Goal: Communication & Community: Ask a question

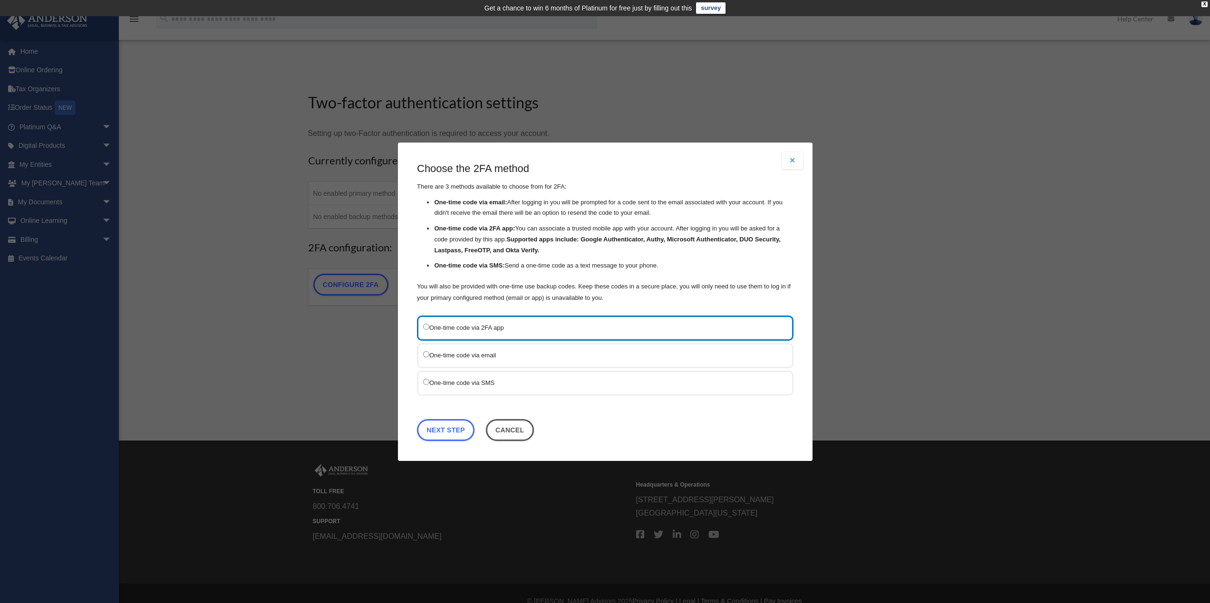
click at [455, 348] on div "One-time code via email" at bounding box center [605, 355] width 377 height 25
click at [456, 356] on label "One-time code via email" at bounding box center [600, 355] width 355 height 12
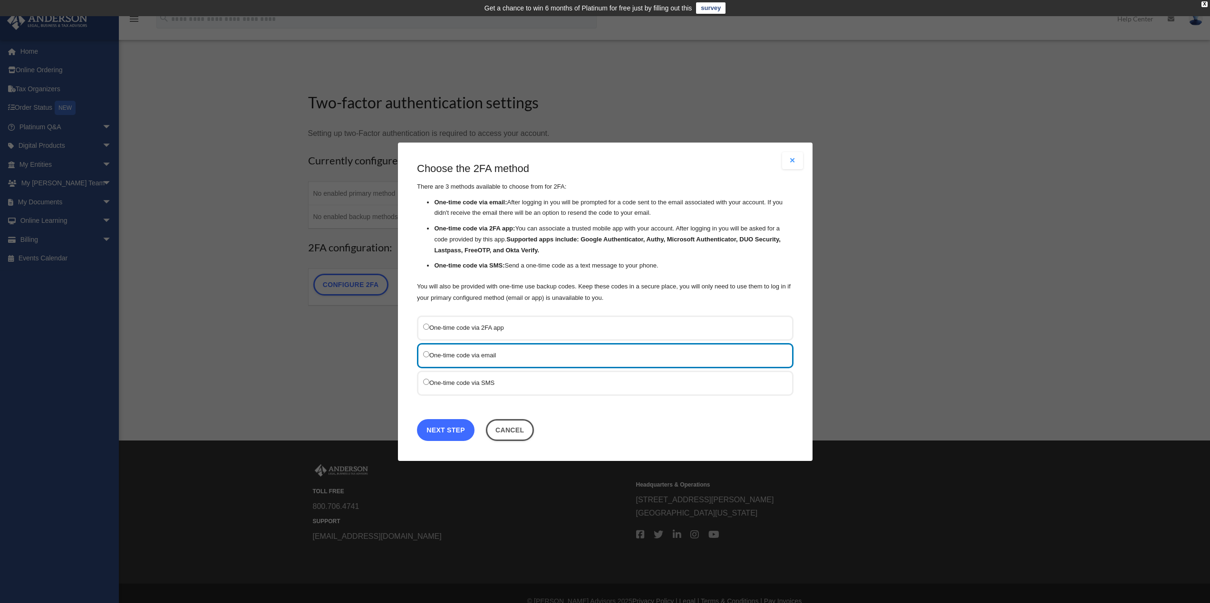
click at [446, 435] on link "Next Step" at bounding box center [446, 430] width 58 height 22
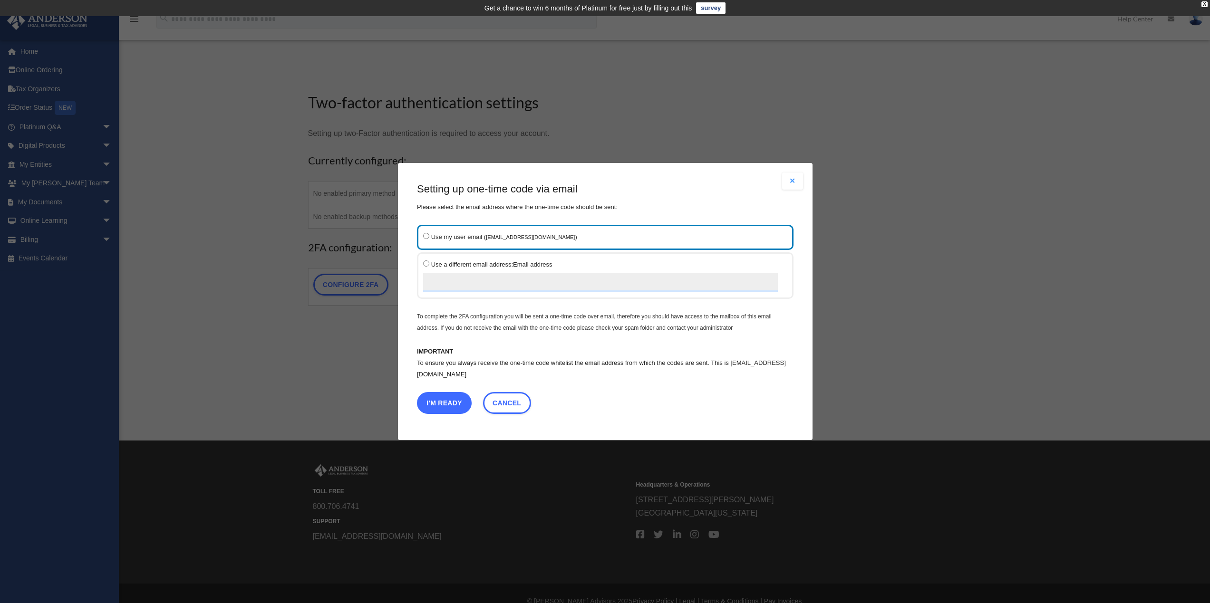
click at [441, 406] on button "I'm Ready" at bounding box center [444, 403] width 55 height 22
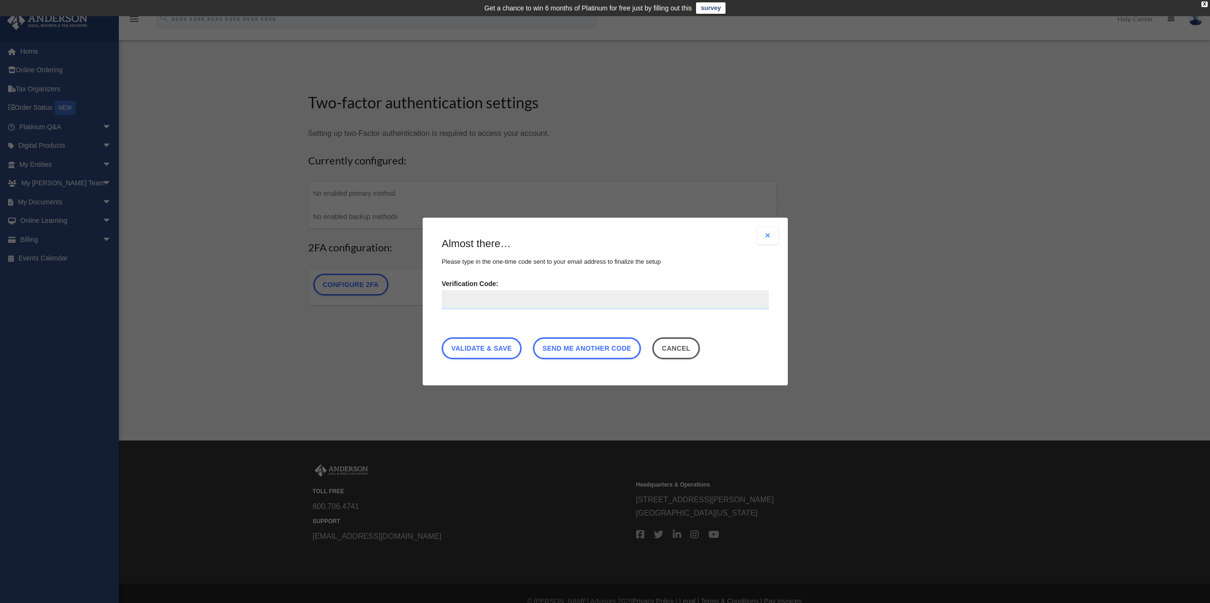
paste input "******"
type input "******"
click at [489, 354] on link "Validate & Save" at bounding box center [482, 349] width 80 height 22
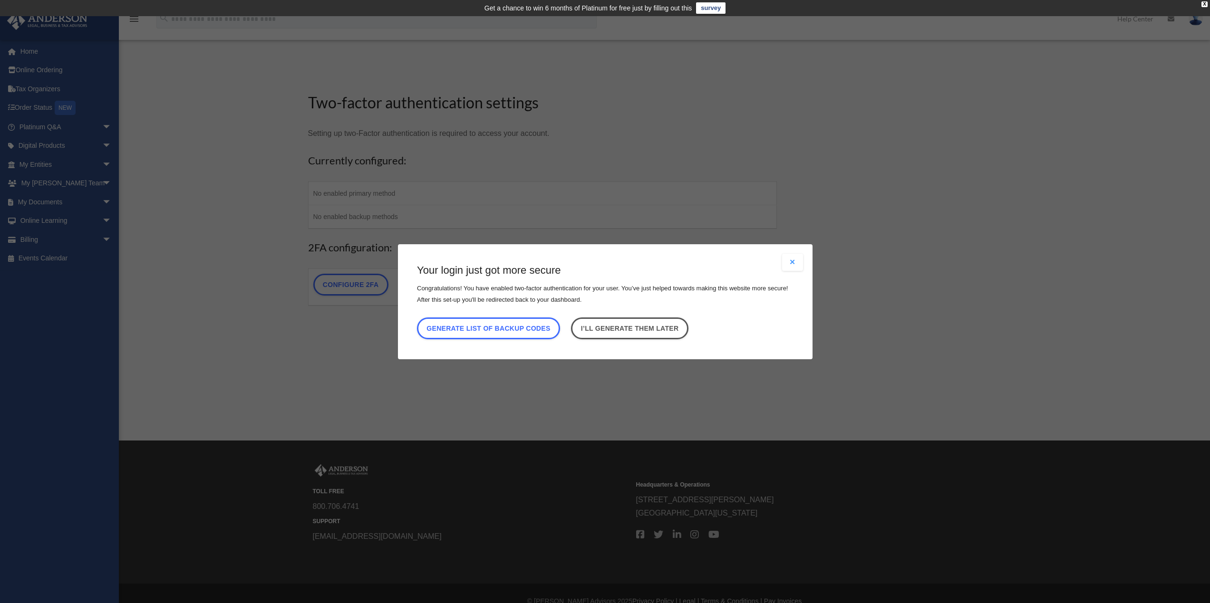
click at [790, 263] on button "Close modal" at bounding box center [792, 262] width 21 height 17
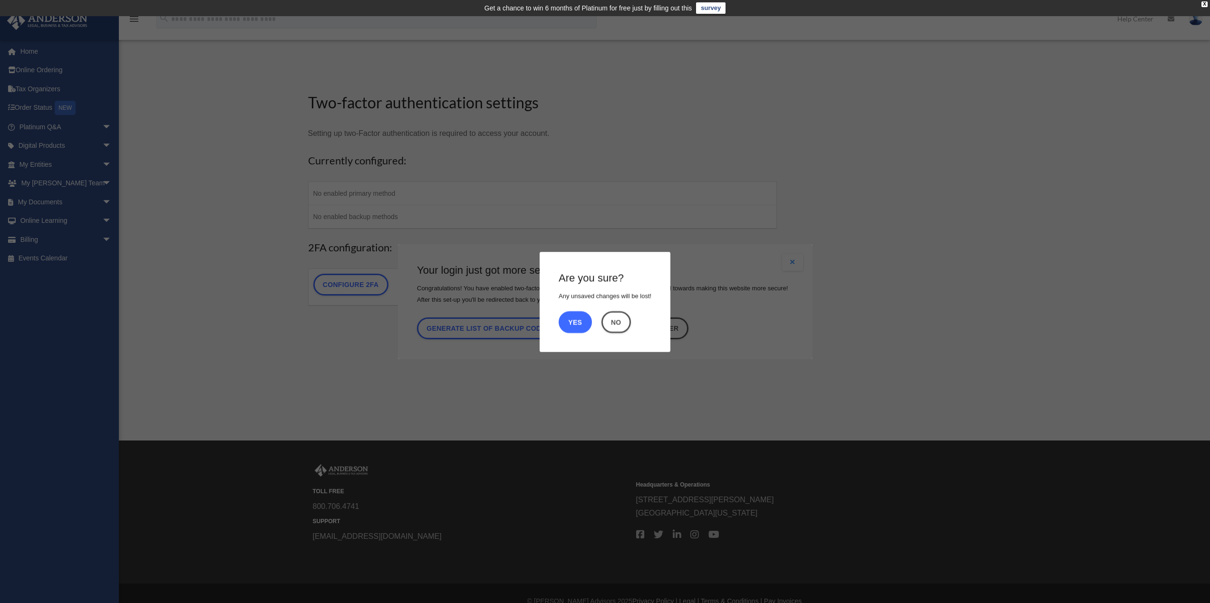
click at [584, 323] on button "Yes" at bounding box center [575, 322] width 33 height 22
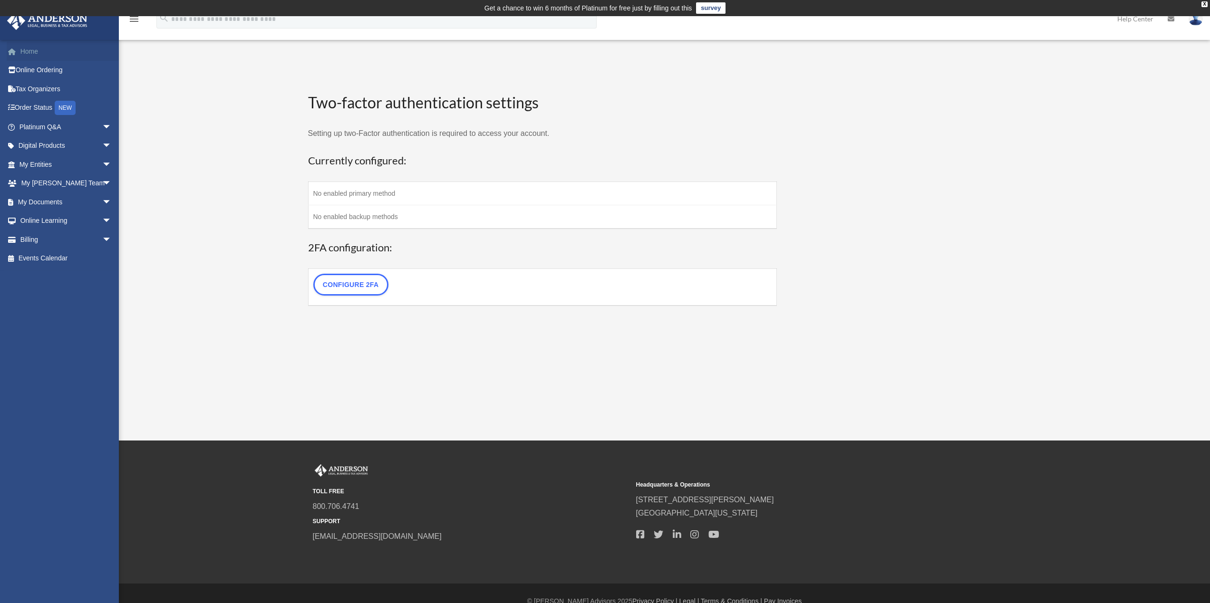
click at [46, 51] on link "Home" at bounding box center [66, 51] width 119 height 19
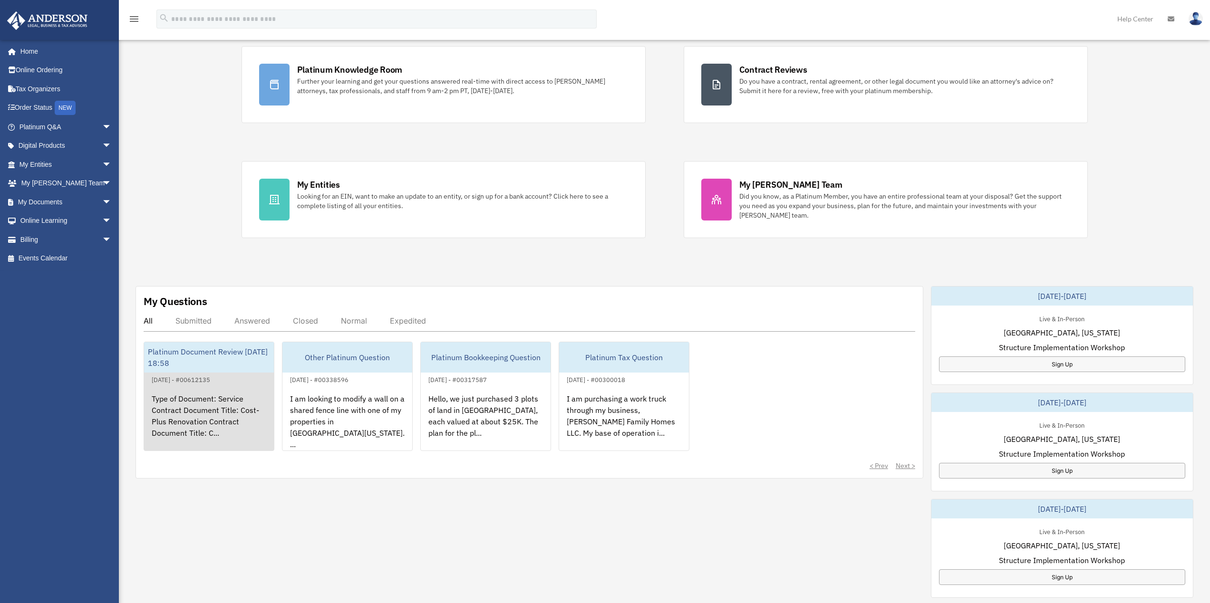
scroll to position [143, 0]
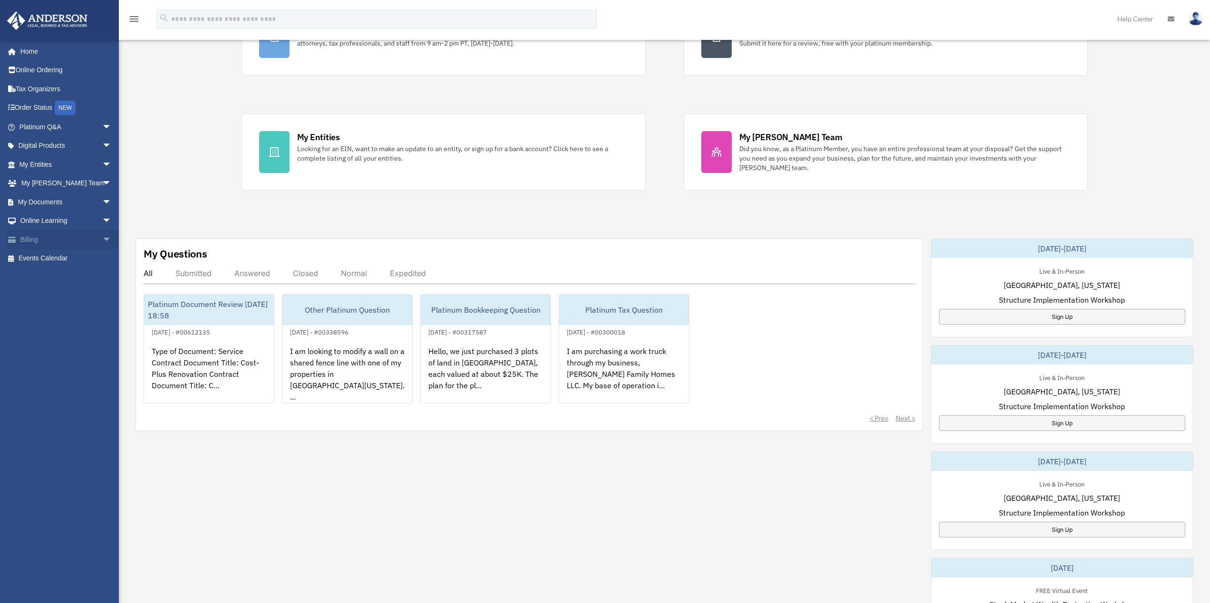
click at [45, 240] on link "Billing arrow_drop_down" at bounding box center [66, 239] width 119 height 19
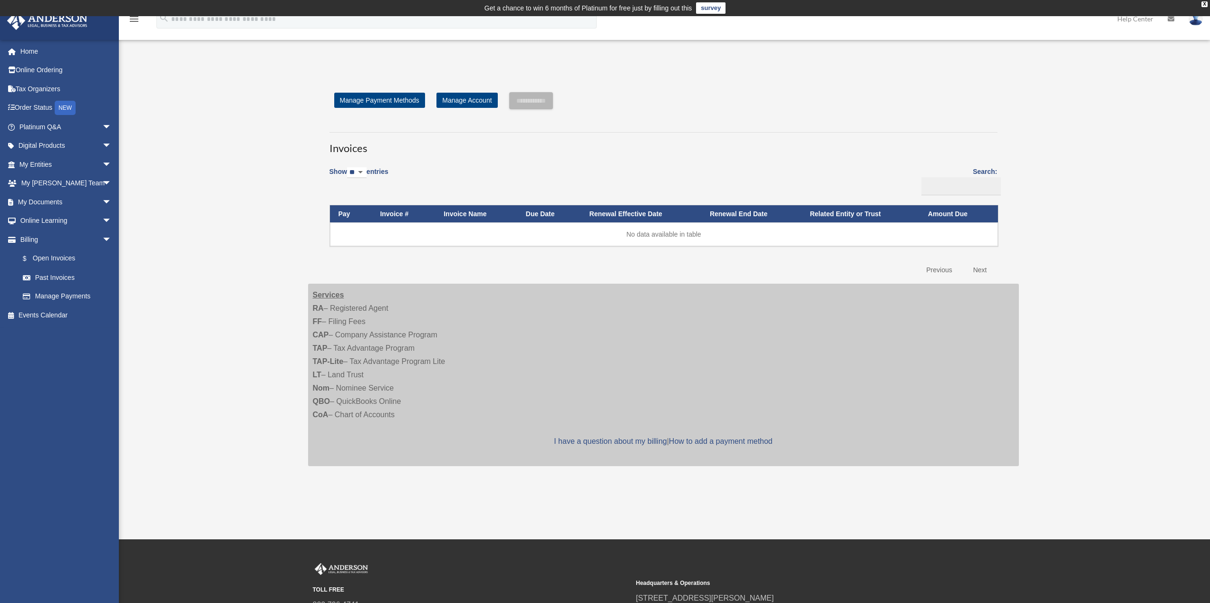
click at [362, 172] on select "** ** ** ***" at bounding box center [356, 172] width 19 height 11
click at [363, 172] on select "** ** ** ***" at bounding box center [356, 172] width 19 height 11
click at [474, 99] on link "Manage Account" at bounding box center [466, 100] width 61 height 15
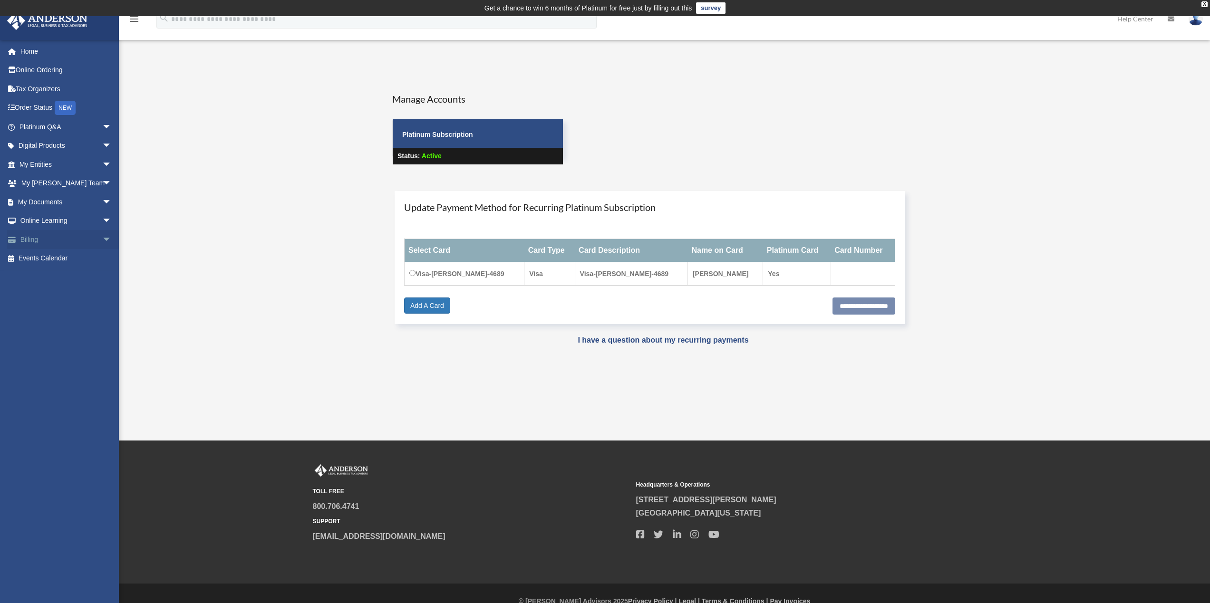
click at [69, 237] on link "Billing arrow_drop_down" at bounding box center [66, 239] width 119 height 19
click at [102, 238] on span "arrow_drop_down" at bounding box center [111, 239] width 19 height 19
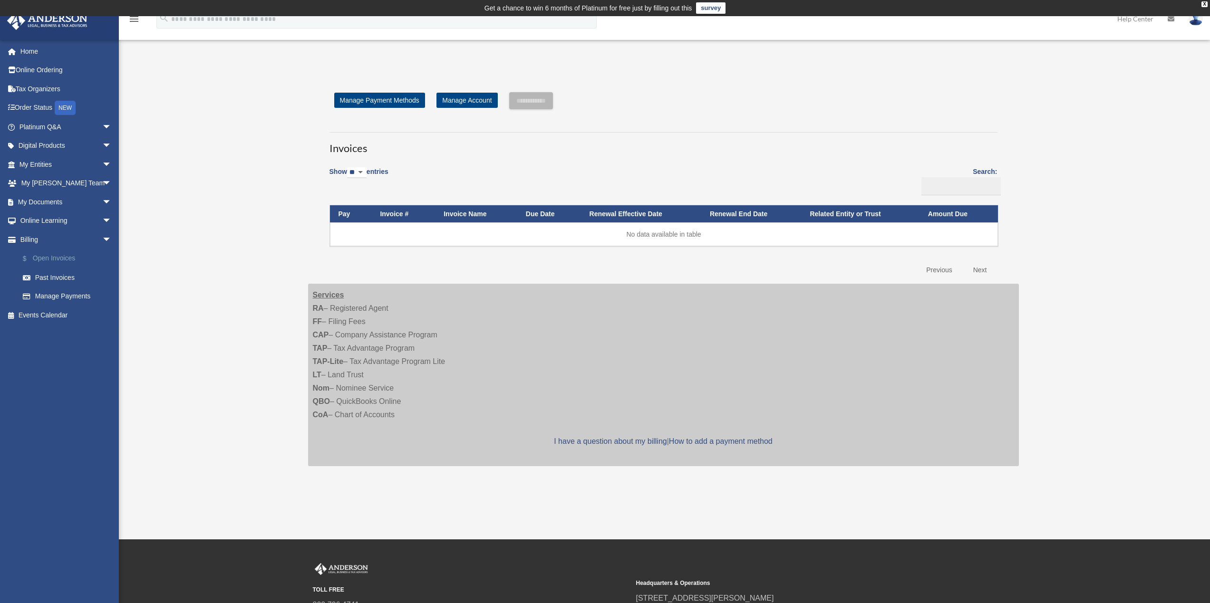
click at [68, 255] on link "$ Open Invoices" at bounding box center [69, 258] width 113 height 19
click at [79, 293] on link "Manage Payments" at bounding box center [69, 296] width 113 height 19
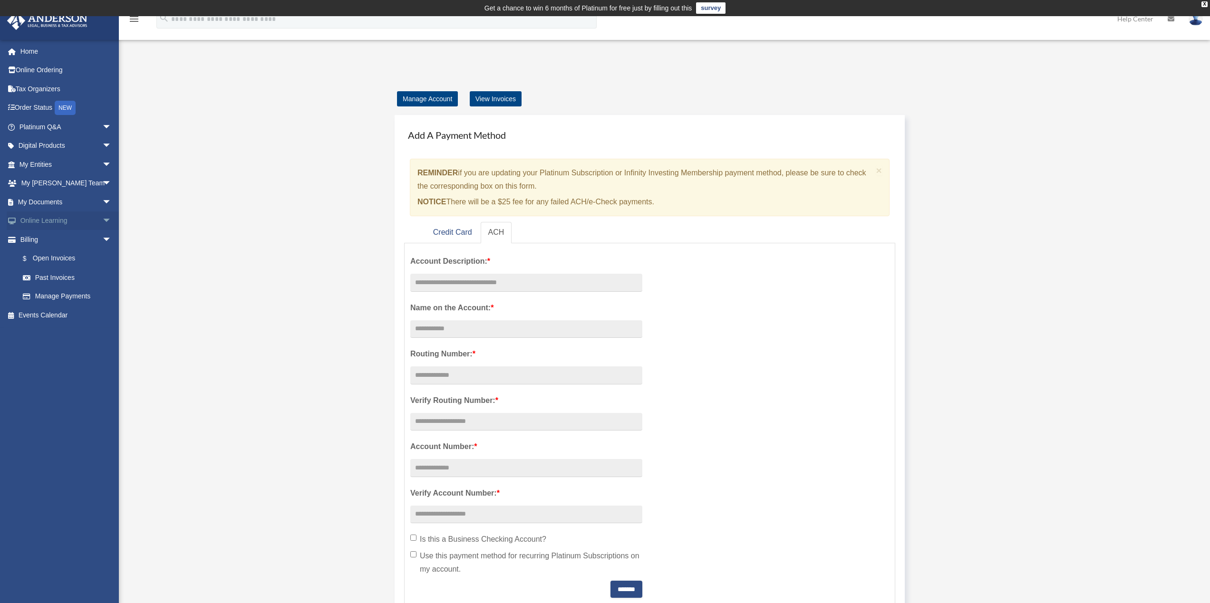
click at [102, 223] on span "arrow_drop_down" at bounding box center [111, 221] width 19 height 19
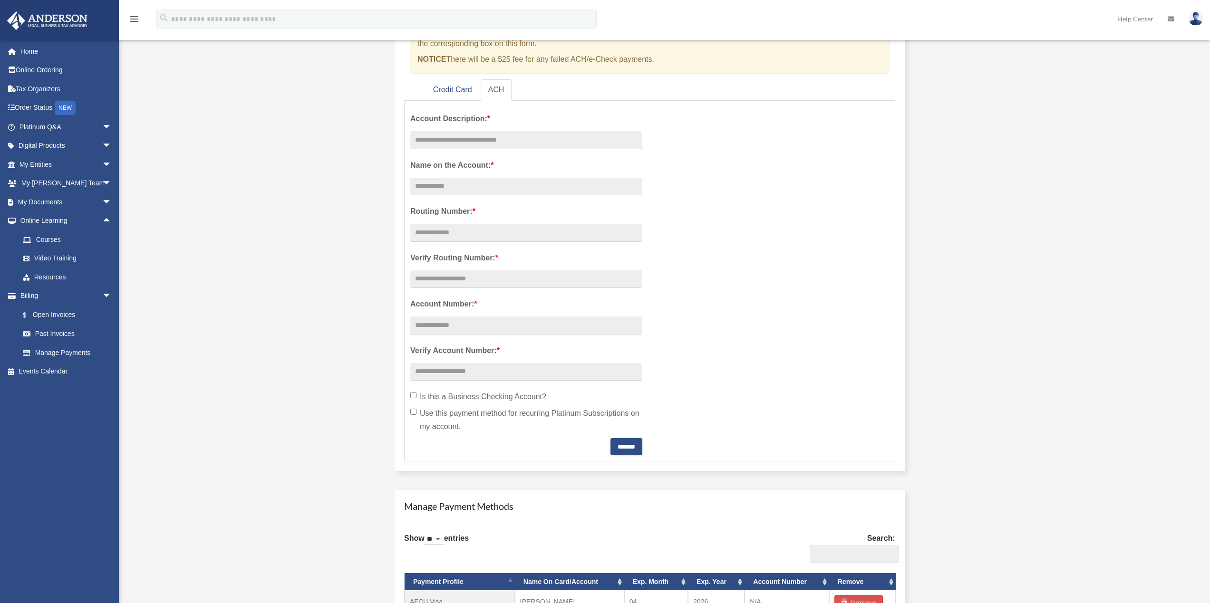
scroll to position [95, 0]
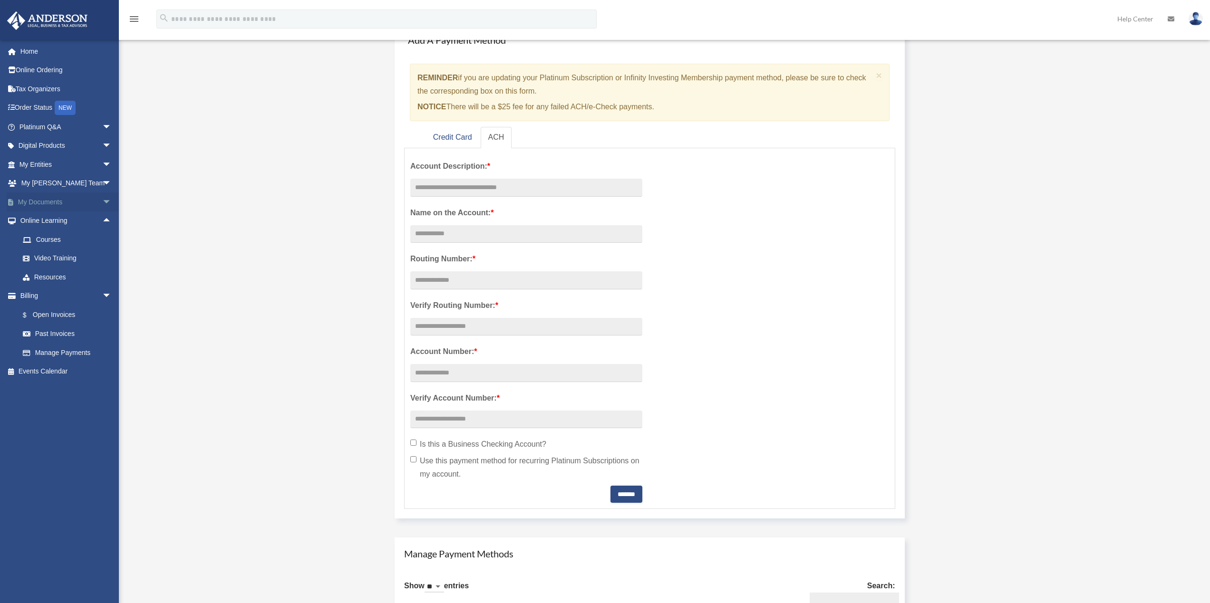
click at [102, 195] on span "arrow_drop_down" at bounding box center [111, 202] width 19 height 19
click at [79, 260] on link "Forms Library" at bounding box center [69, 258] width 113 height 19
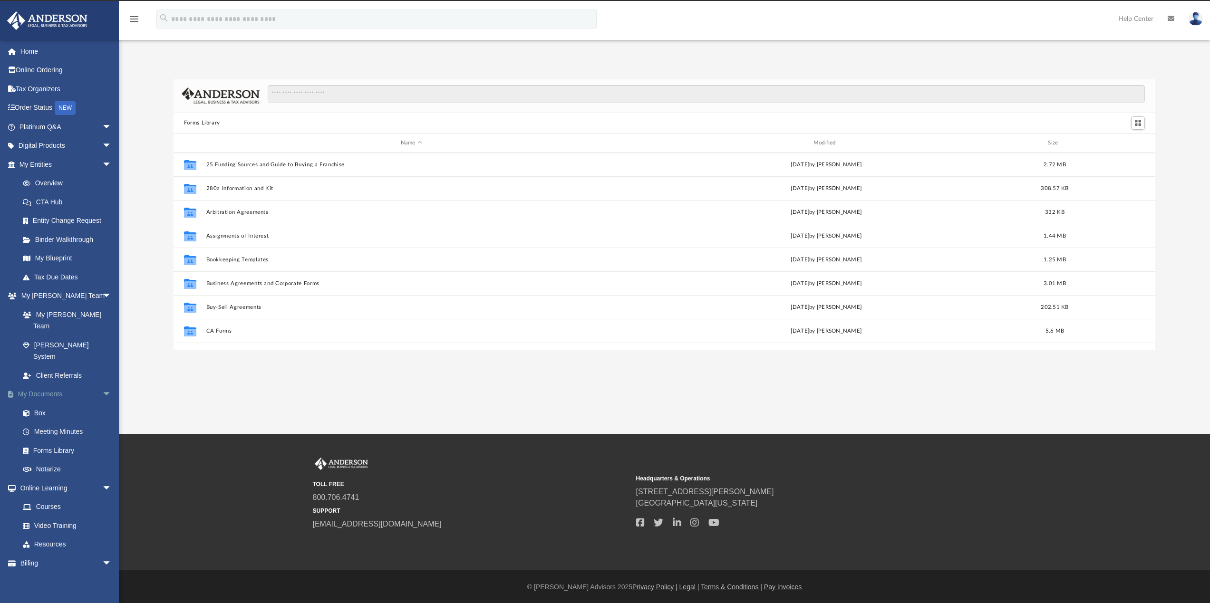
scroll to position [209, 975]
click at [93, 336] on link "[PERSON_NAME] System" at bounding box center [69, 345] width 113 height 19
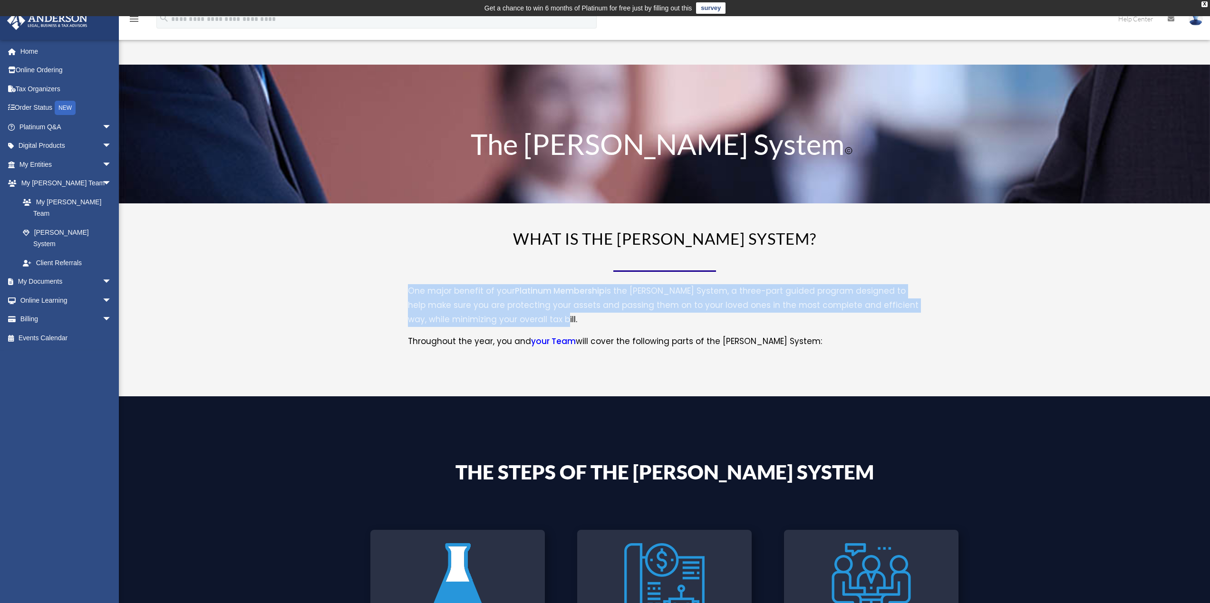
drag, startPoint x: 400, startPoint y: 292, endPoint x: 602, endPoint y: 323, distance: 204.9
click at [602, 323] on div "WHAT IS THE [PERSON_NAME] SYSTEM? One major benefit of your Platinum Membership…" at bounding box center [664, 299] width 1091 height 194
click at [602, 323] on p "One major benefit of your Platinum Membership is the [PERSON_NAME] System, a th…" at bounding box center [665, 309] width 514 height 50
drag, startPoint x: 565, startPoint y: 317, endPoint x: 419, endPoint y: 288, distance: 149.3
click at [419, 288] on p "One major benefit of your Platinum Membership is the [PERSON_NAME] System, a th…" at bounding box center [665, 309] width 514 height 50
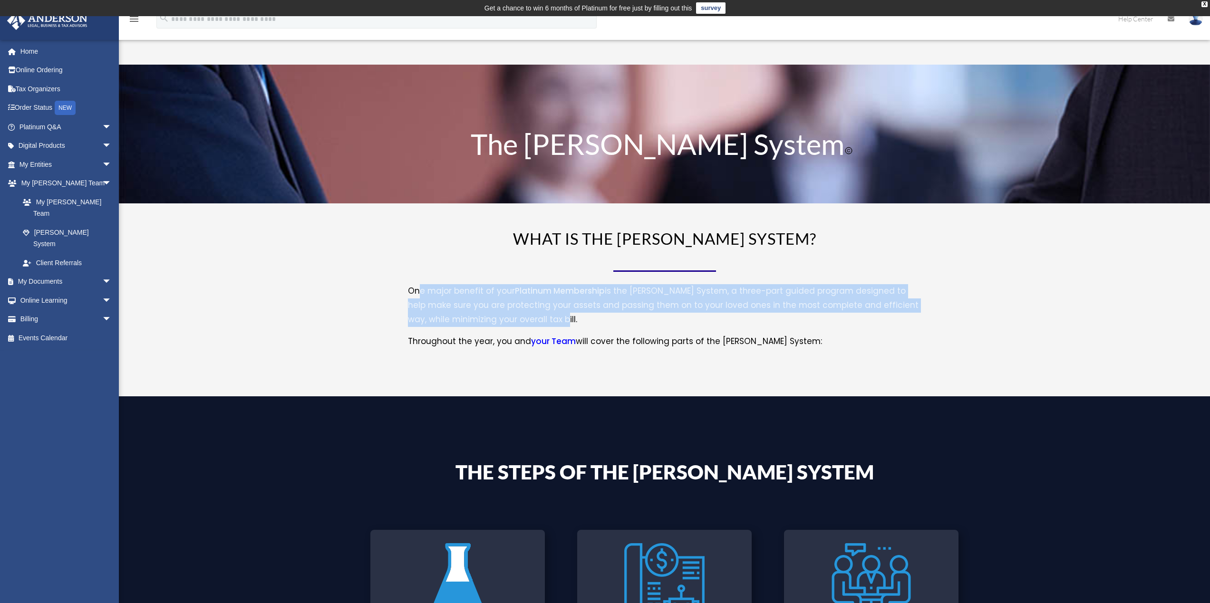
click at [419, 288] on p "One major benefit of your Platinum Membership is the [PERSON_NAME] System, a th…" at bounding box center [665, 309] width 514 height 50
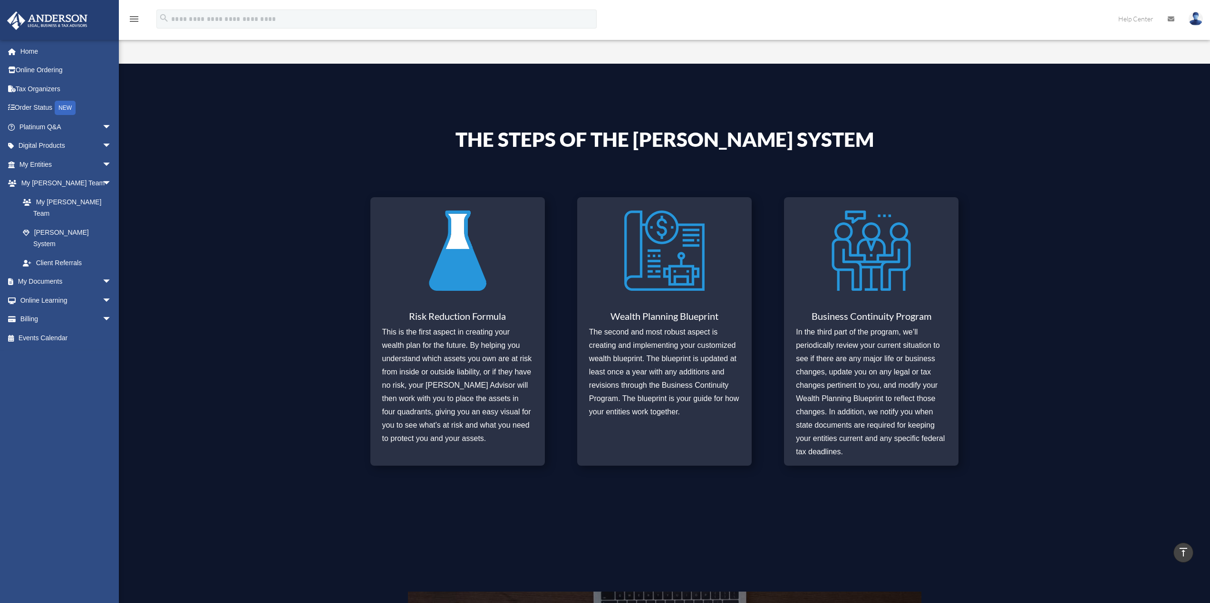
scroll to position [95, 0]
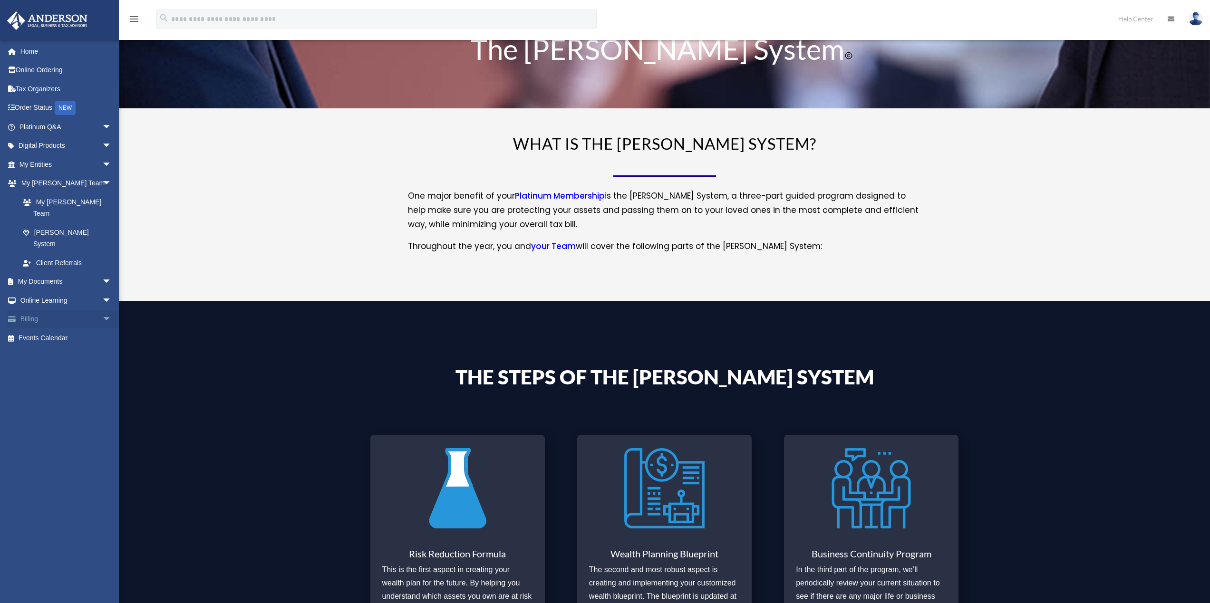
click at [50, 310] on link "Billing arrow_drop_down" at bounding box center [66, 319] width 119 height 19
click at [102, 310] on span "arrow_drop_down" at bounding box center [111, 319] width 19 height 19
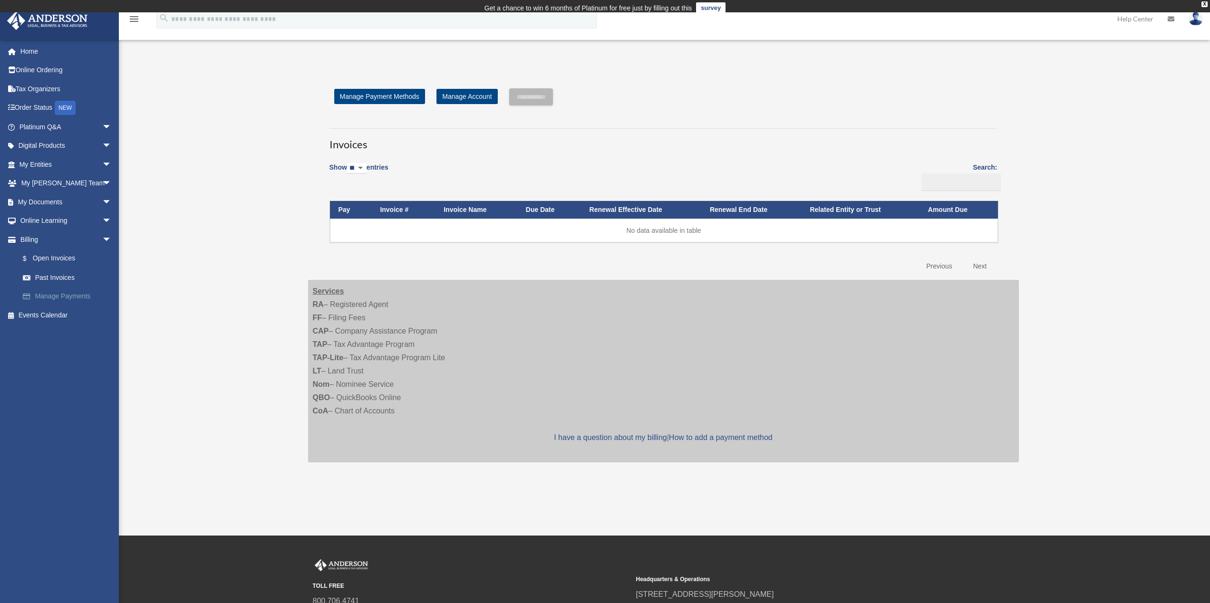
click at [60, 298] on link "Manage Payments" at bounding box center [69, 296] width 113 height 19
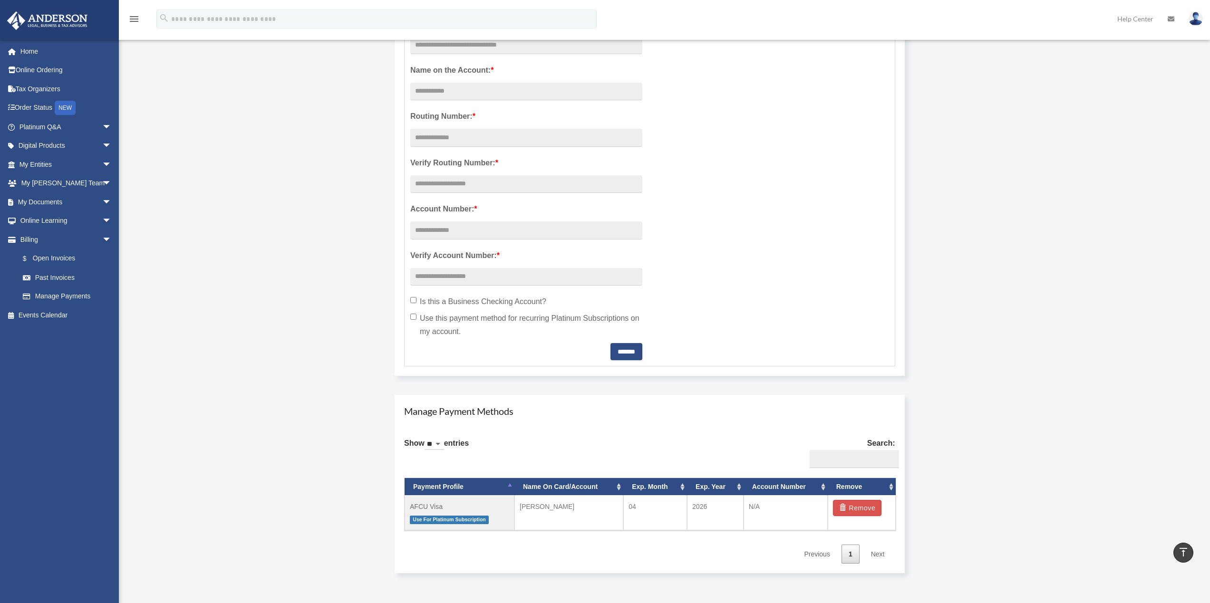
scroll to position [143, 0]
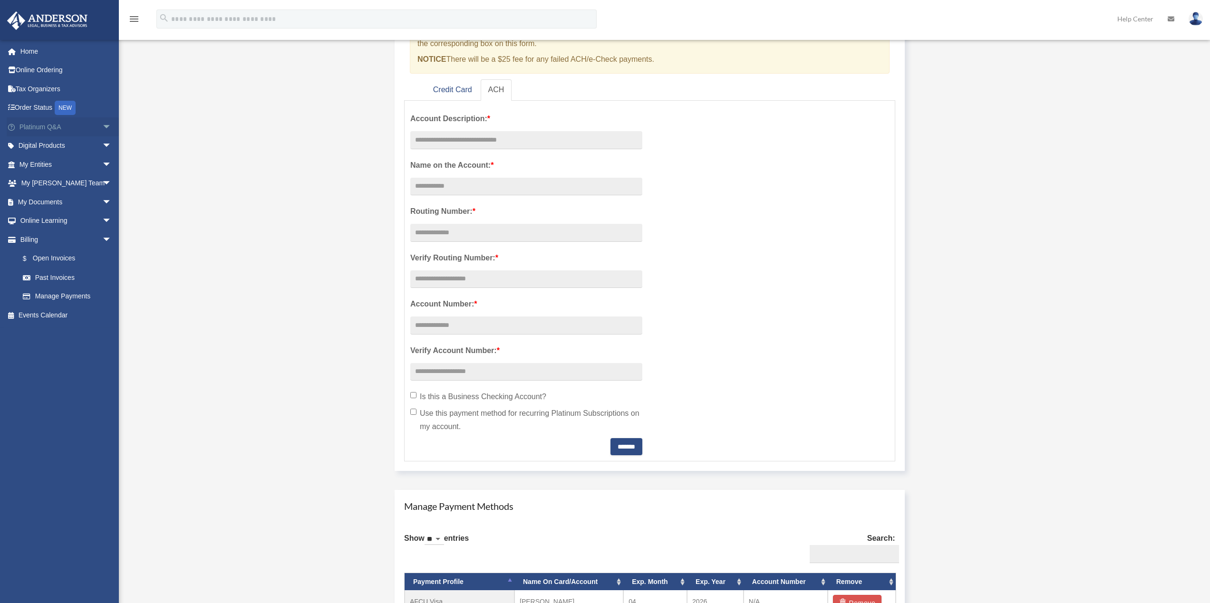
click at [40, 118] on link "Platinum Q&A arrow_drop_down" at bounding box center [66, 126] width 119 height 19
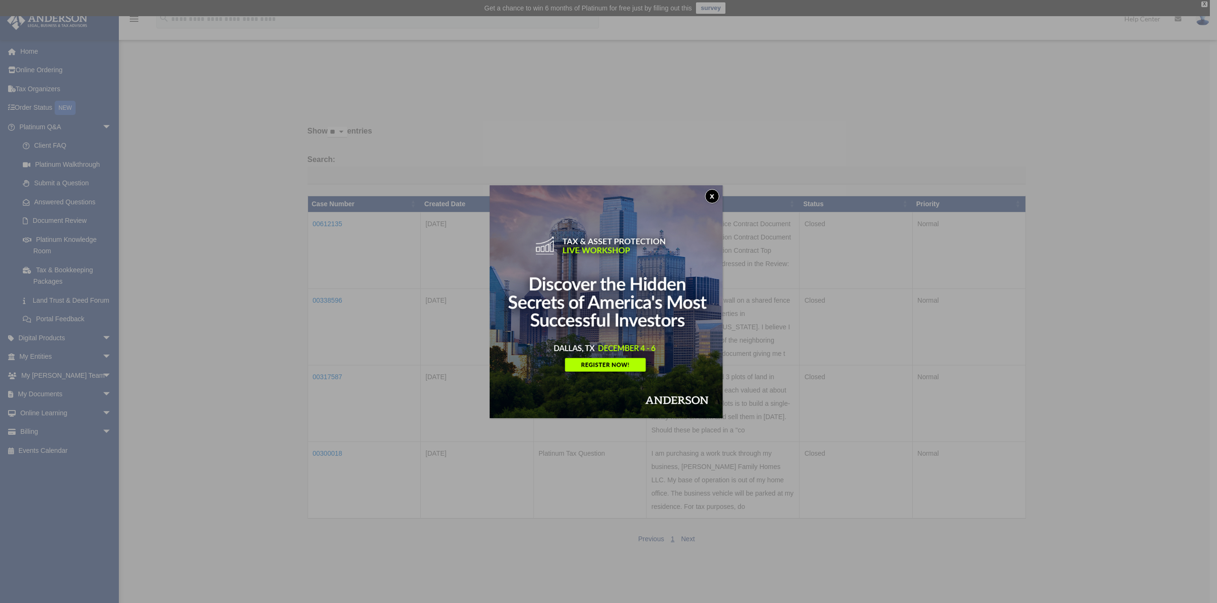
click at [719, 197] on button "x" at bounding box center [712, 196] width 14 height 14
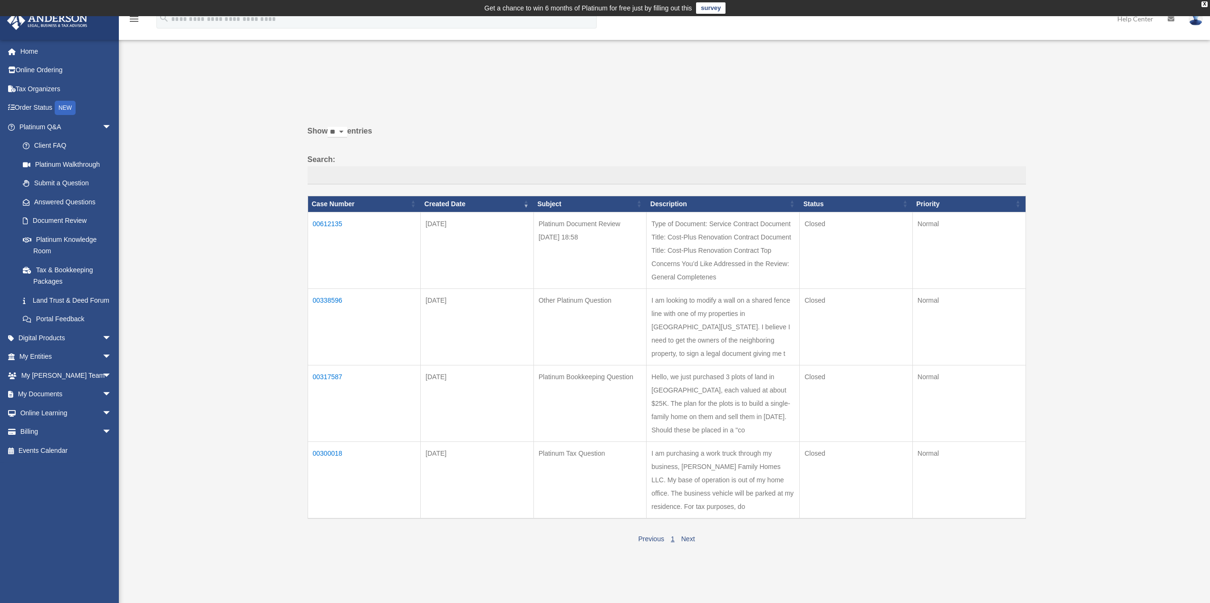
drag, startPoint x: 43, startPoint y: 142, endPoint x: 142, endPoint y: 182, distance: 106.2
click at [44, 142] on link "Client FAQ" at bounding box center [67, 145] width 108 height 19
click at [32, 109] on link "Order Status NEW" at bounding box center [66, 107] width 119 height 19
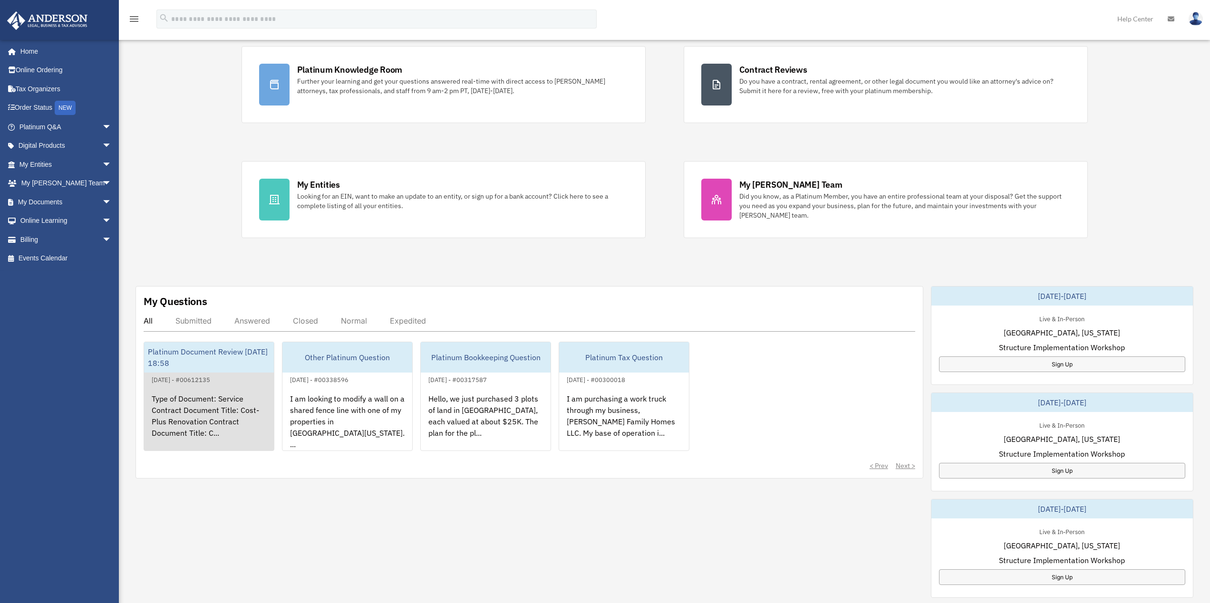
scroll to position [143, 0]
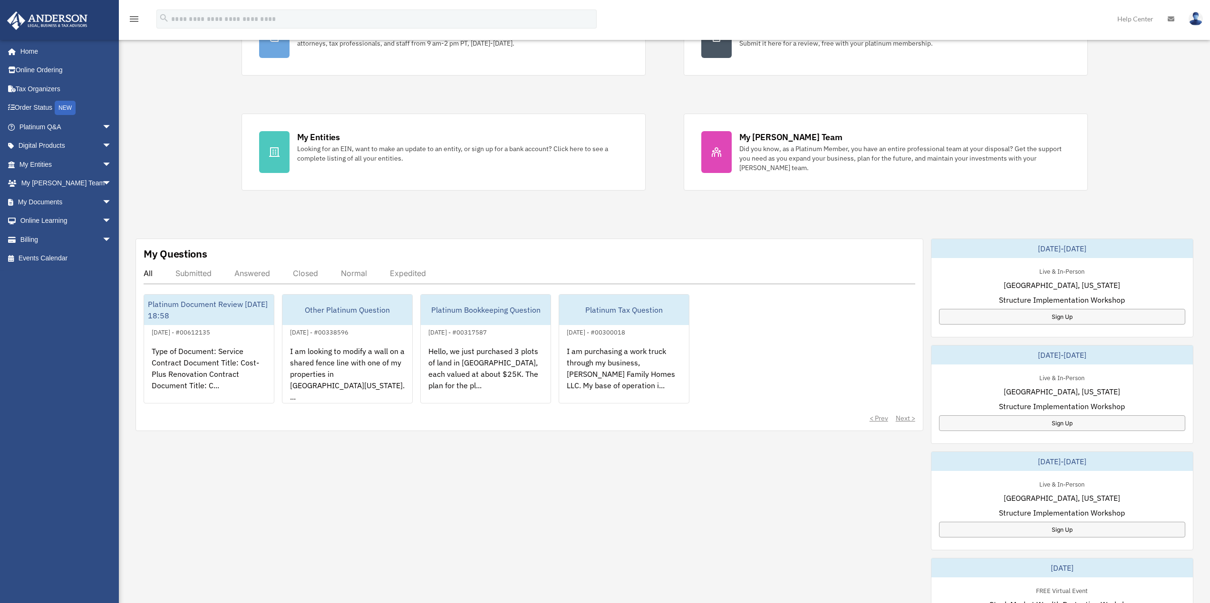
click at [198, 276] on div "Submitted" at bounding box center [193, 274] width 36 height 10
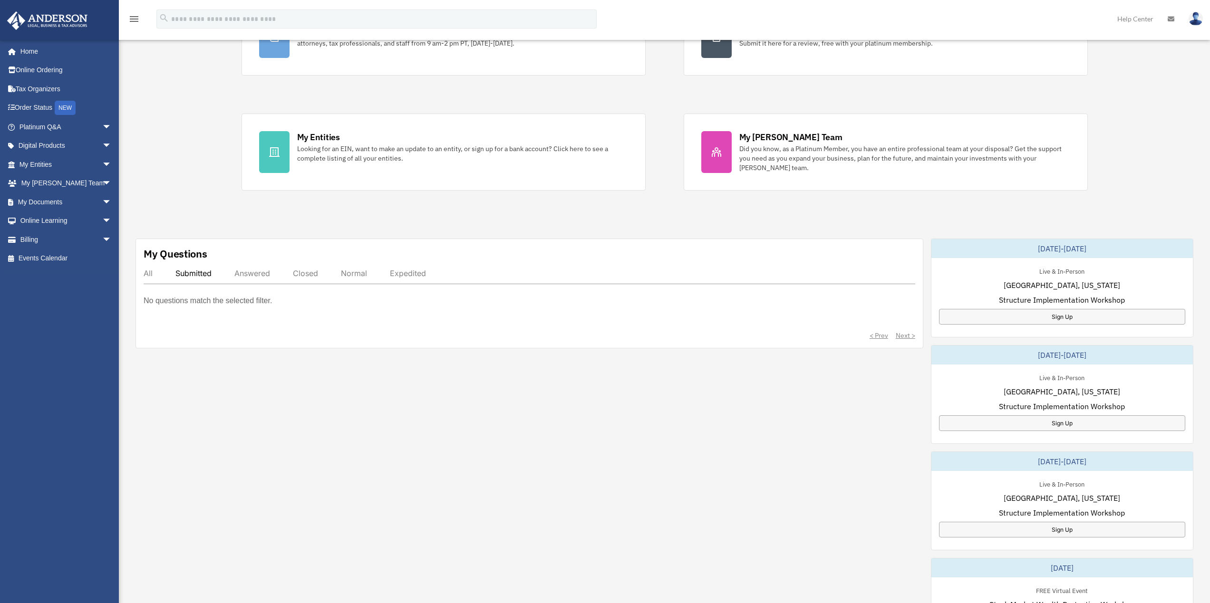
click at [253, 276] on div "Answered" at bounding box center [252, 274] width 36 height 10
click at [313, 278] on div "Closed" at bounding box center [305, 274] width 25 height 10
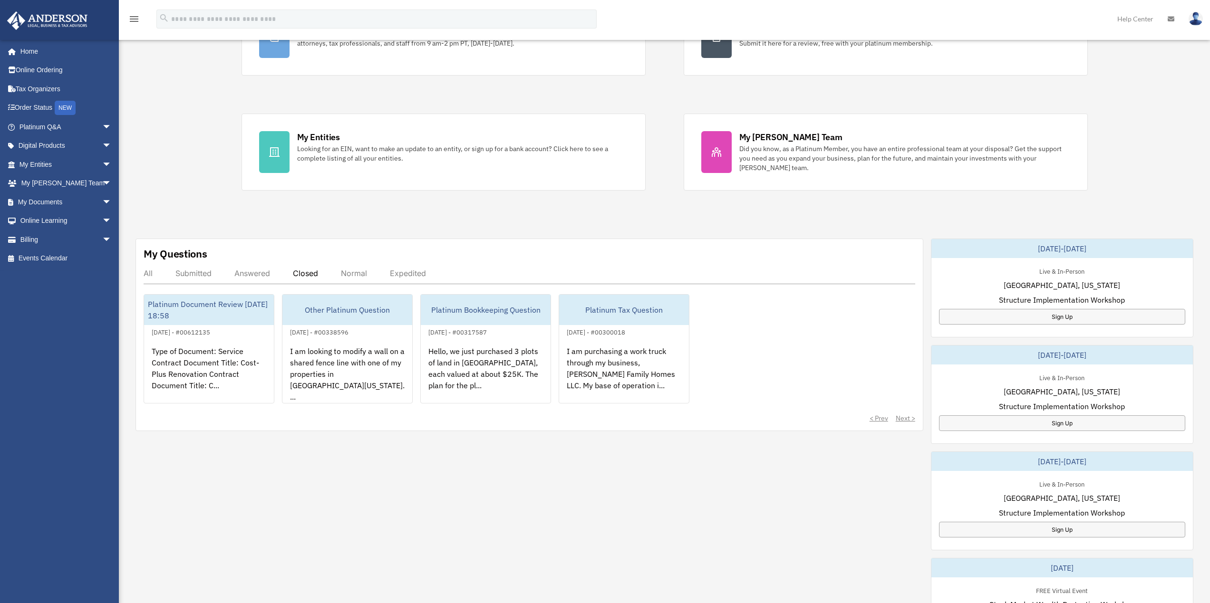
click at [360, 272] on div "Normal" at bounding box center [354, 274] width 26 height 10
click at [414, 273] on div "Expedited" at bounding box center [408, 274] width 36 height 10
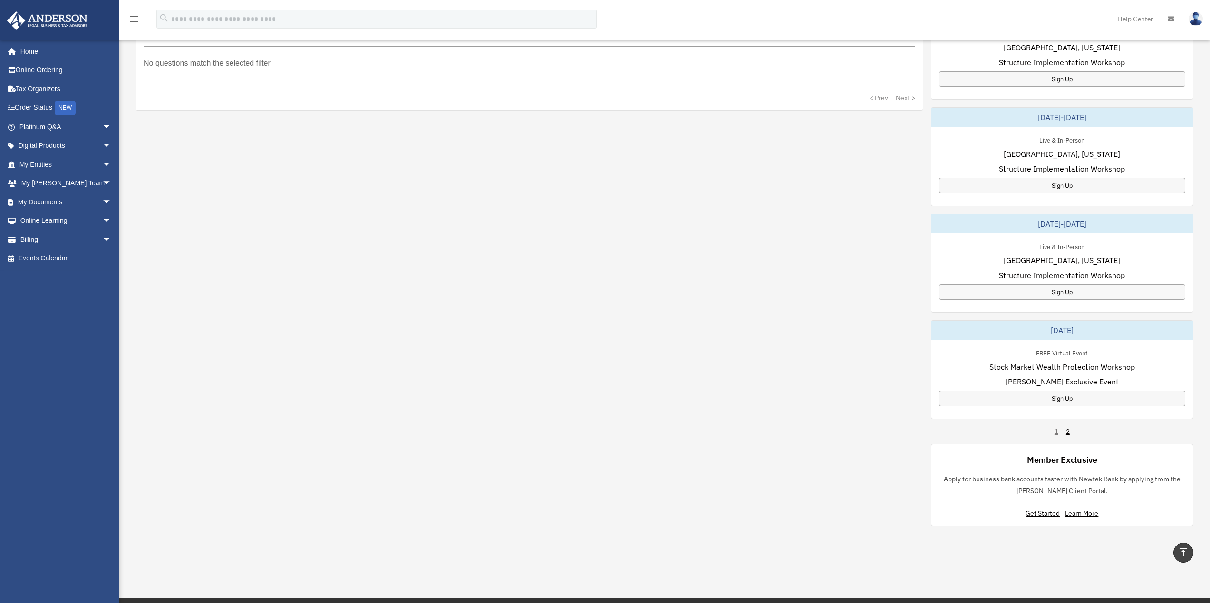
scroll to position [428, 0]
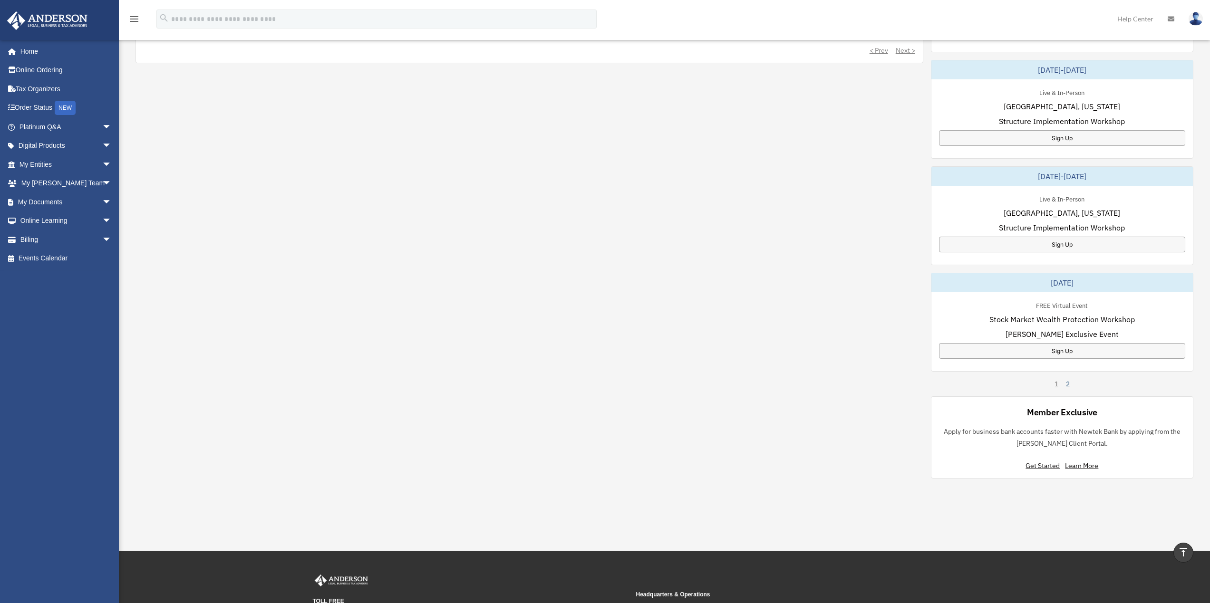
click at [1069, 385] on link "2" at bounding box center [1068, 384] width 4 height 10
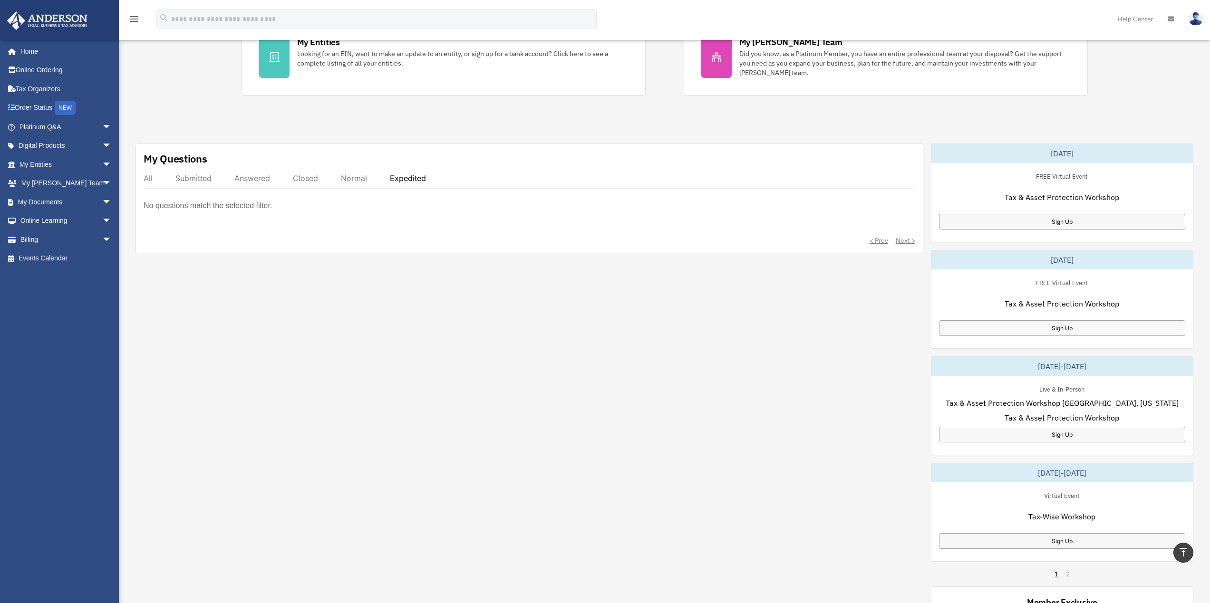
scroll to position [190, 0]
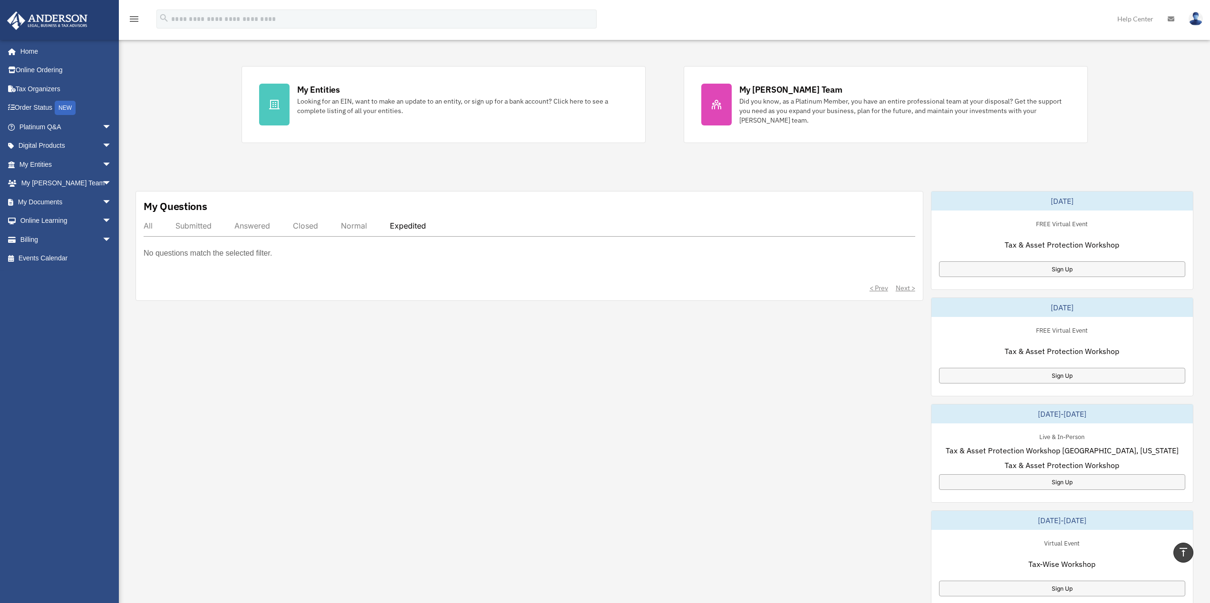
click at [1200, 11] on link at bounding box center [1196, 19] width 29 height 42
click at [52, 147] on link "Digital Products arrow_drop_down" at bounding box center [66, 145] width 119 height 19
click at [46, 168] on link "My Entities arrow_drop_down" at bounding box center [66, 164] width 119 height 19
click at [102, 162] on span "arrow_drop_down" at bounding box center [111, 164] width 19 height 19
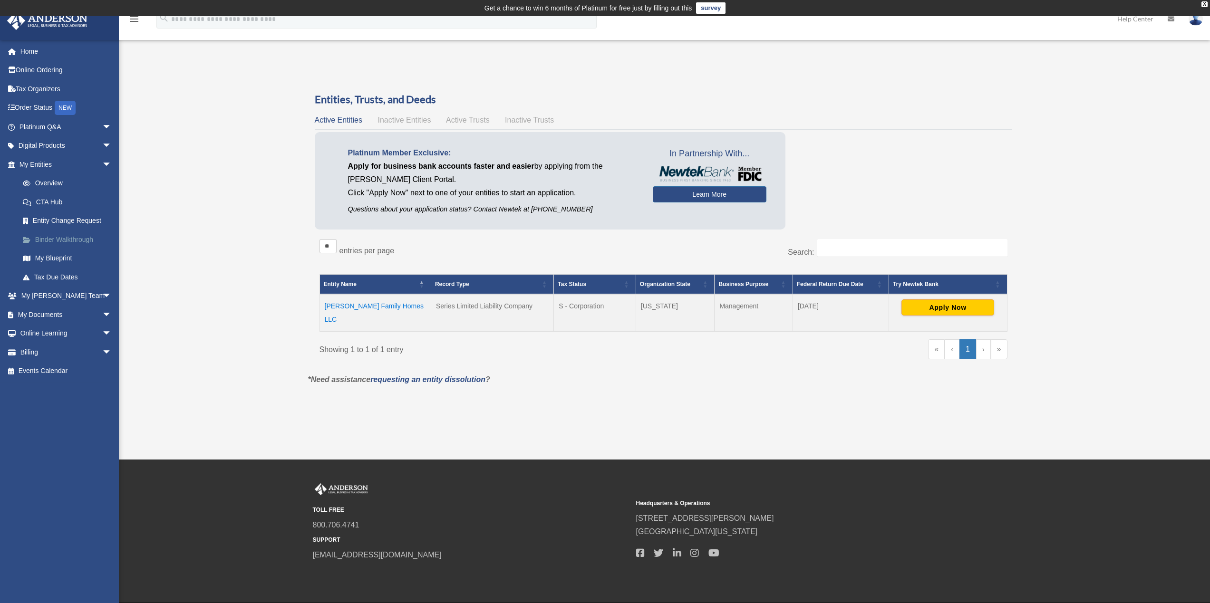
click at [68, 242] on link "Binder Walkthrough" at bounding box center [69, 239] width 113 height 19
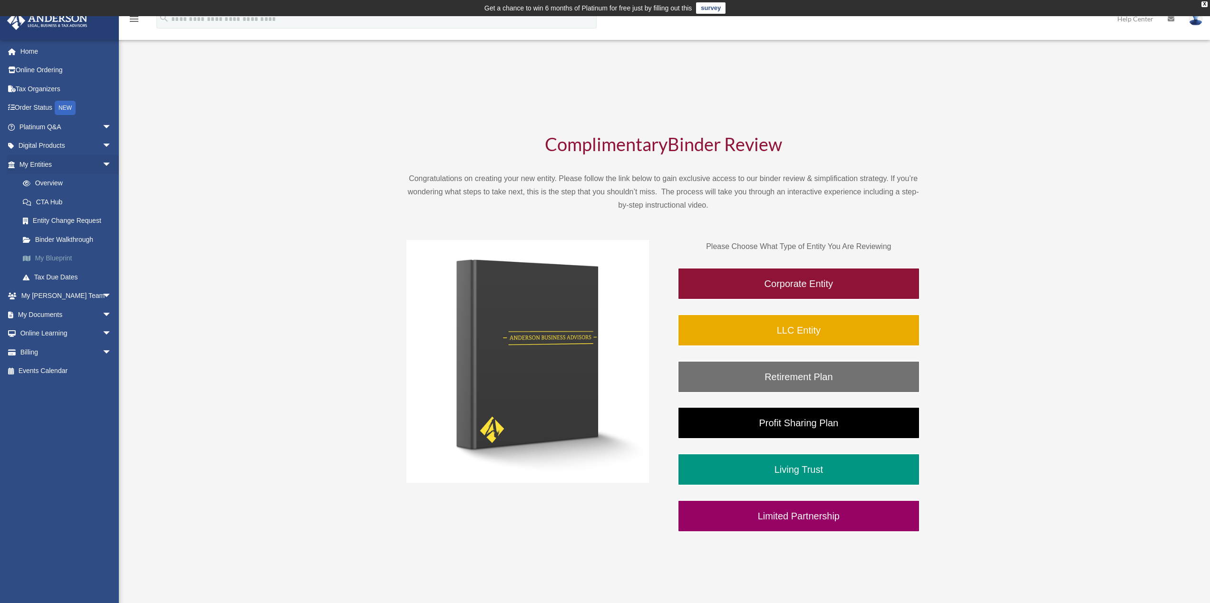
click at [69, 254] on link "My Blueprint" at bounding box center [69, 258] width 113 height 19
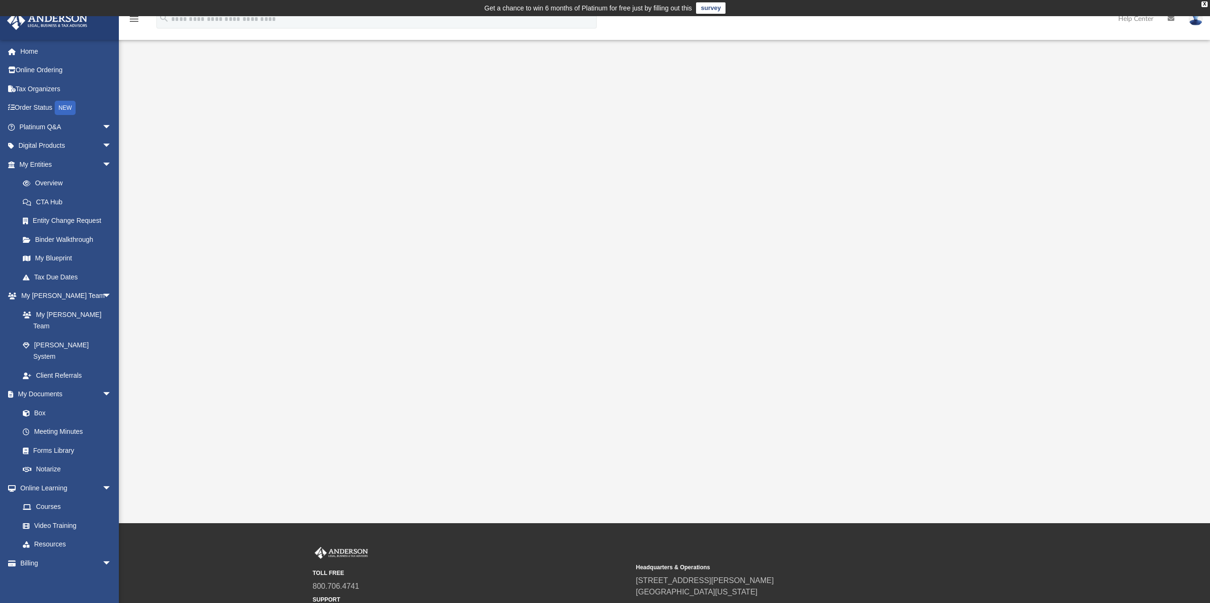
scroll to position [48, 0]
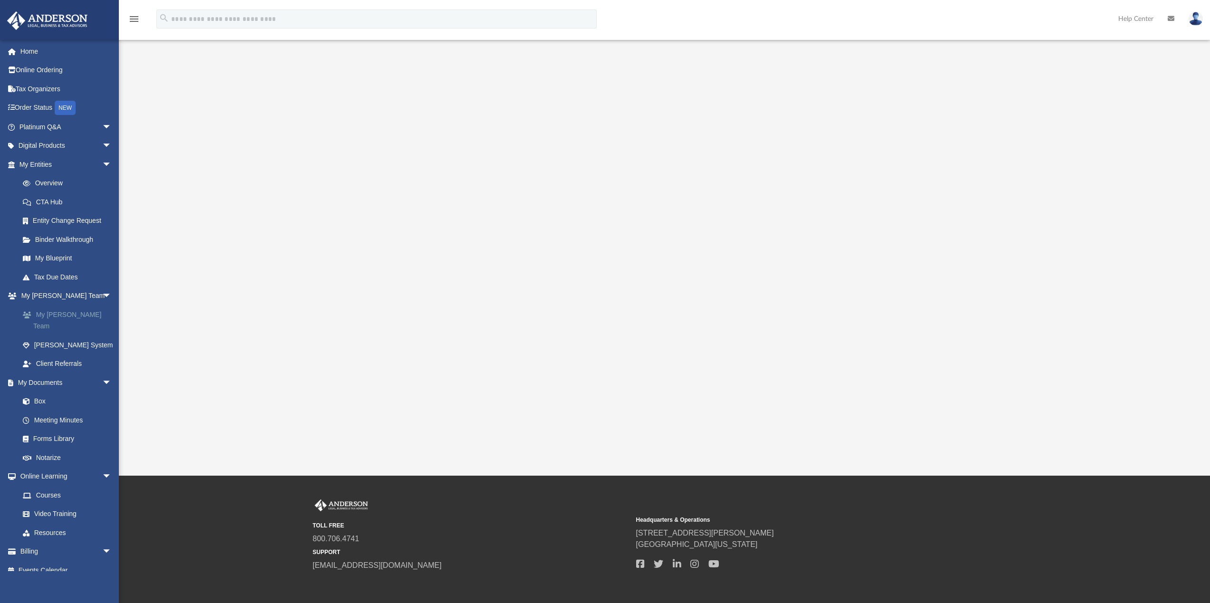
click at [62, 313] on link "My [PERSON_NAME] Team" at bounding box center [69, 320] width 113 height 30
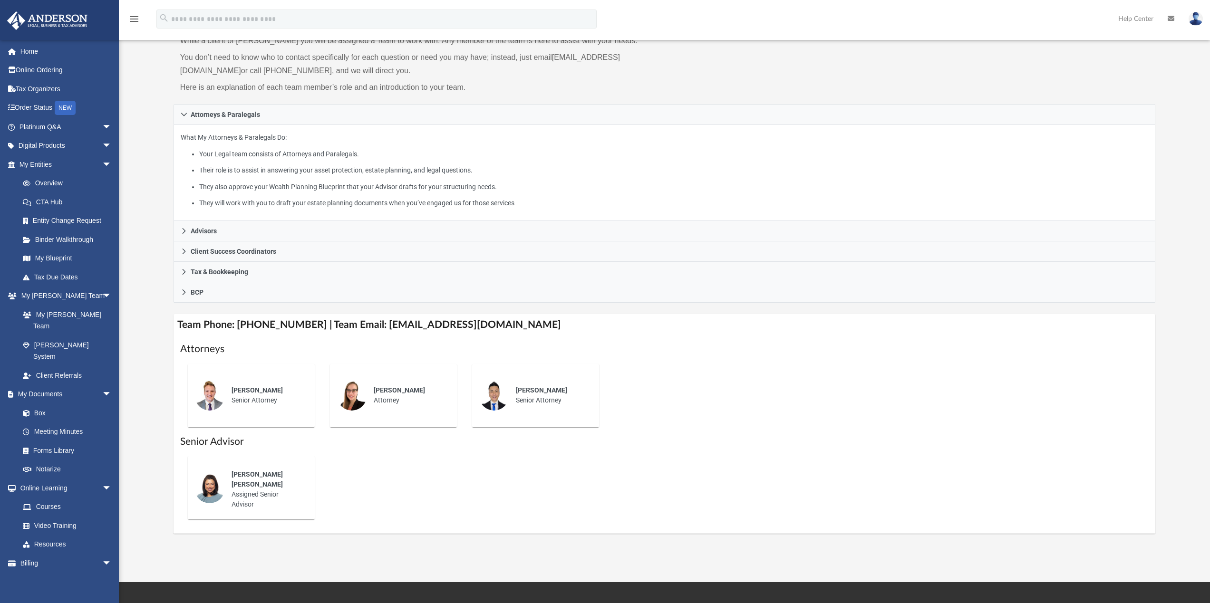
scroll to position [143, 0]
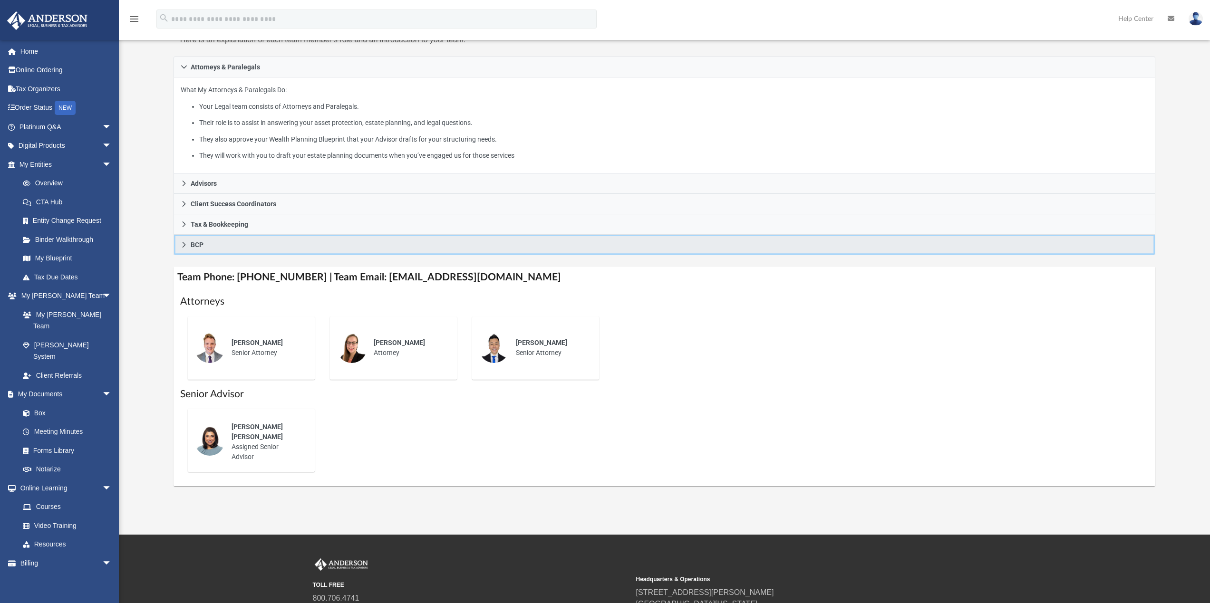
click at [225, 246] on link "BCP" at bounding box center [665, 245] width 982 height 20
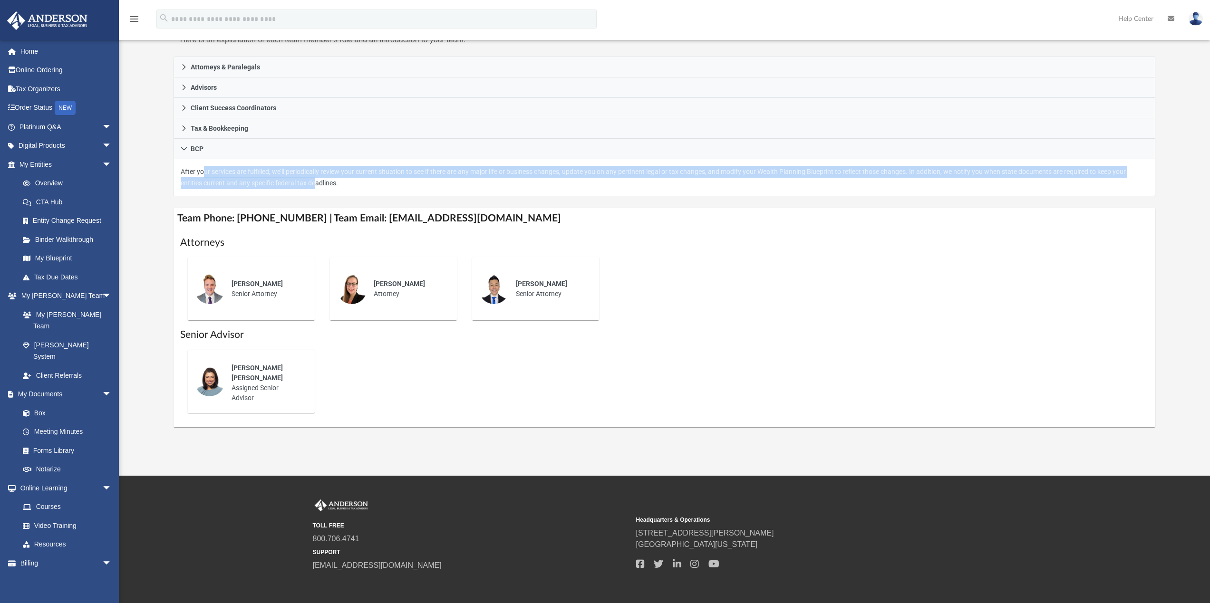
drag, startPoint x: 201, startPoint y: 171, endPoint x: 288, endPoint y: 183, distance: 87.8
click at [288, 183] on p "After your services are fulfilled, we’ll periodically review your current situa…" at bounding box center [665, 177] width 968 height 23
click at [58, 404] on link "Box" at bounding box center [69, 413] width 113 height 19
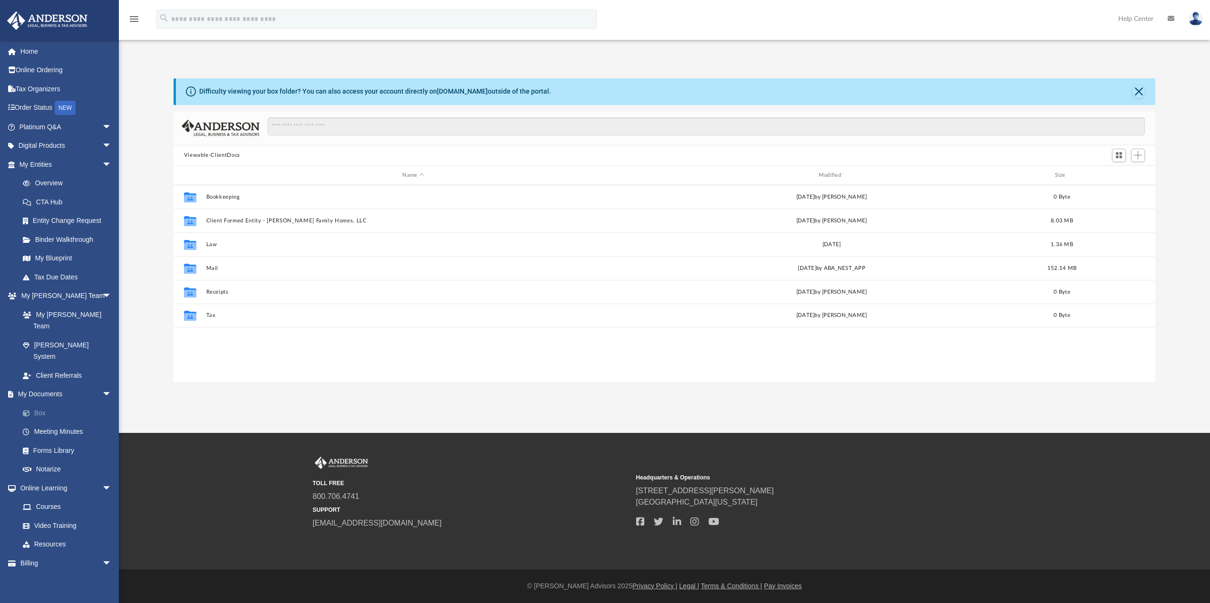
scroll to position [209, 975]
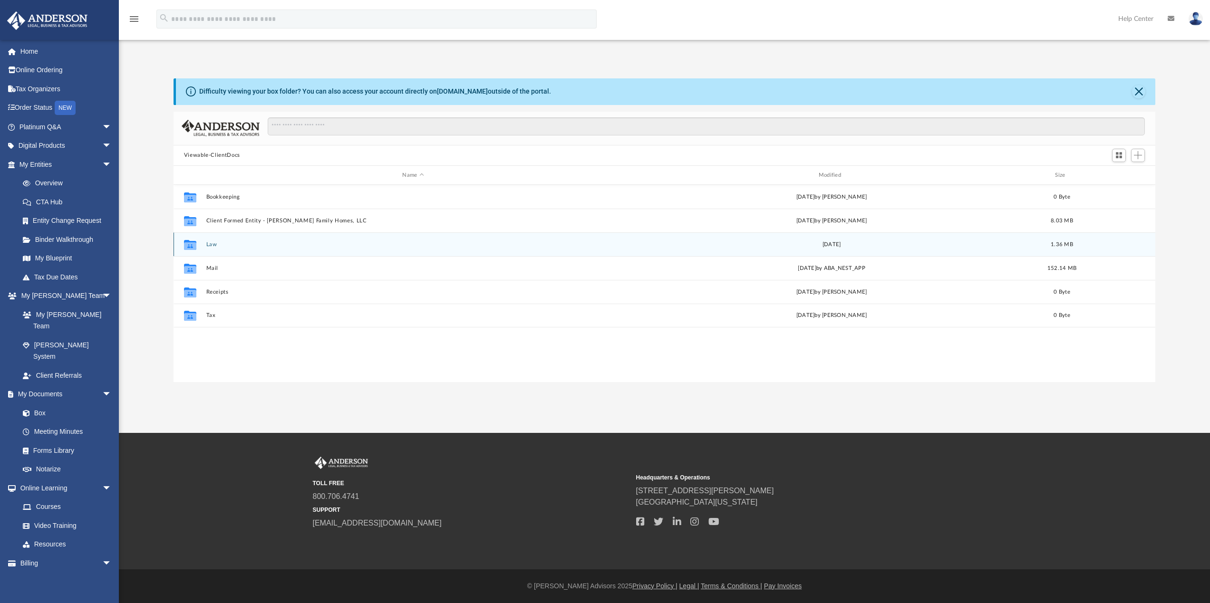
click at [241, 240] on div "Collaborated Folder Law Wed Aug 2 2023 1.36 MB" at bounding box center [665, 245] width 982 height 24
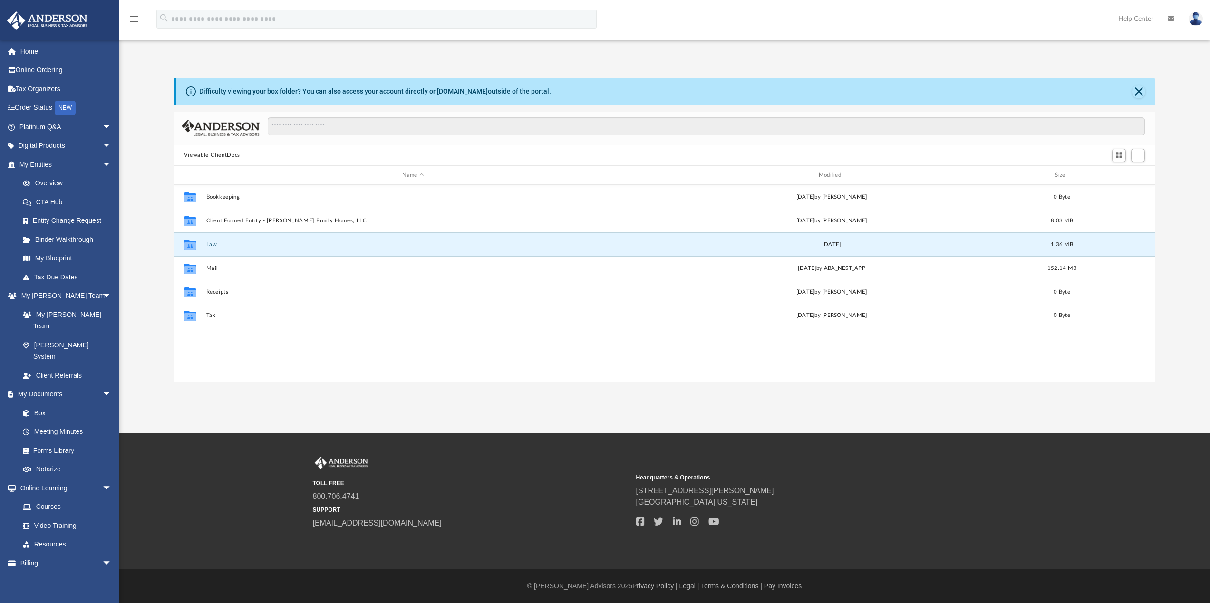
click at [207, 246] on button "Law" at bounding box center [413, 245] width 414 height 6
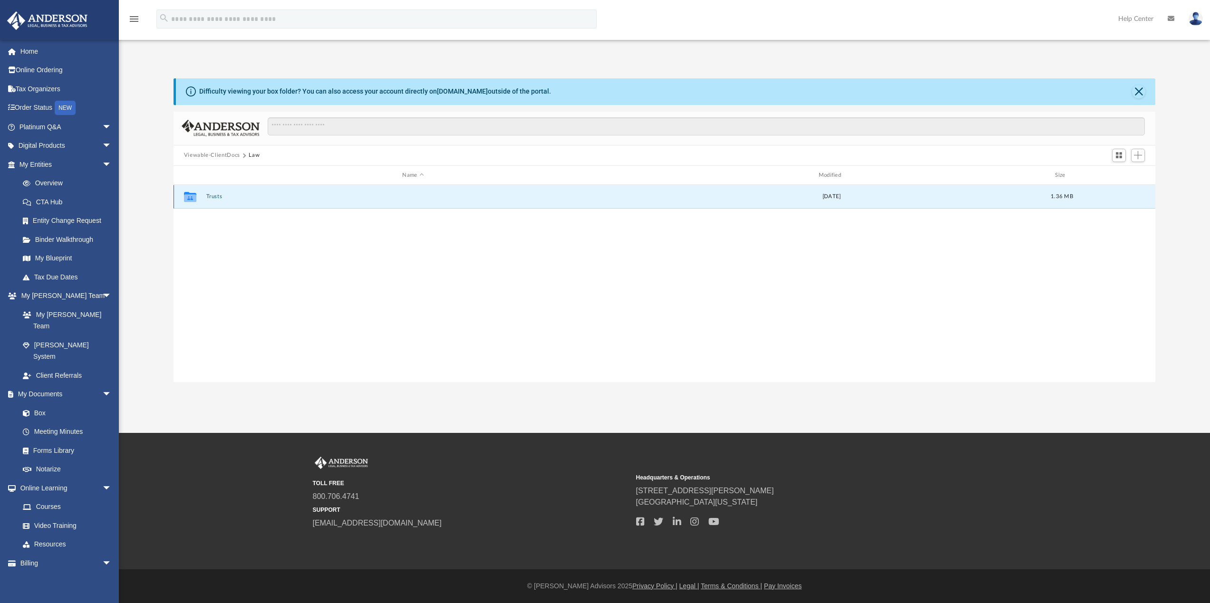
click at [211, 197] on button "Trusts" at bounding box center [413, 197] width 414 height 6
click at [227, 195] on button "Land Trusts" at bounding box center [413, 197] width 414 height 6
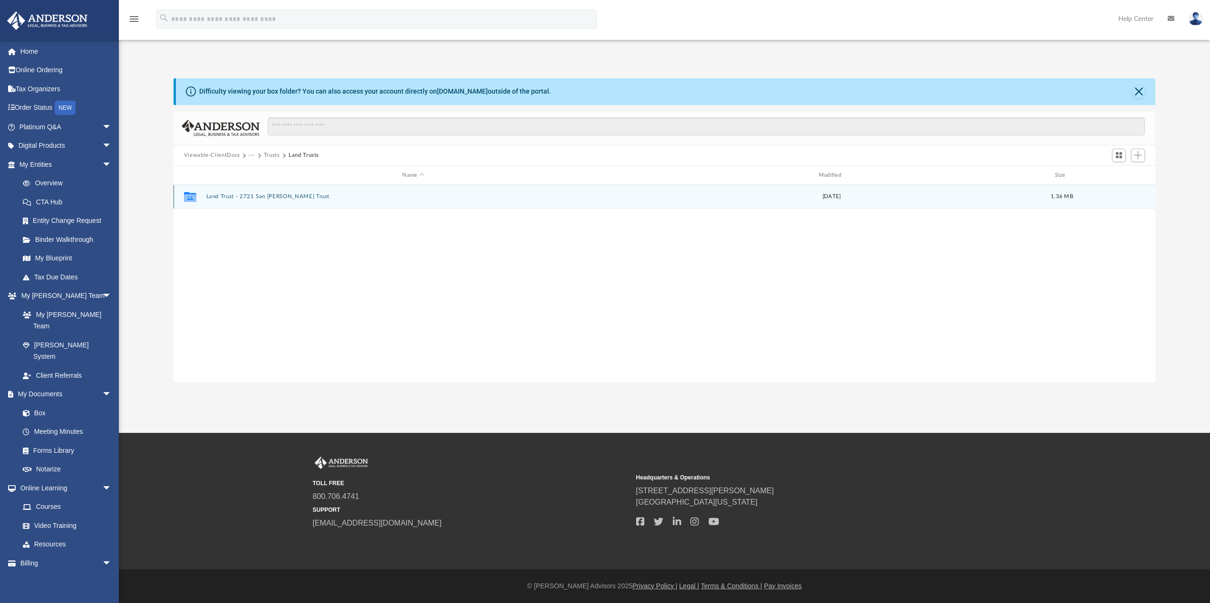
click at [231, 196] on button "Land Trust - 2721 San Martin Trust" at bounding box center [413, 197] width 414 height 6
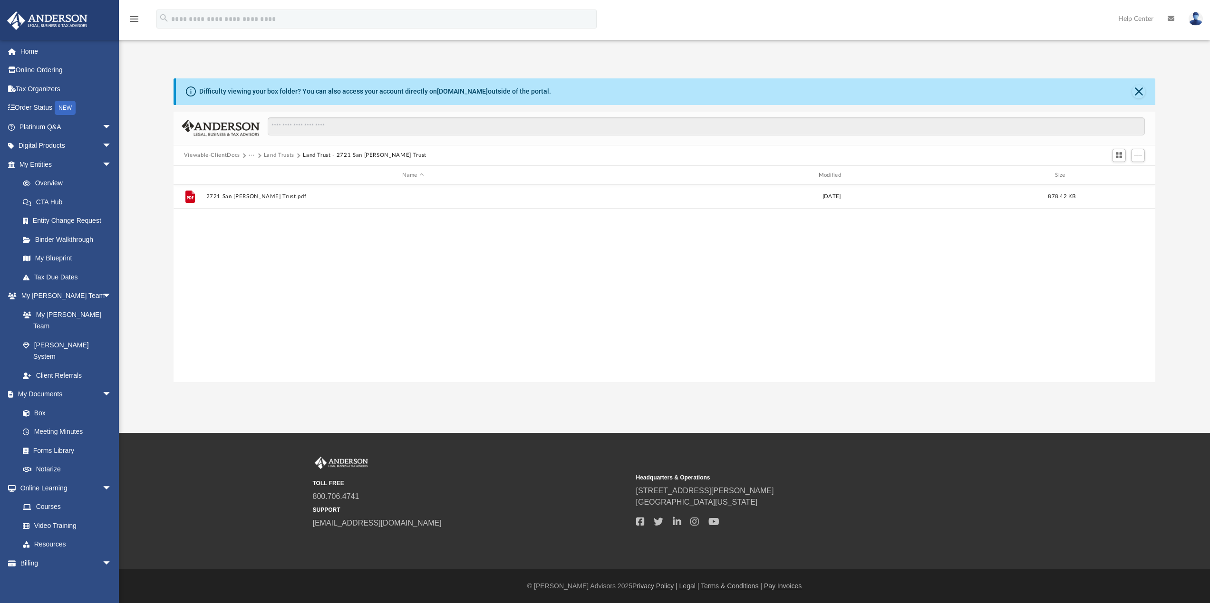
click at [207, 156] on button "Viewable-ClientDocs" at bounding box center [212, 155] width 56 height 9
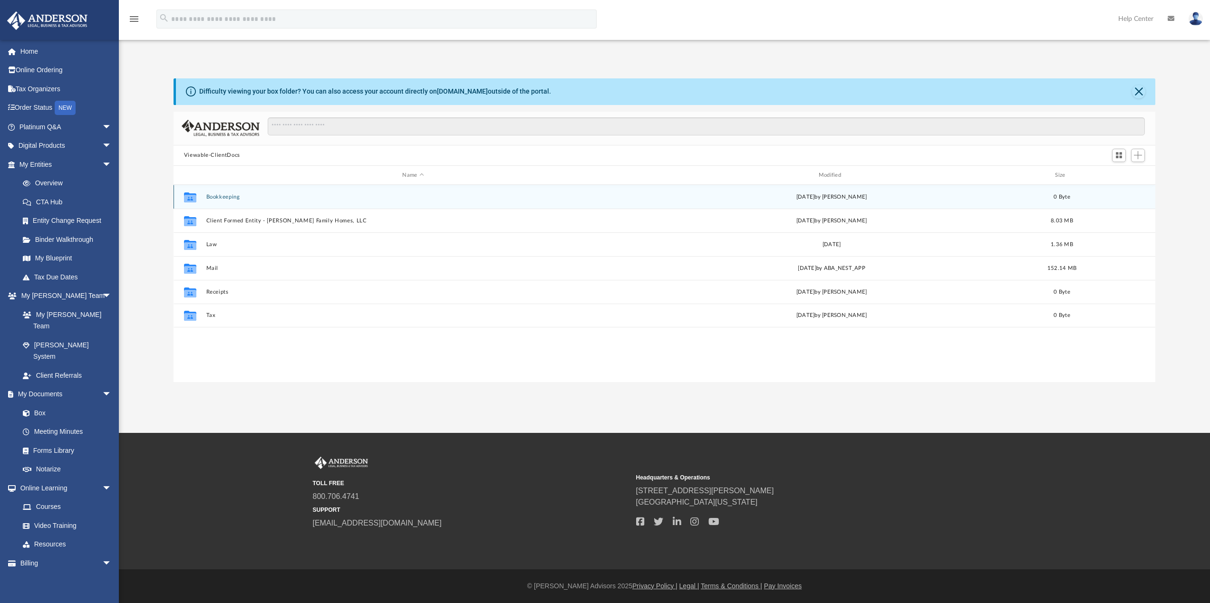
click at [221, 194] on button "Bookkeeping" at bounding box center [413, 197] width 414 height 6
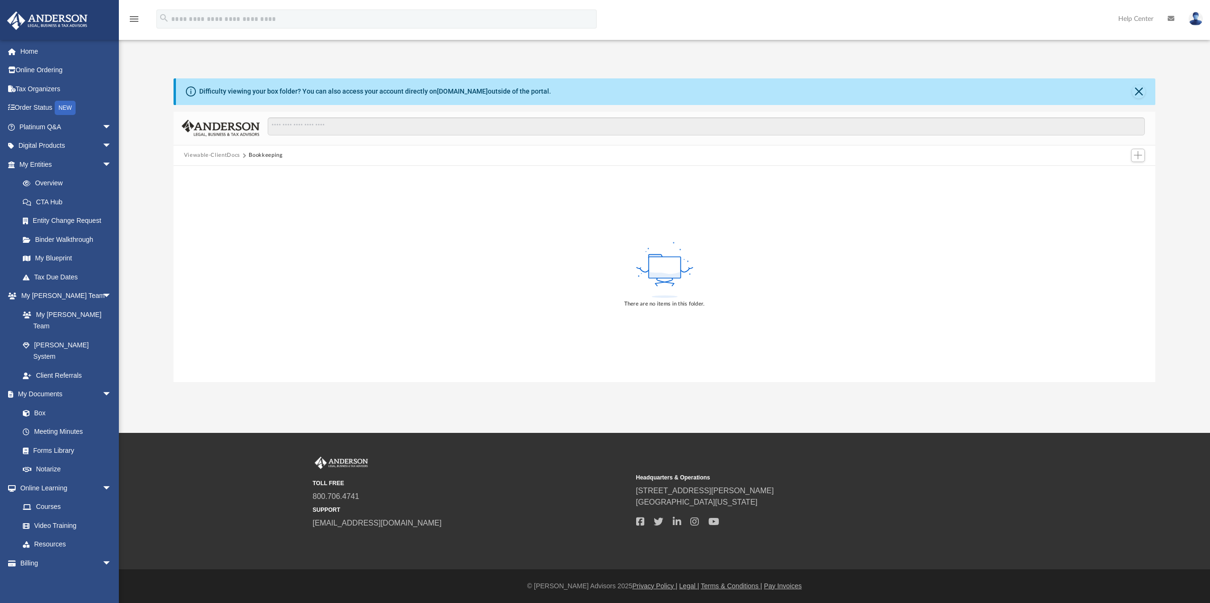
click at [224, 156] on button "Viewable-ClientDocs" at bounding box center [212, 155] width 56 height 9
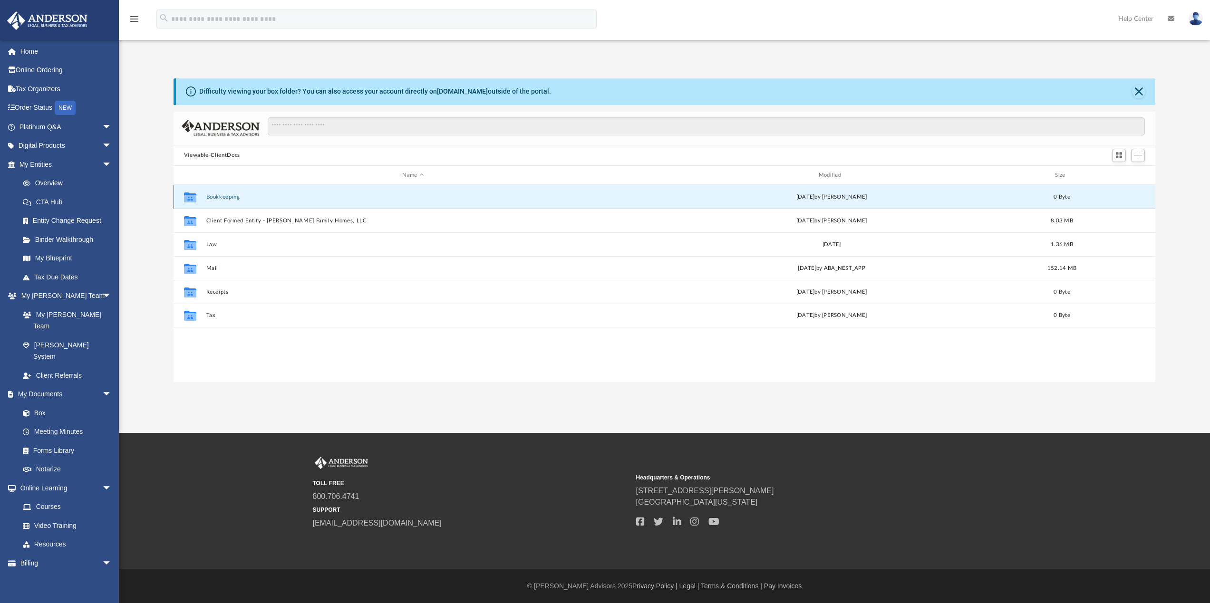
click at [223, 194] on button "Bookkeeping" at bounding box center [413, 197] width 414 height 6
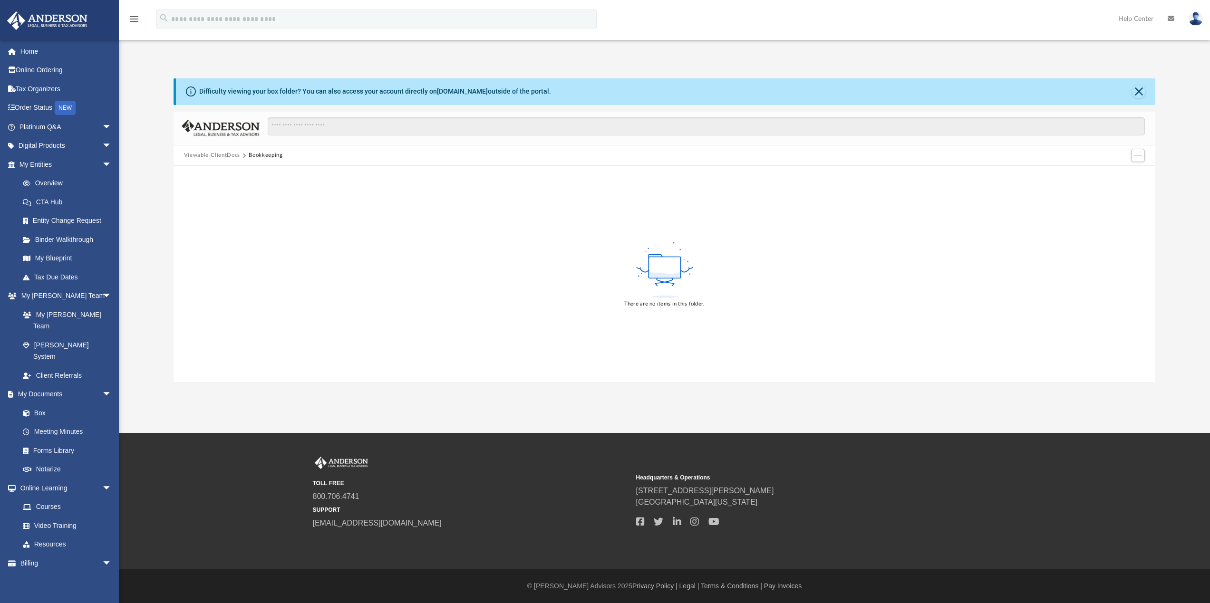
click at [199, 155] on button "Viewable-ClientDocs" at bounding box center [212, 155] width 56 height 9
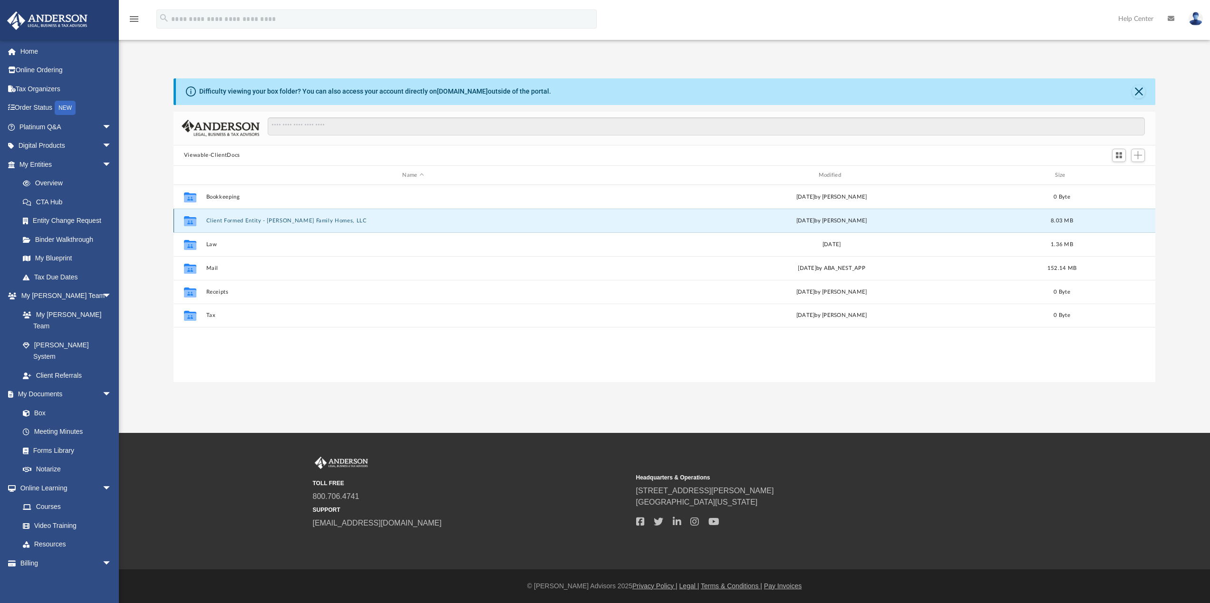
click at [212, 220] on button "Client Formed Entity - Anderson Family Homes, LLC" at bounding box center [413, 221] width 414 height 6
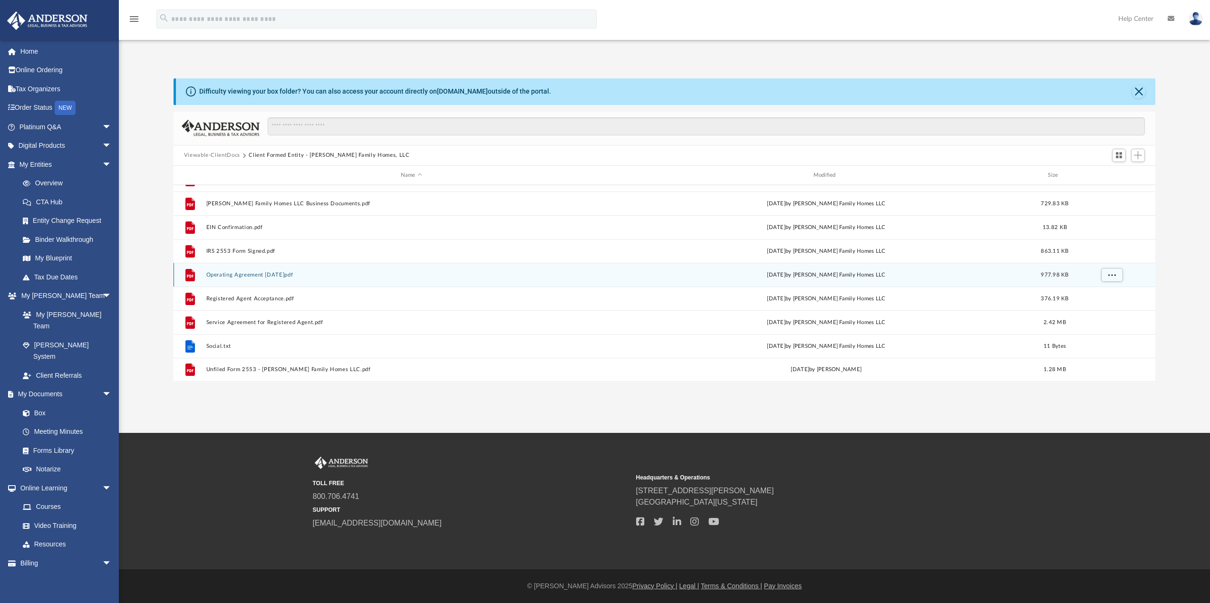
scroll to position [0, 0]
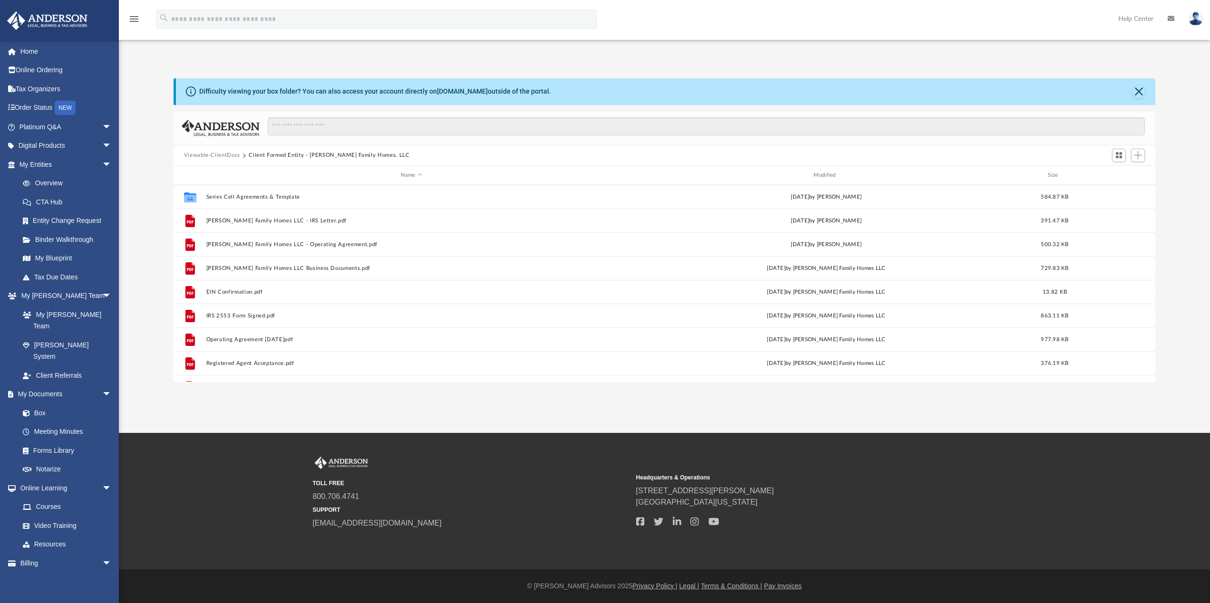
click at [214, 155] on button "Viewable-ClientDocs" at bounding box center [212, 155] width 56 height 9
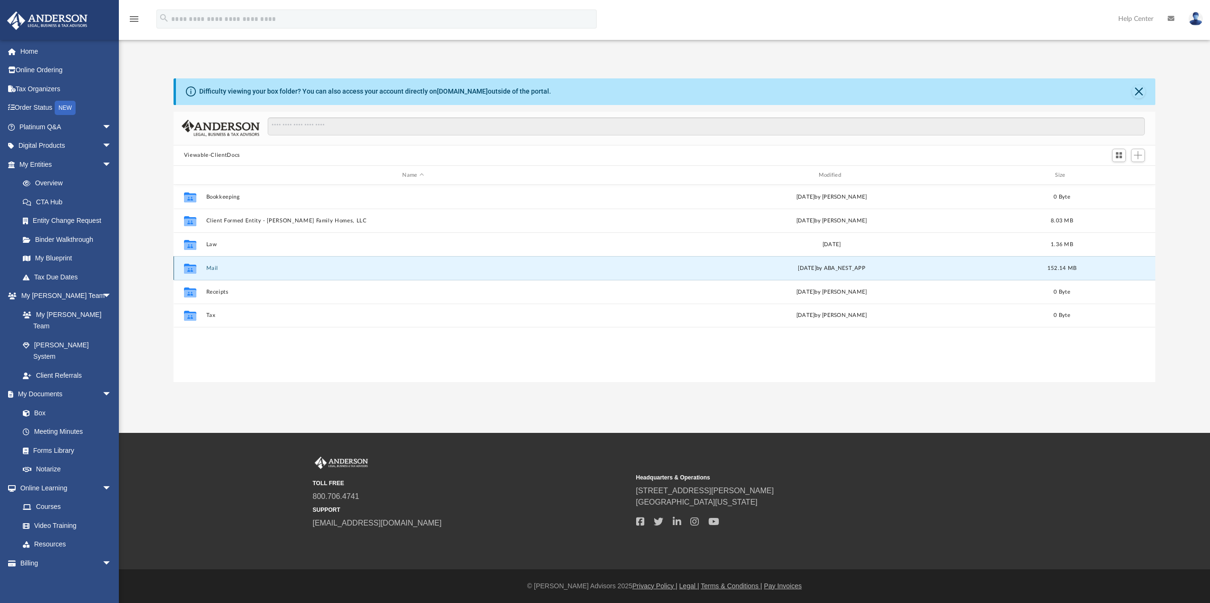
click at [210, 269] on button "Mail" at bounding box center [413, 268] width 414 height 6
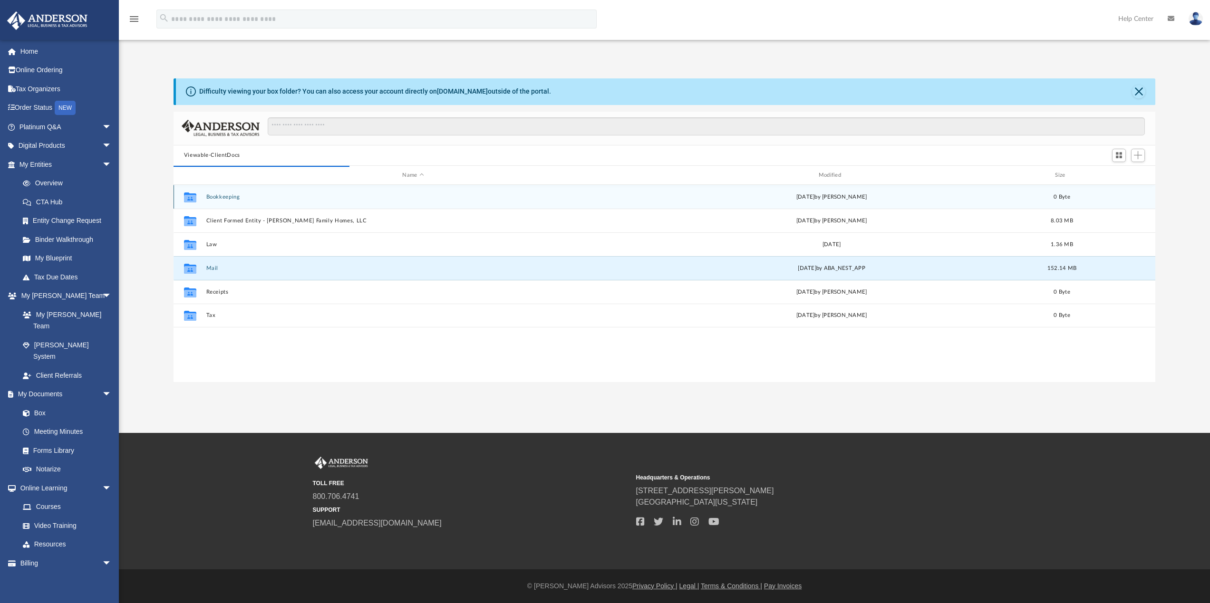
scroll to position [180, 975]
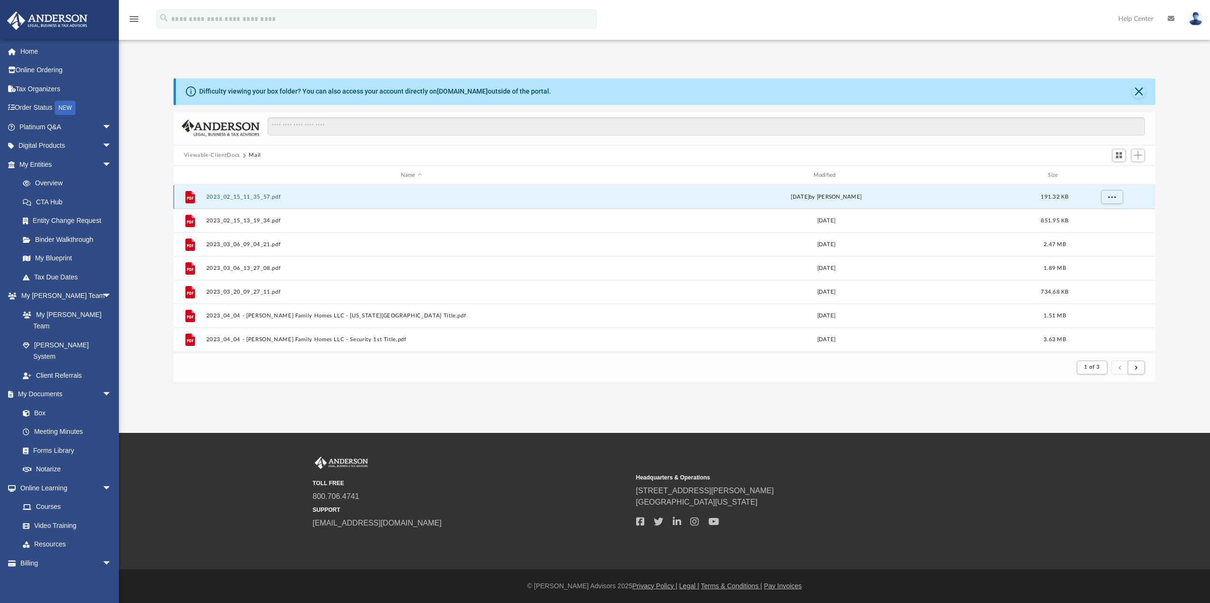
click at [237, 198] on button "2023_02_15_11_35_57.pdf" at bounding box center [411, 197] width 411 height 6
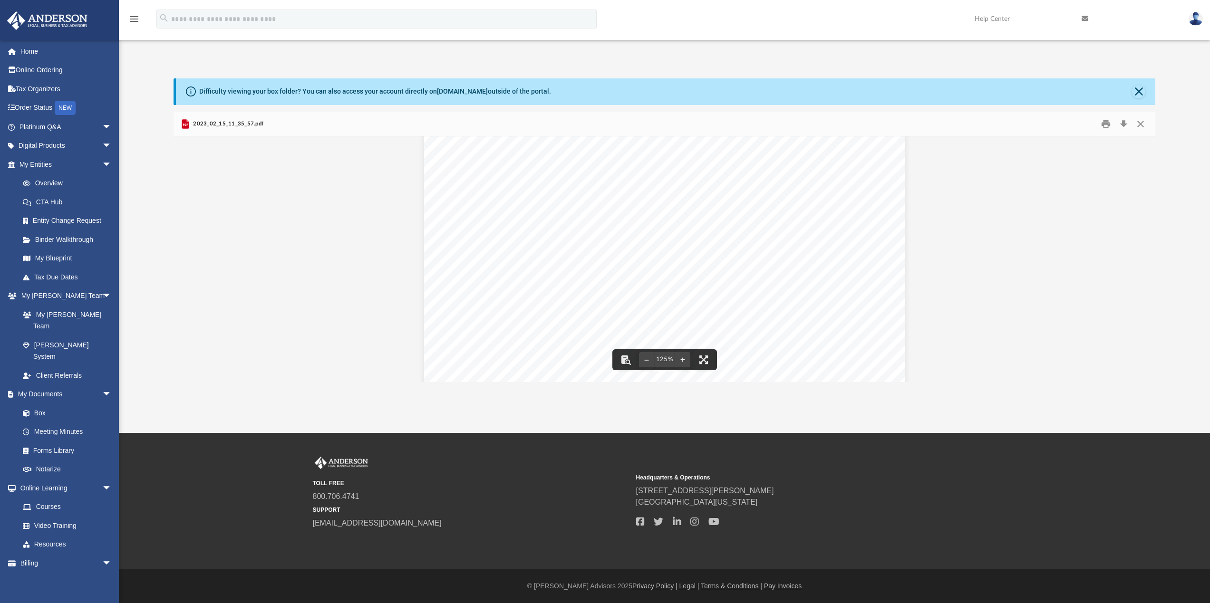
scroll to position [348, 0]
click at [213, 131] on div "2023_02_15_11_35_57.pdf" at bounding box center [665, 124] width 982 height 25
click at [1140, 127] on button "Close" at bounding box center [1140, 123] width 17 height 15
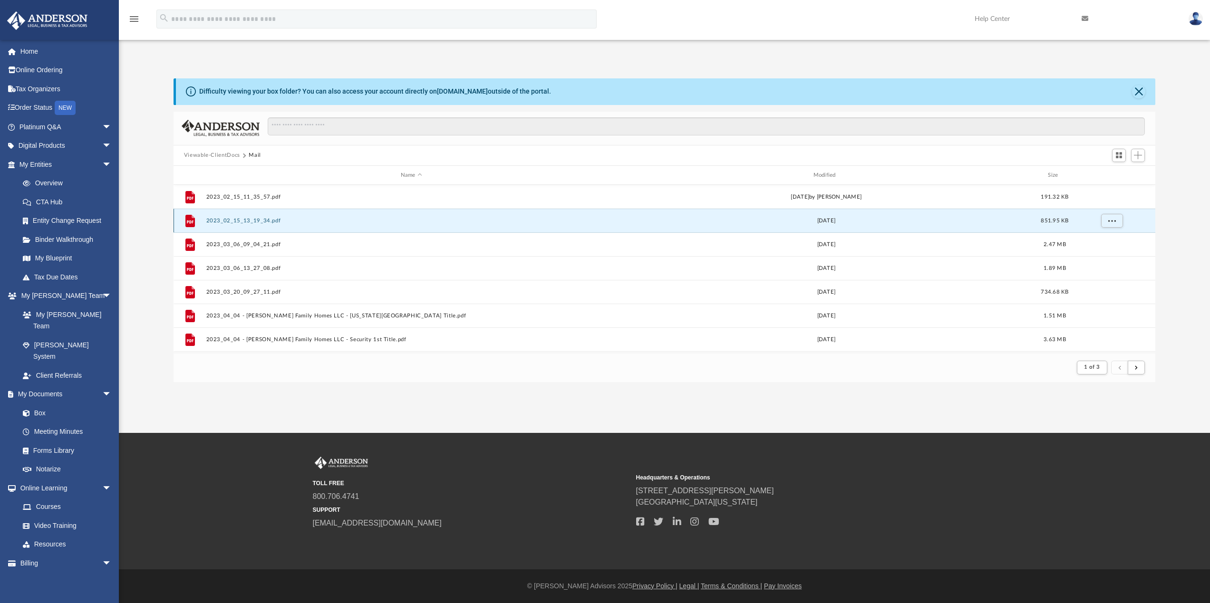
click at [256, 222] on button "2023_02_15_13_19_34.pdf" at bounding box center [411, 221] width 411 height 6
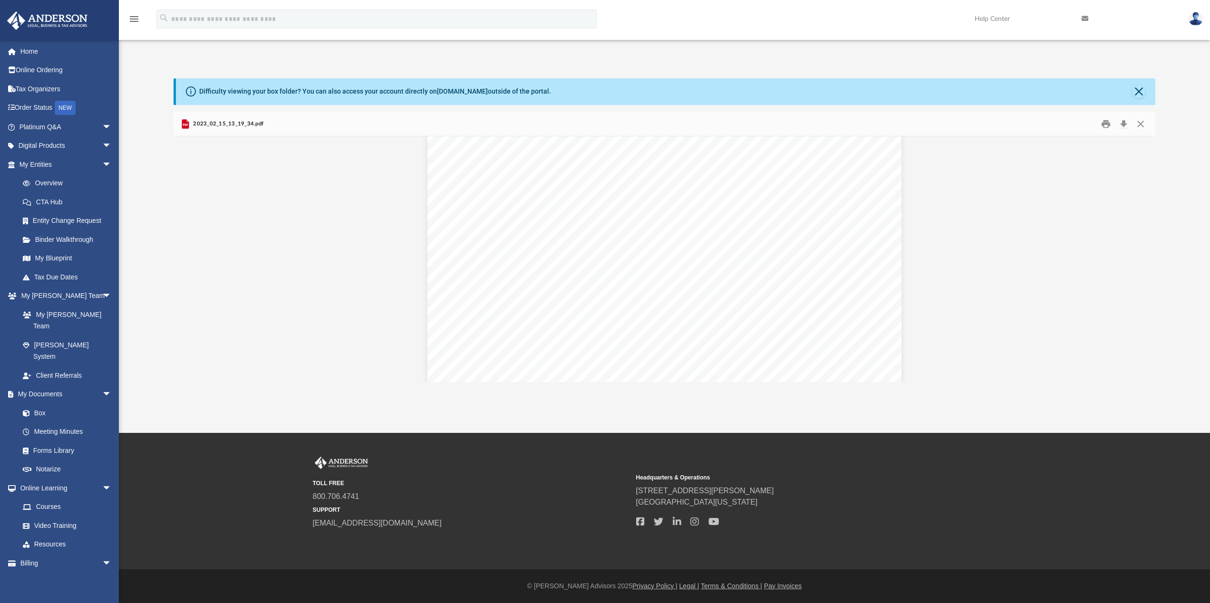
scroll to position [0, 0]
click at [1138, 123] on button "Close" at bounding box center [1140, 123] width 17 height 15
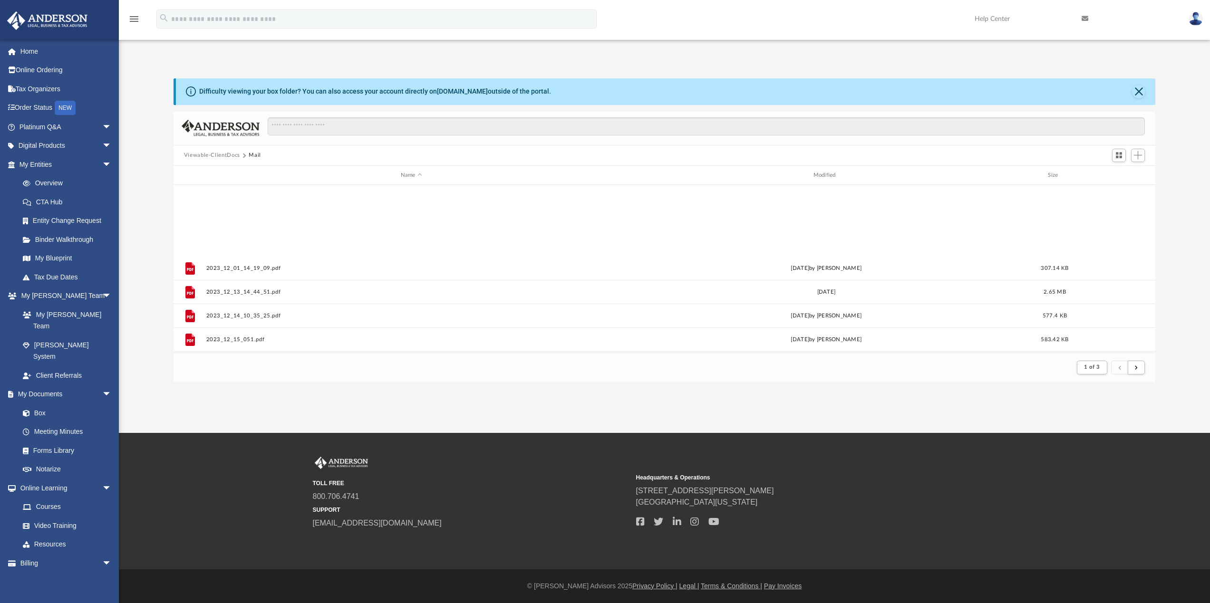
scroll to position [1021, 0]
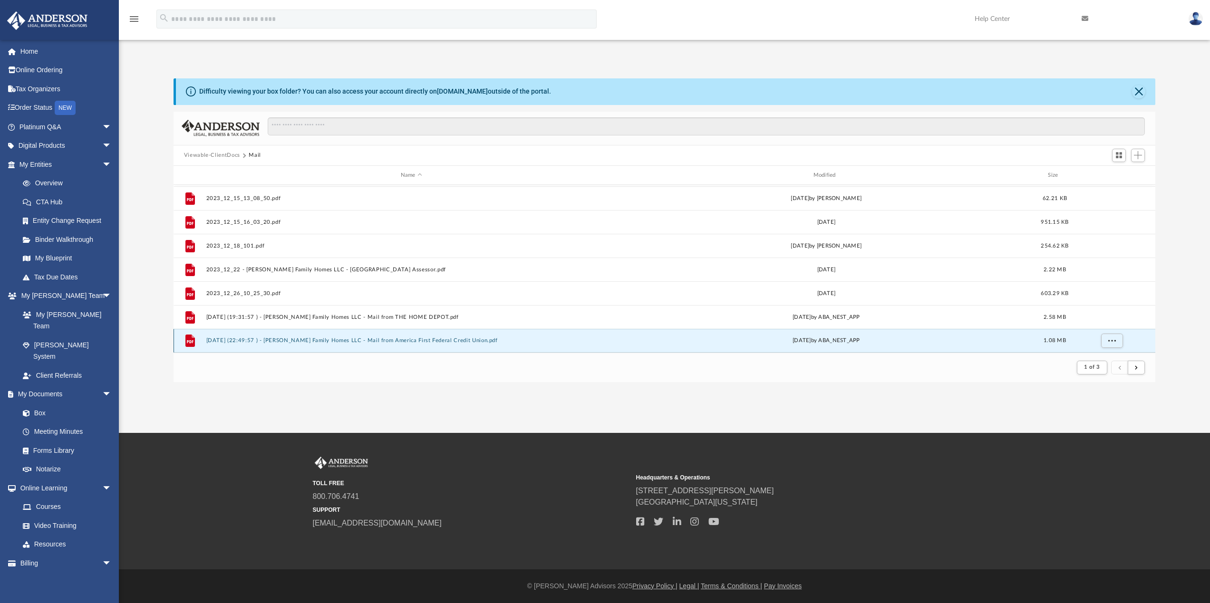
click at [284, 343] on button "2024.06.10 (22:49:57 ) - Anderson Family Homes LLC - Mail from America First Fe…" at bounding box center [411, 341] width 411 height 6
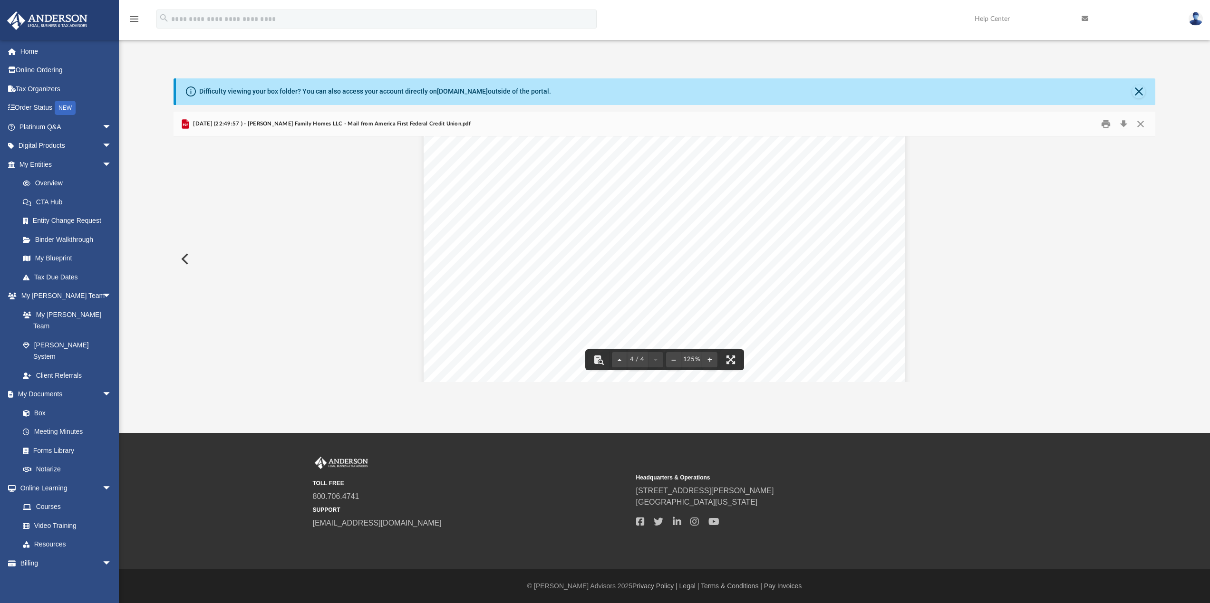
scroll to position [1897, 0]
click at [1142, 119] on button "Close" at bounding box center [1140, 123] width 17 height 15
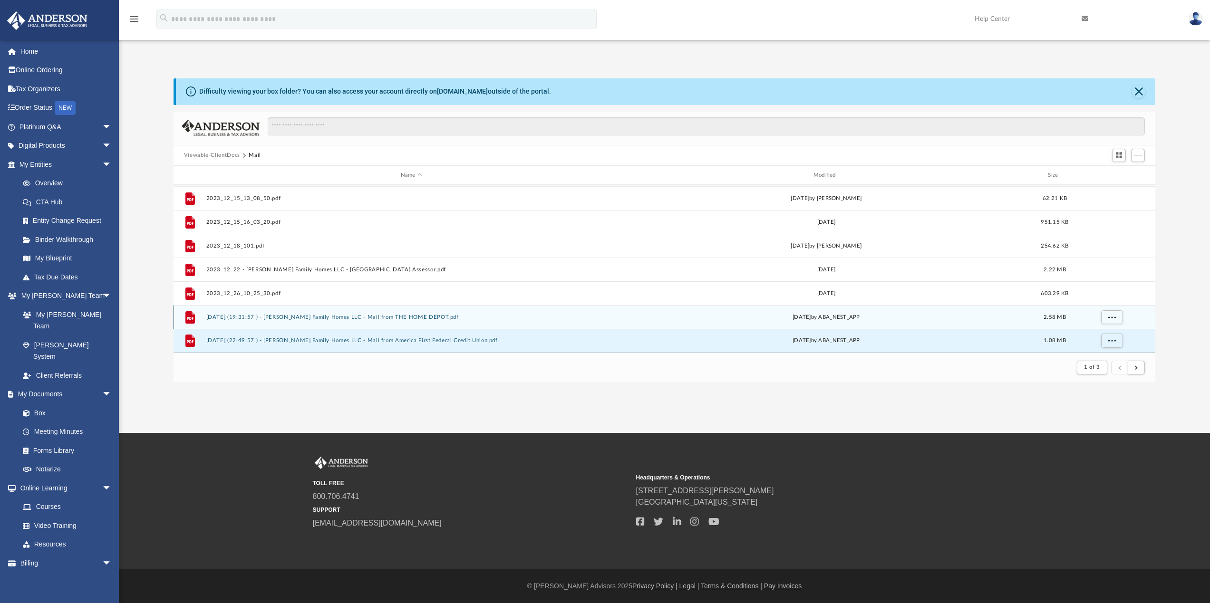
click at [406, 320] on button "2024.06.10 (19:31:57 ) - Anderson Family Homes LLC - Mail from THE HOME DEPOT.p…" at bounding box center [411, 317] width 411 height 6
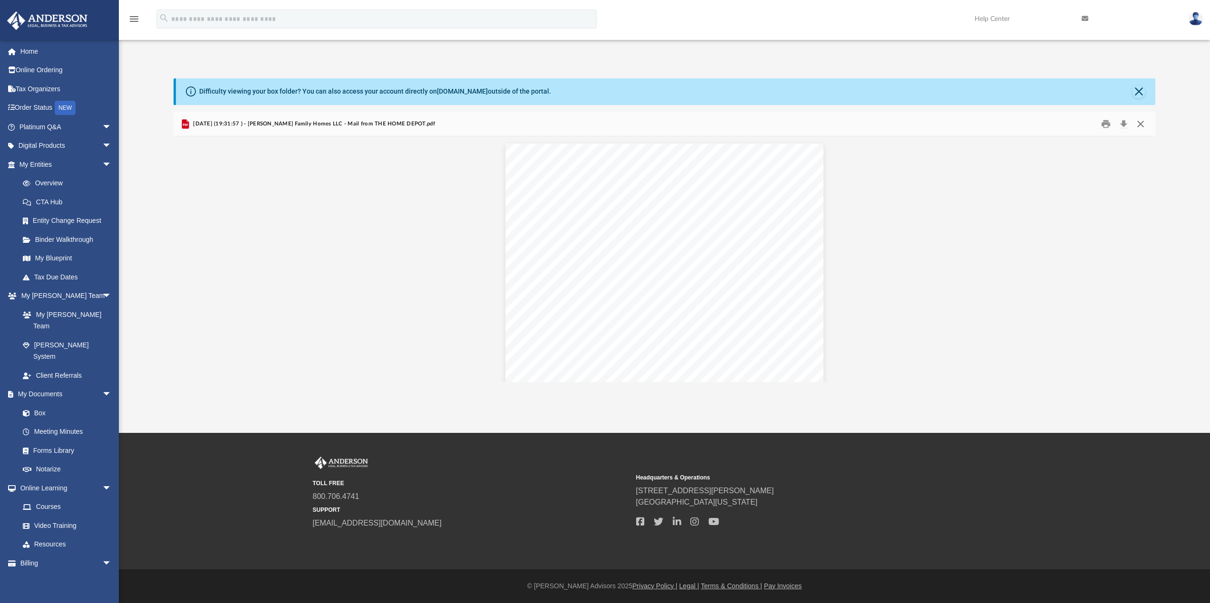
click at [1141, 126] on button "Close" at bounding box center [1140, 123] width 17 height 15
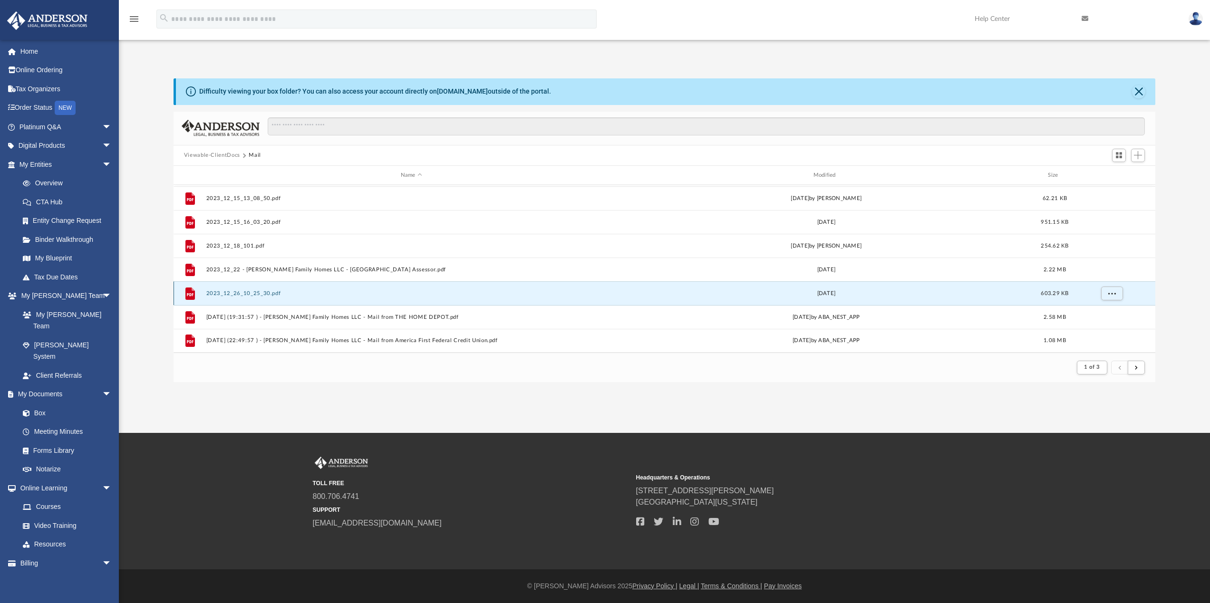
click at [253, 295] on button "2023_12_26_10_25_30.pdf" at bounding box center [411, 294] width 411 height 6
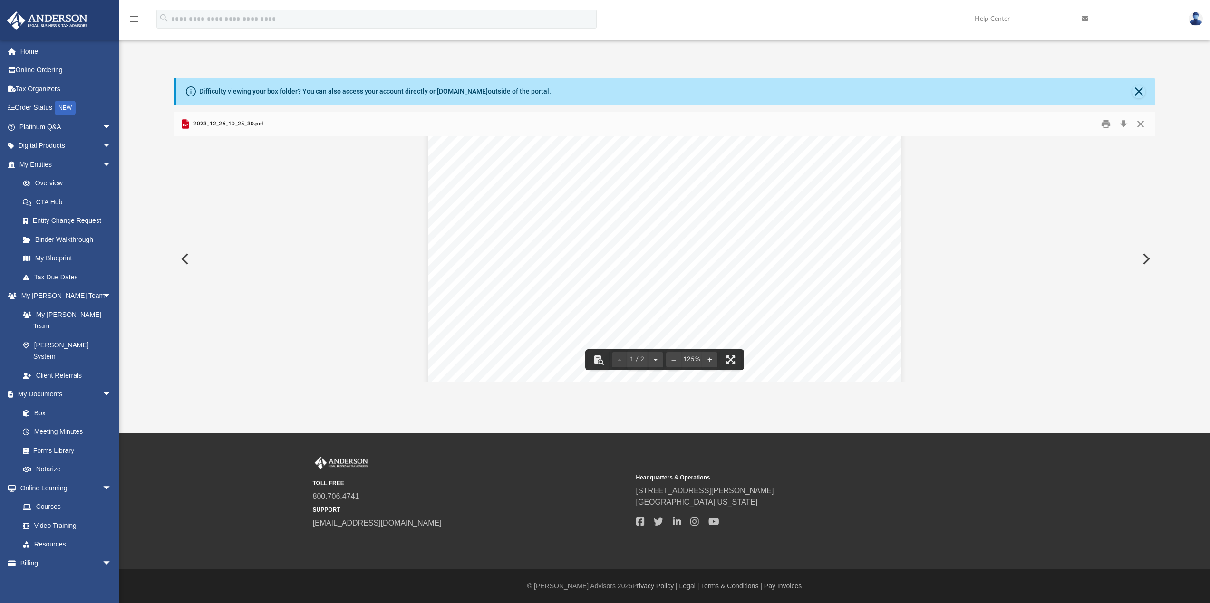
scroll to position [285, 0]
drag, startPoint x: 492, startPoint y: 295, endPoint x: 649, endPoint y: 298, distance: 156.9
click at [631, 300] on div "Page 1" at bounding box center [664, 171] width 473 height 626
click at [1145, 121] on button "Close" at bounding box center [1140, 123] width 17 height 15
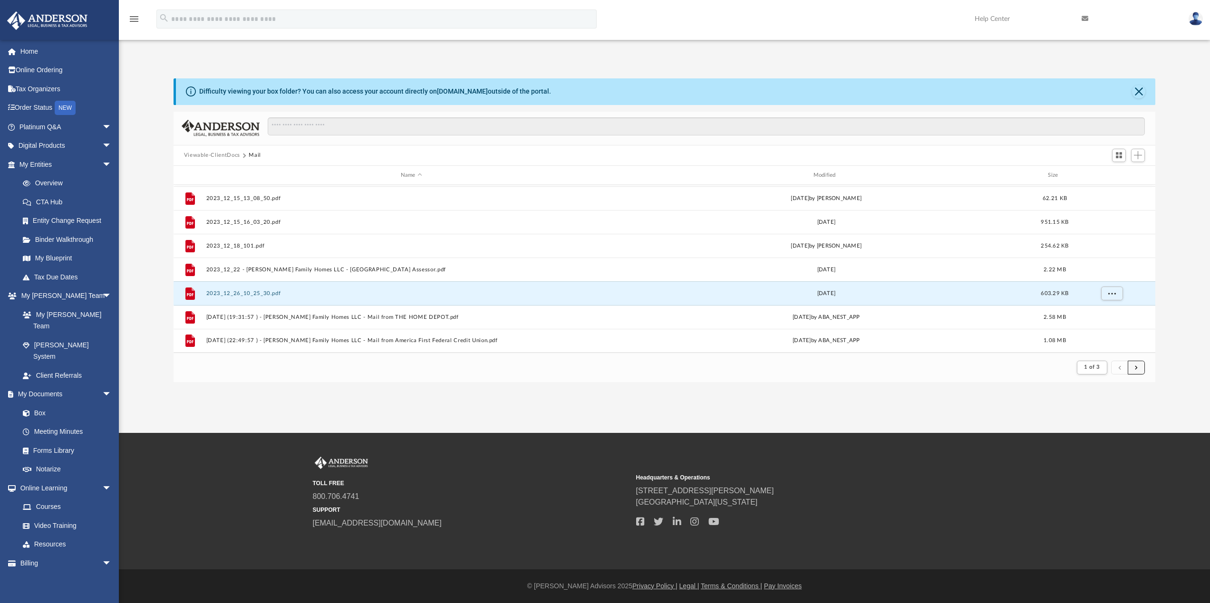
click at [1136, 367] on span "submit" at bounding box center [1136, 367] width 3 height 5
click at [1098, 371] on button "1 of 3" at bounding box center [1092, 367] width 30 height 13
click at [1101, 418] on li "3" at bounding box center [1099, 417] width 3 height 10
click at [1101, 417] on div "App andersonfamilyhomesllc@gmail.com Sign Out andersonfamilyhomesllc@gmail.com …" at bounding box center [605, 216] width 1210 height 433
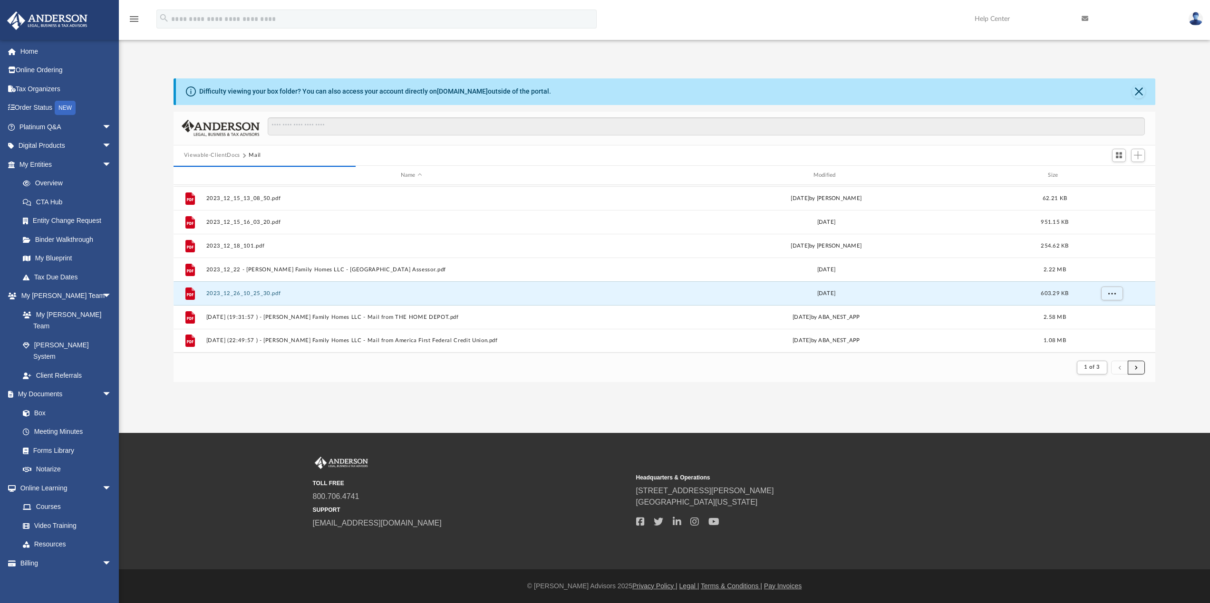
click at [1136, 370] on button "submit" at bounding box center [1136, 368] width 17 height 14
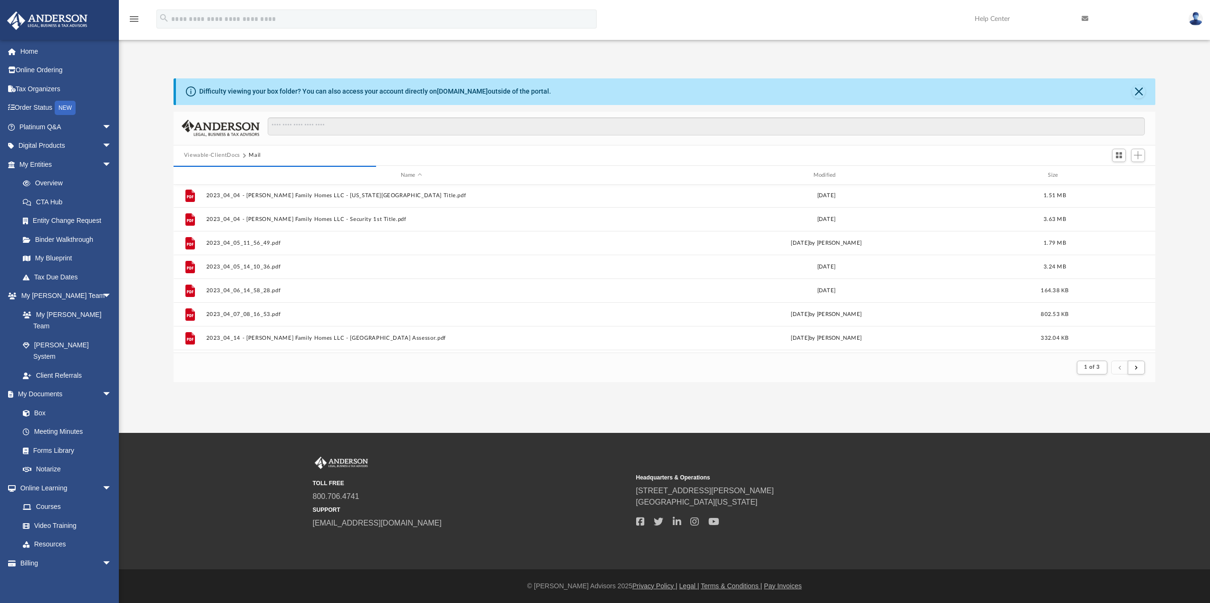
scroll to position [0, 0]
click at [1139, 155] on span "Add" at bounding box center [1138, 155] width 8 height 8
click at [1119, 155] on span "Switch to Grid View" at bounding box center [1119, 155] width 8 height 8
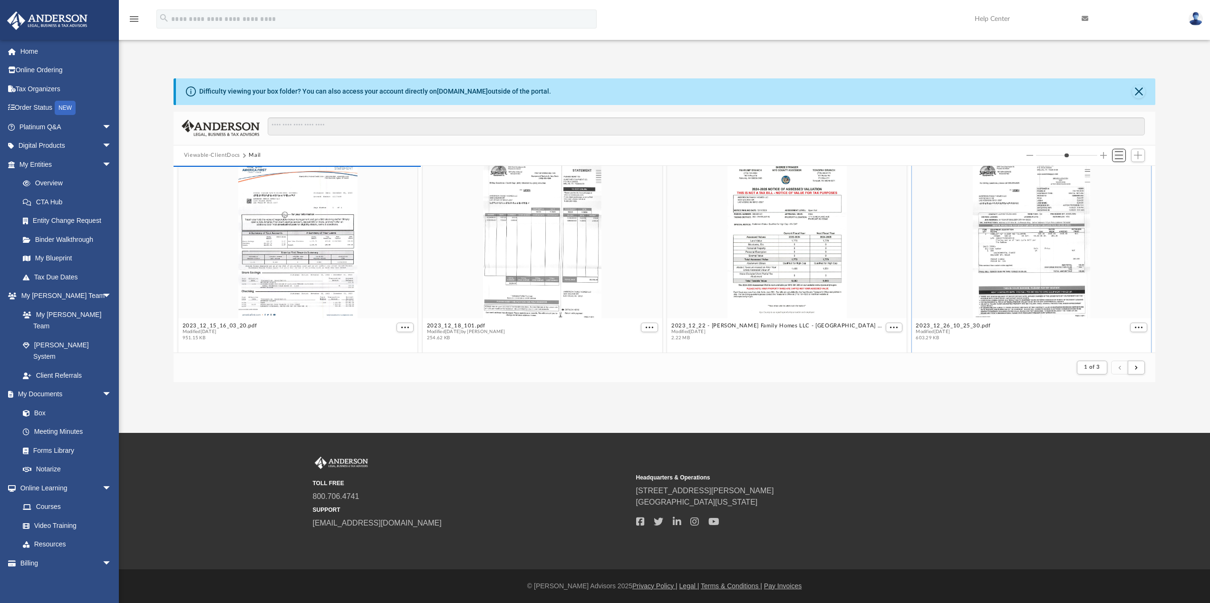
scroll to position [7, 0]
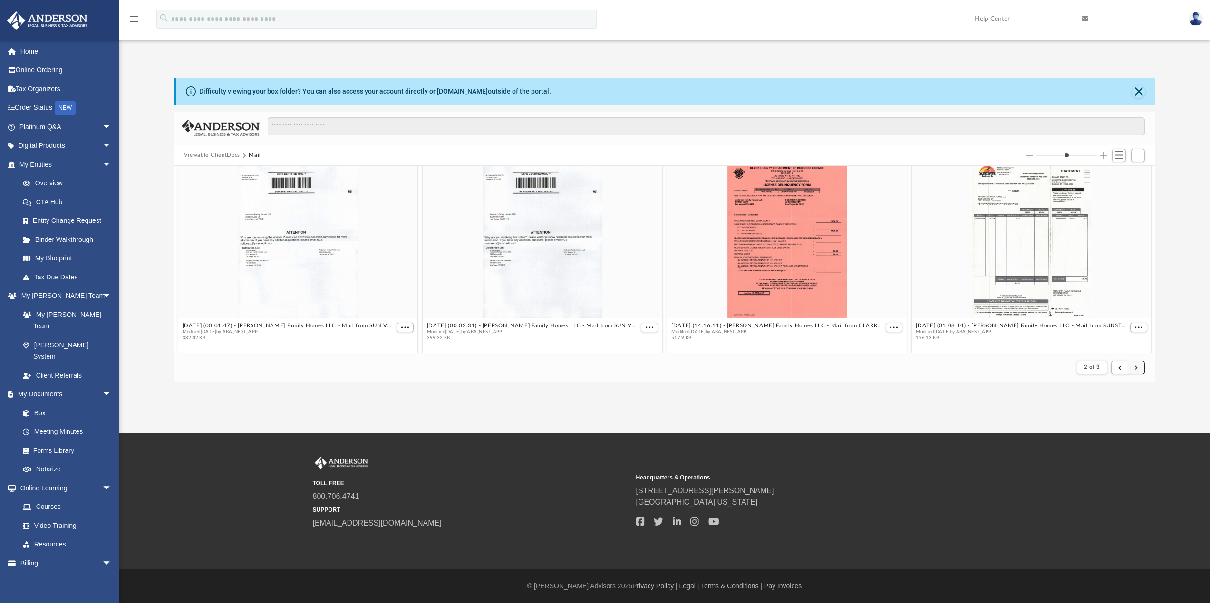
click at [1140, 370] on button "submit" at bounding box center [1136, 368] width 17 height 14
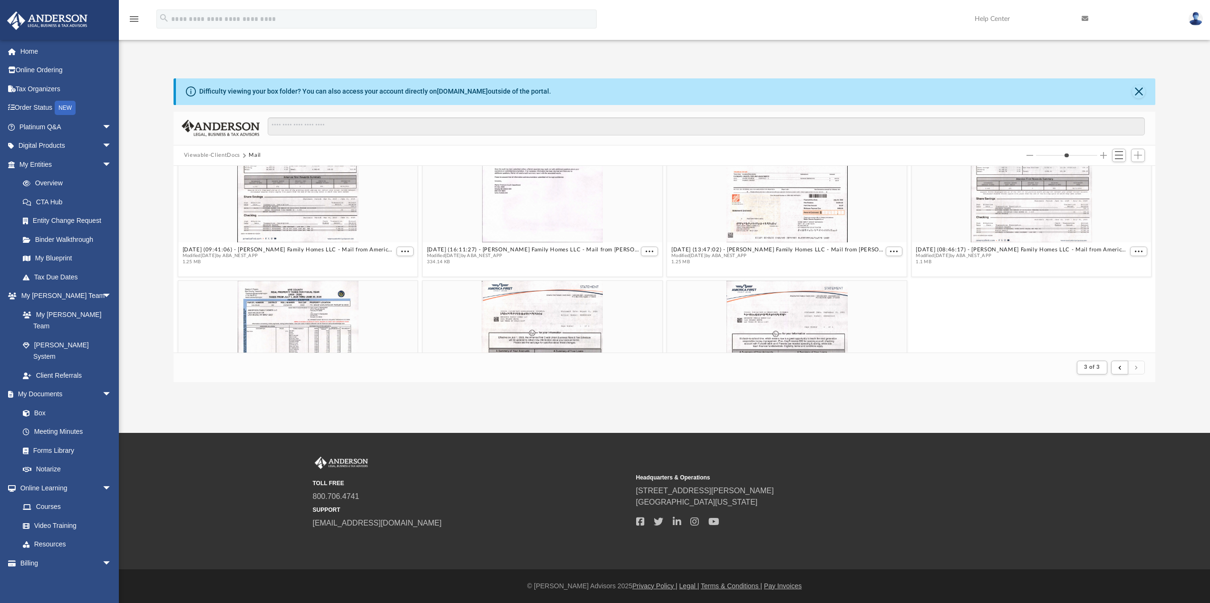
scroll to position [1175, 0]
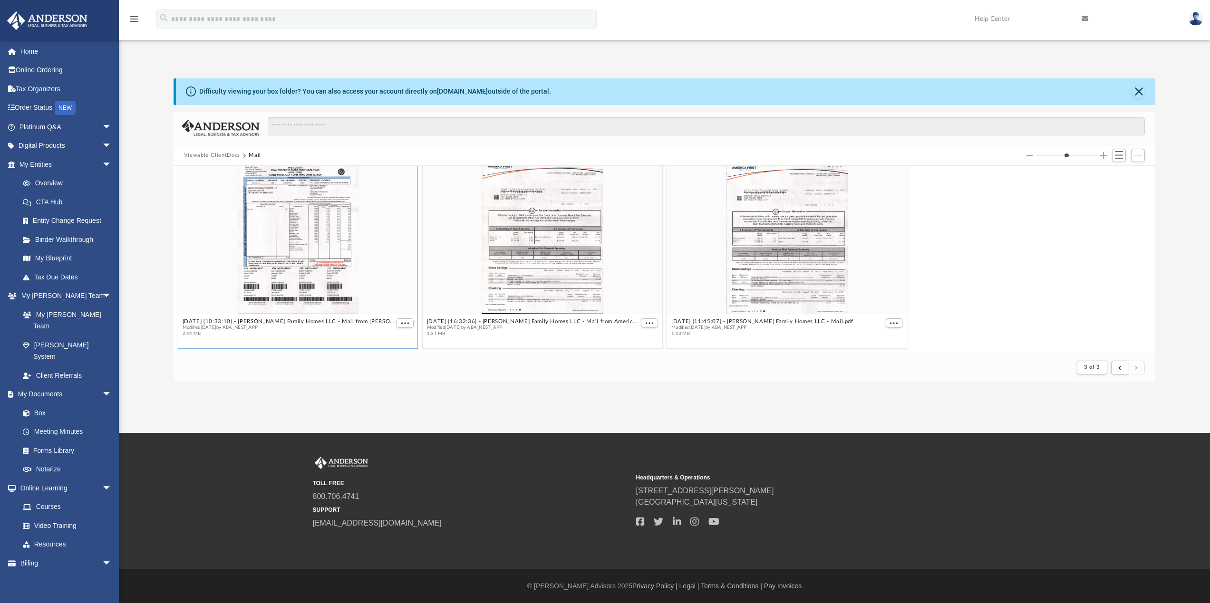
click at [320, 278] on div "grid" at bounding box center [298, 236] width 240 height 155
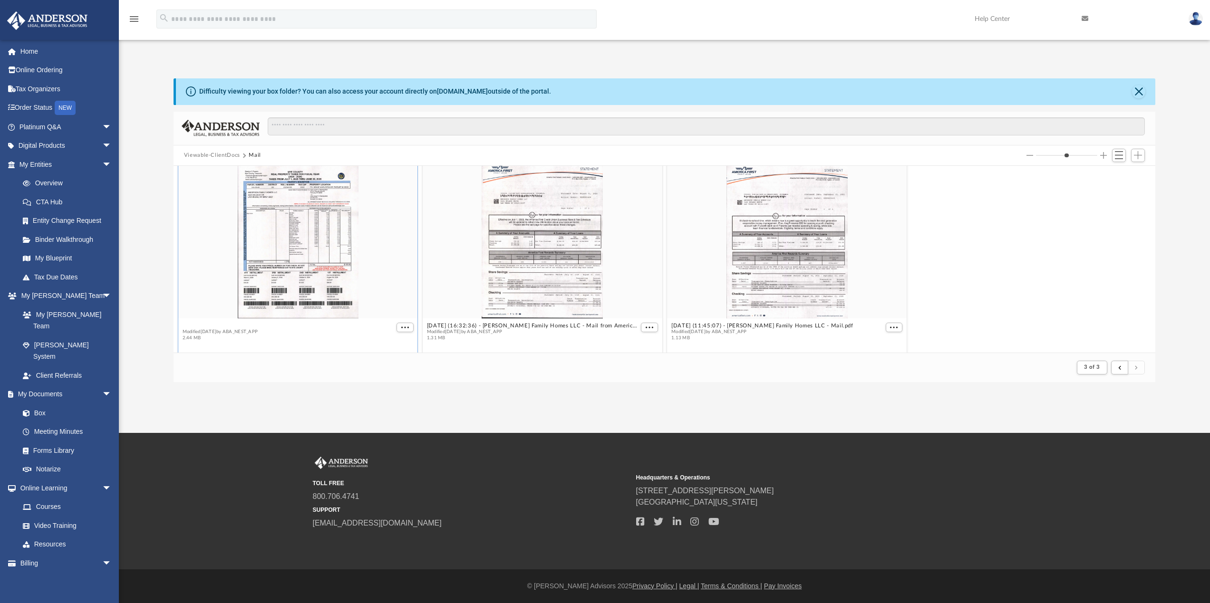
click at [340, 321] on figcaption "2025.07.18 (10:33:10) - Anderson Family Homes LLC - Mail from Raelyn C Powers.p…" at bounding box center [298, 332] width 240 height 25
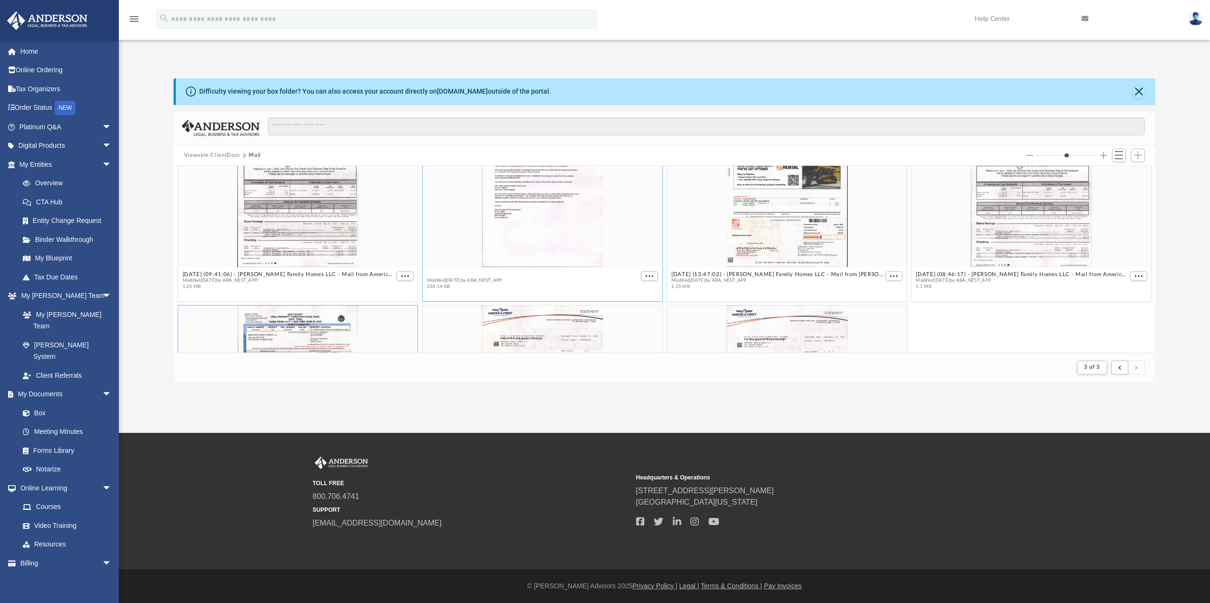
scroll to position [977, 0]
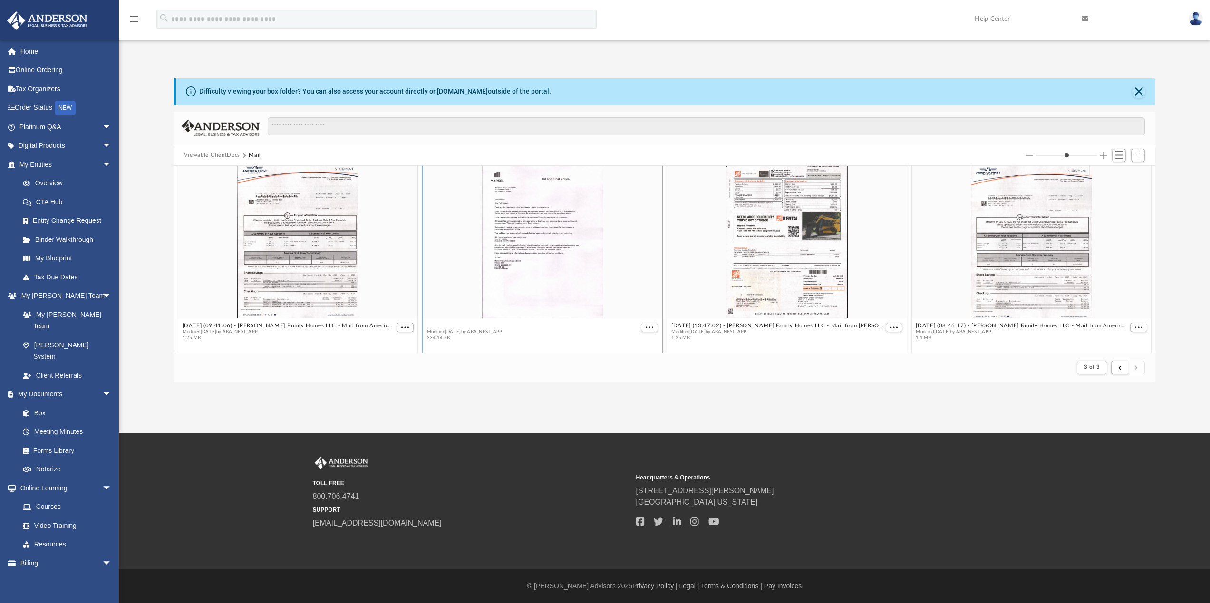
click at [592, 273] on figure "2025.06.16 (16:11:27) - Anderson Family Homes LLC - Mail from Markel Premium Au…" at bounding box center [543, 254] width 240 height 182
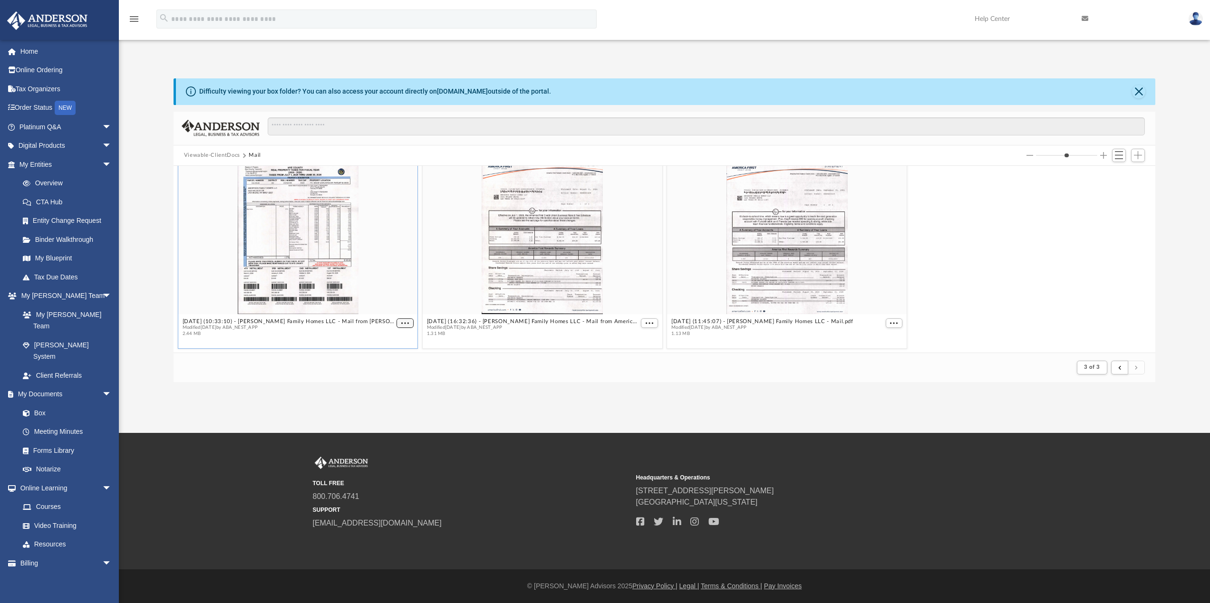
scroll to position [1171, 0]
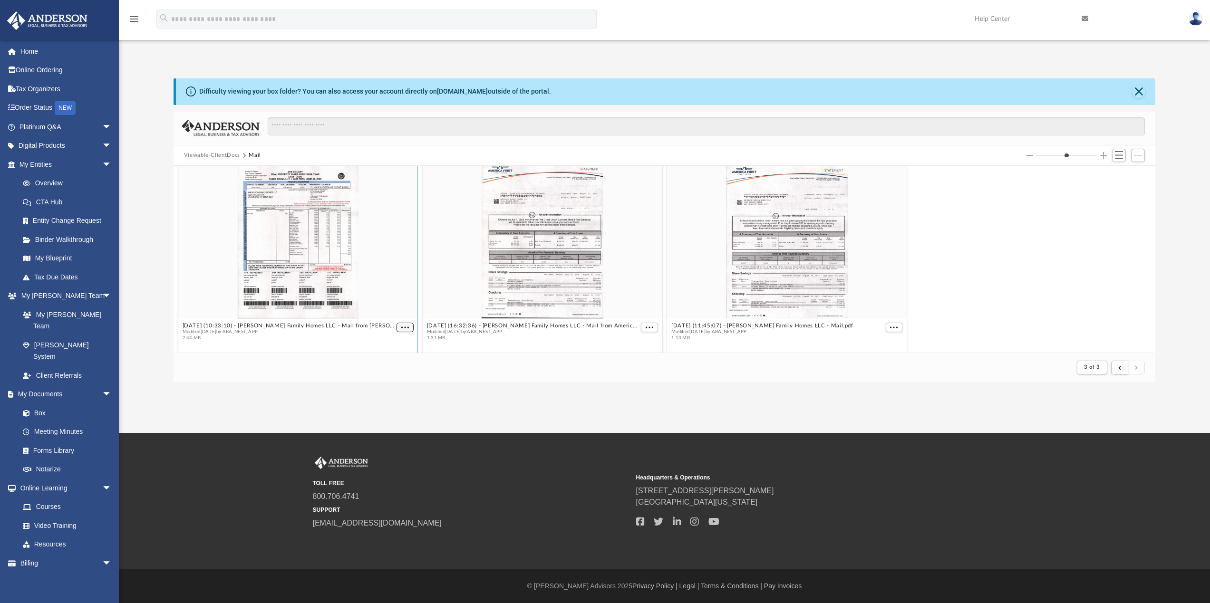
click at [408, 321] on figcaption "2025.07.18 (10:33:10) - Anderson Family Homes LLC - Mail from Raelyn C Powers.p…" at bounding box center [298, 332] width 240 height 25
click at [402, 329] on span "More options" at bounding box center [405, 327] width 8 height 5
click at [404, 311] on li "Download" at bounding box center [392, 309] width 28 height 10
click at [402, 330] on button "More options" at bounding box center [405, 328] width 17 height 10
click at [384, 310] on li "Download" at bounding box center [392, 309] width 28 height 10
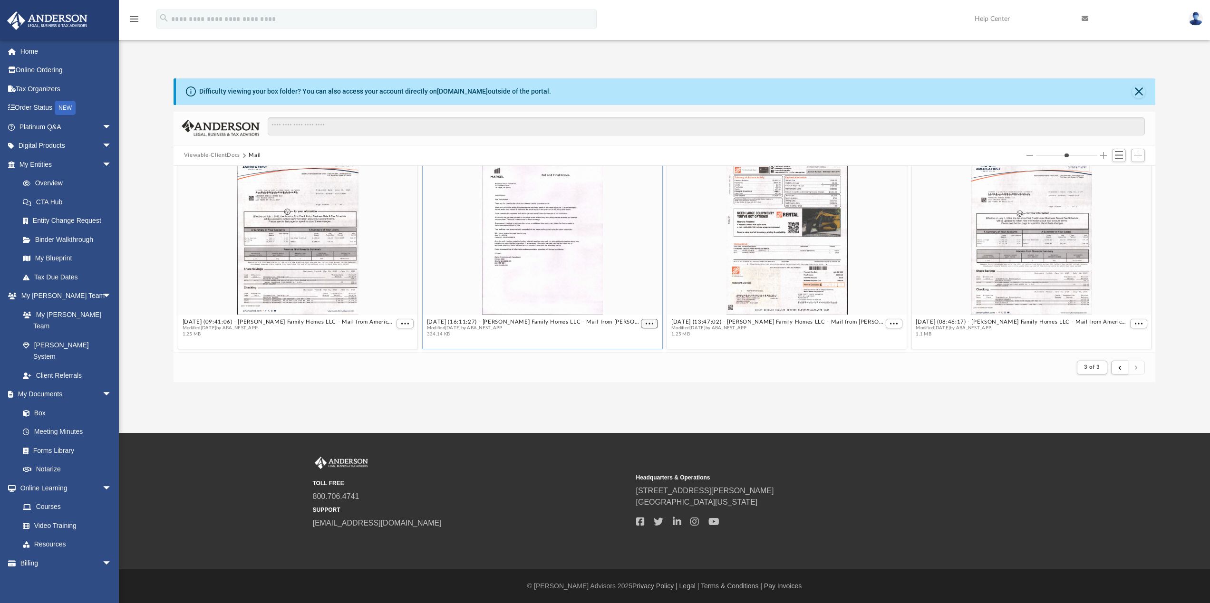
scroll to position [977, 0]
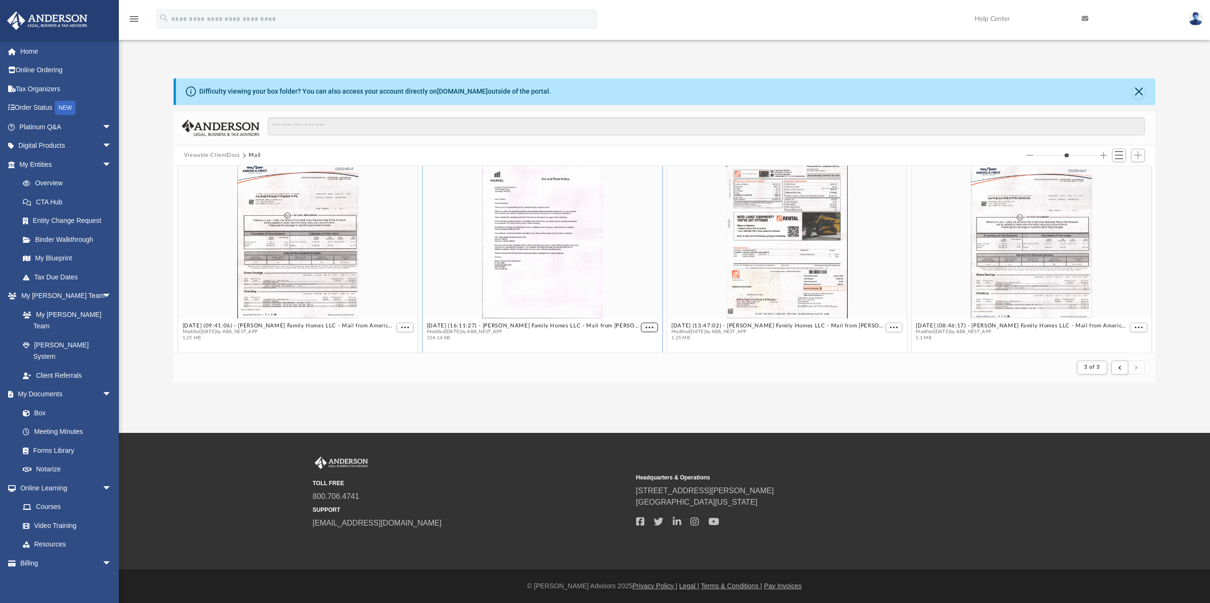
click at [646, 325] on span "More options" at bounding box center [650, 327] width 8 height 5
click at [640, 309] on li "Download" at bounding box center [635, 309] width 28 height 10
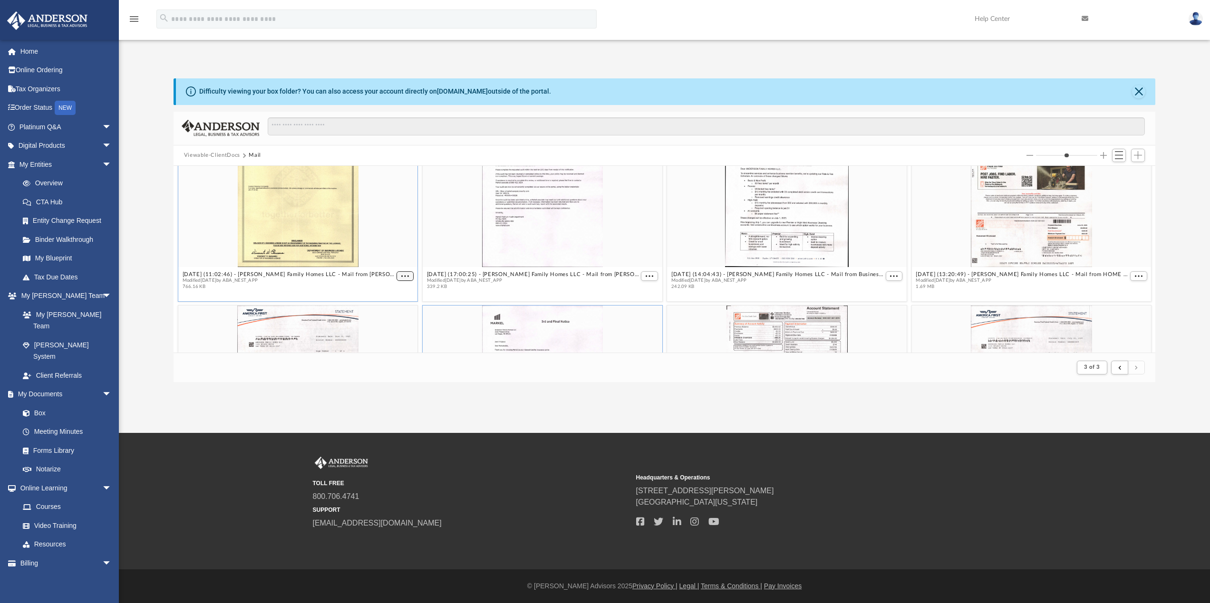
scroll to position [783, 0]
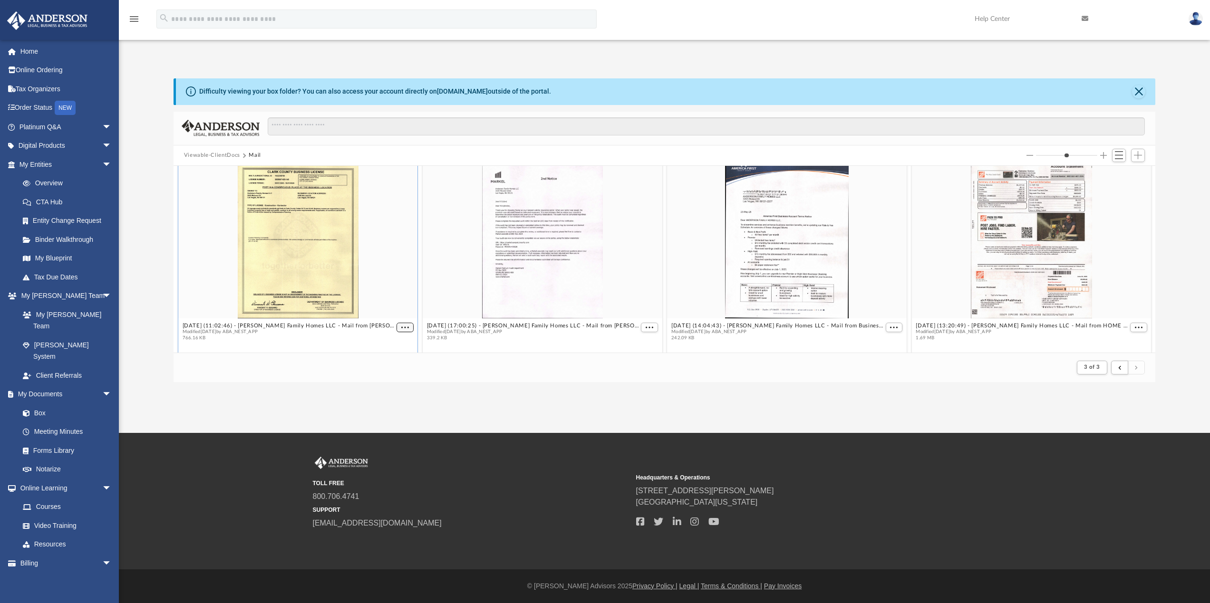
click at [405, 278] on figure "2025.05.12 (11:02:46) - Anderson Family Homes LLC - Mail from Vincent V. Queano…" at bounding box center [298, 254] width 240 height 182
click at [404, 329] on span "More options" at bounding box center [405, 327] width 8 height 5
click at [399, 308] on li "Download" at bounding box center [392, 309] width 28 height 10
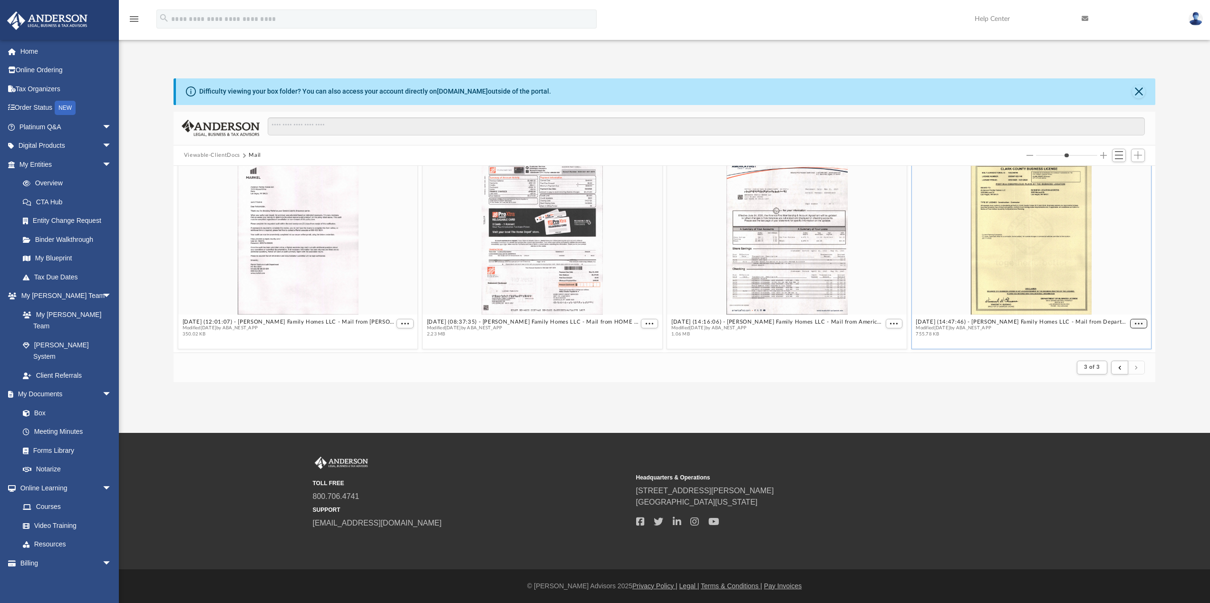
scroll to position [589, 0]
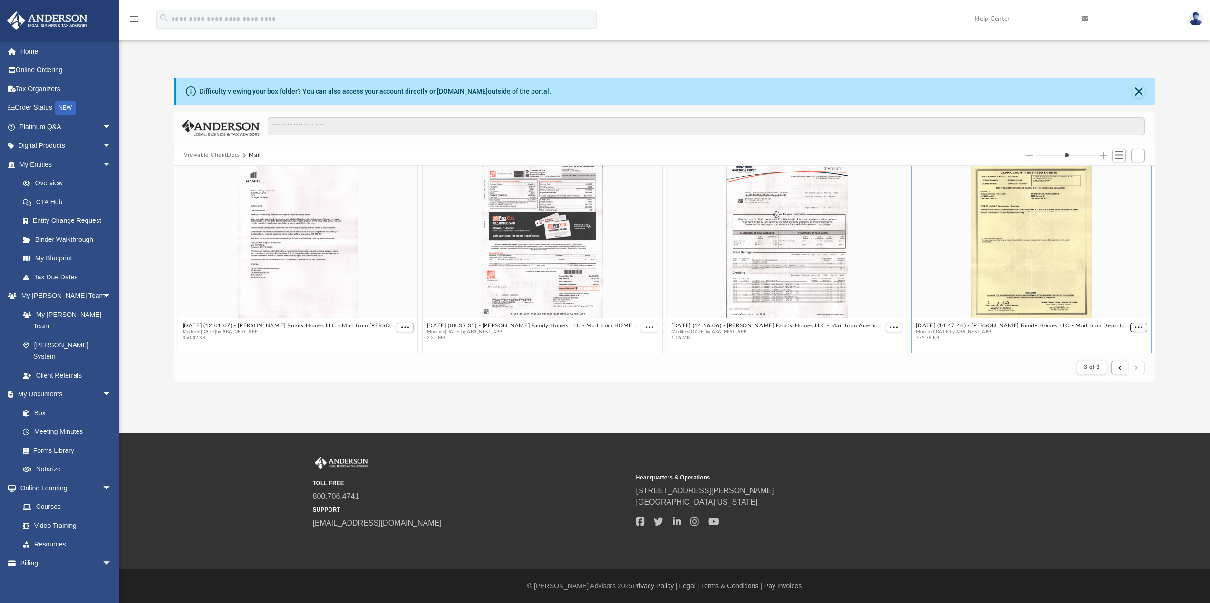
click at [1130, 323] on button "More options" at bounding box center [1138, 328] width 17 height 10
click at [1122, 306] on li "Download" at bounding box center [1120, 309] width 28 height 10
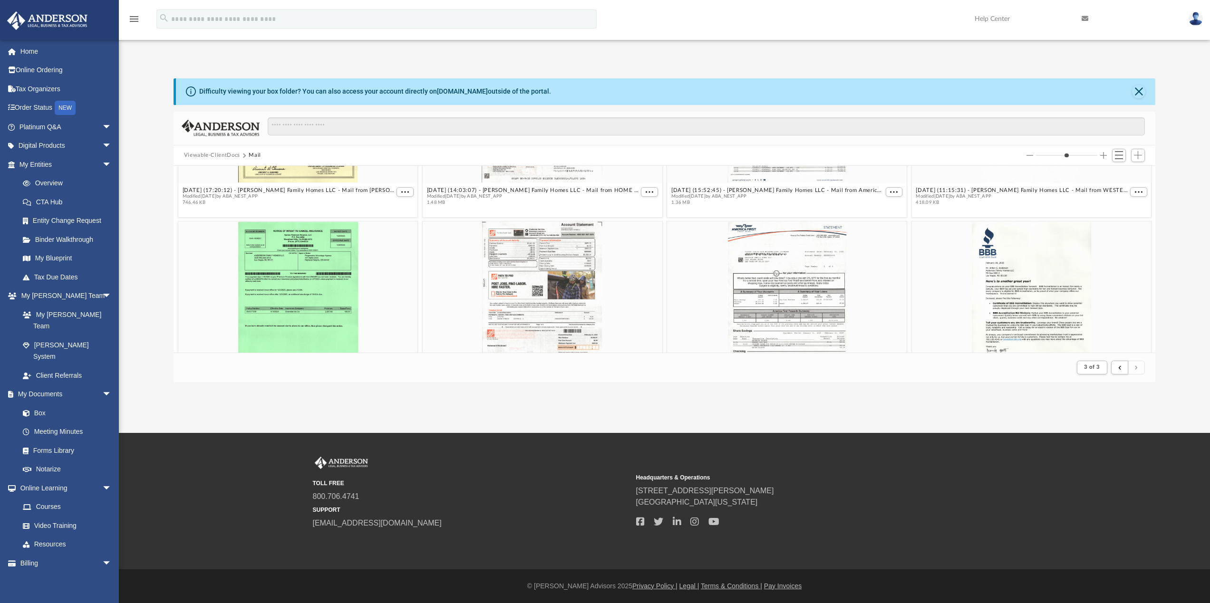
scroll to position [190, 0]
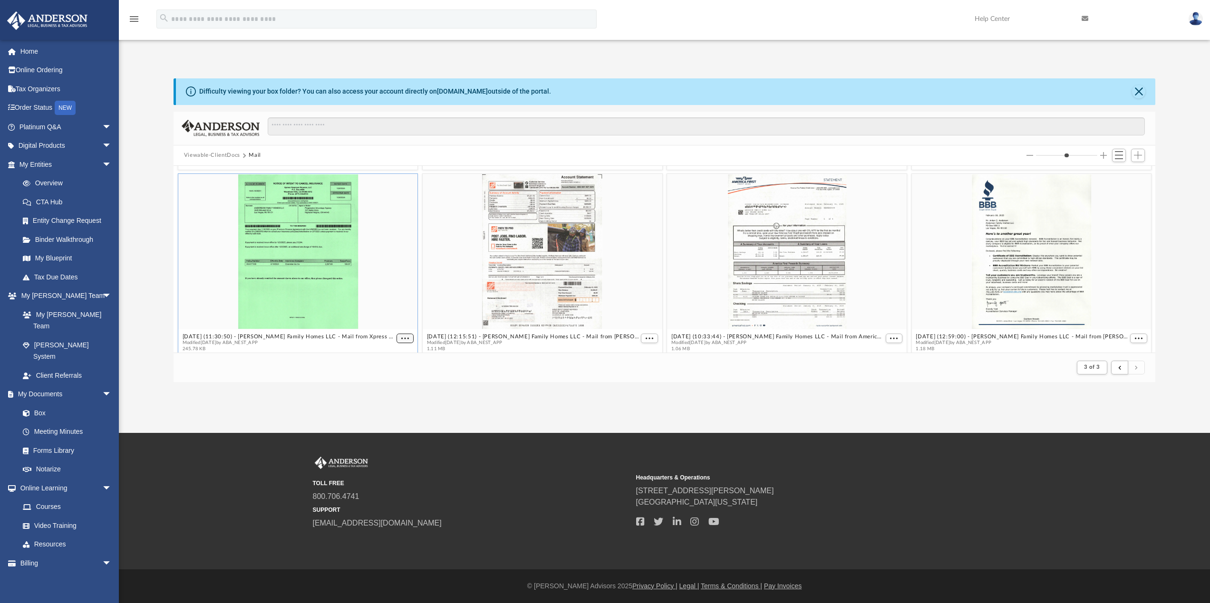
click at [404, 339] on figcaption "2025.02.11 (11:30:50) - Anderson Family Homes LLC - Mail from Xpress Premium Fi…" at bounding box center [298, 342] width 240 height 25
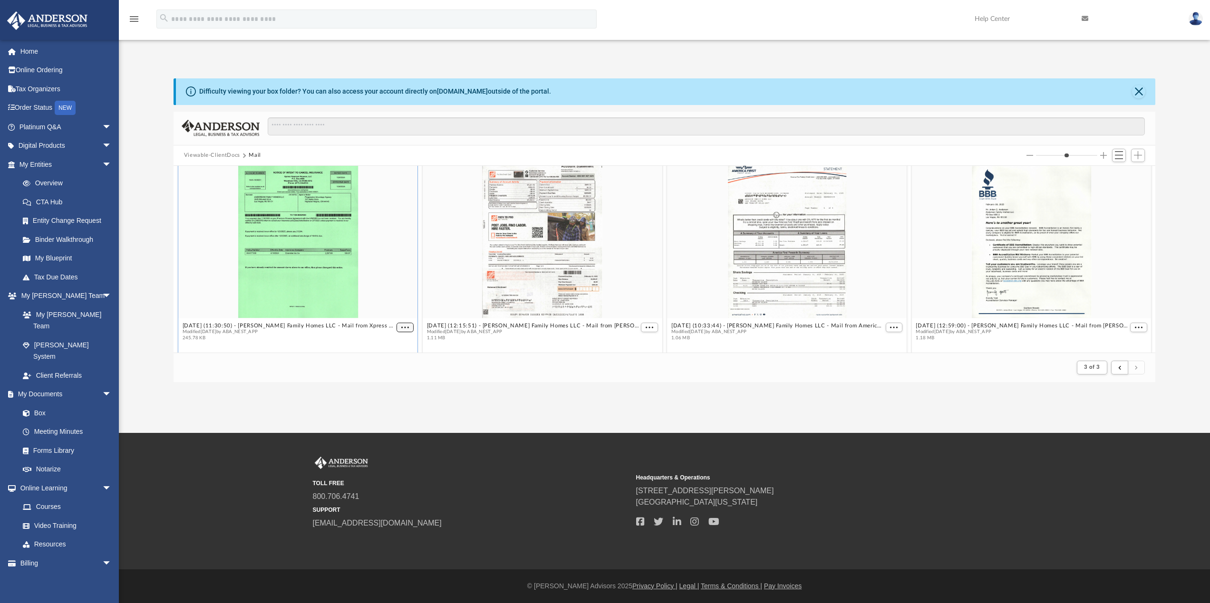
click at [408, 324] on button "More options" at bounding box center [405, 328] width 17 height 10
click at [400, 310] on li "Download" at bounding box center [392, 309] width 28 height 10
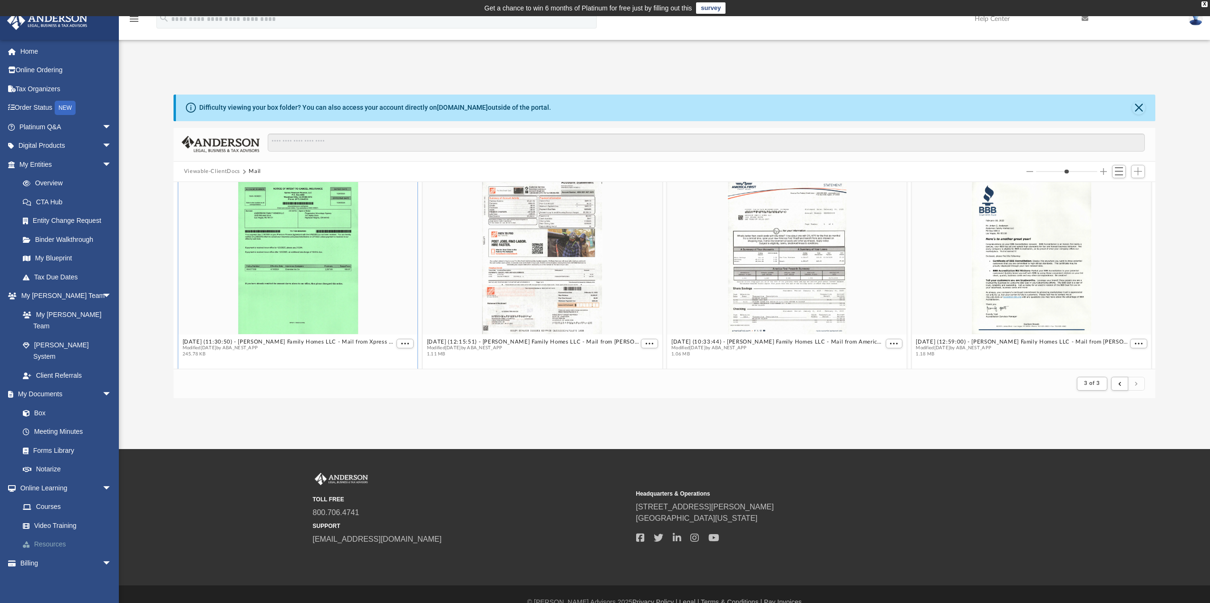
click at [68, 535] on link "Resources" at bounding box center [69, 544] width 113 height 19
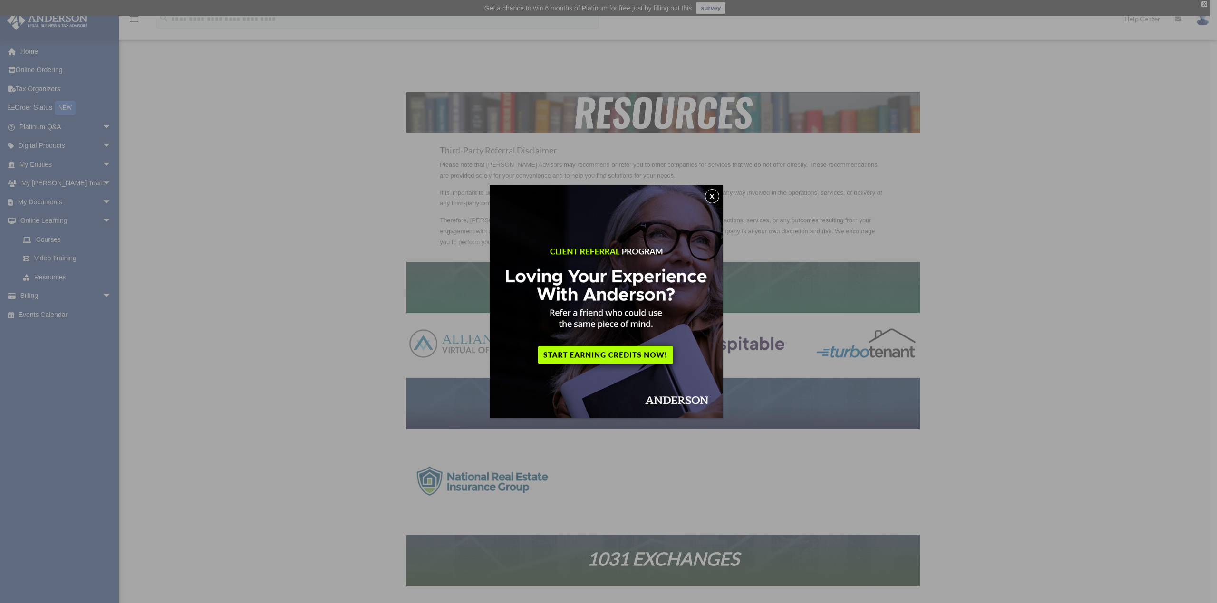
click at [715, 197] on button "x" at bounding box center [712, 196] width 14 height 14
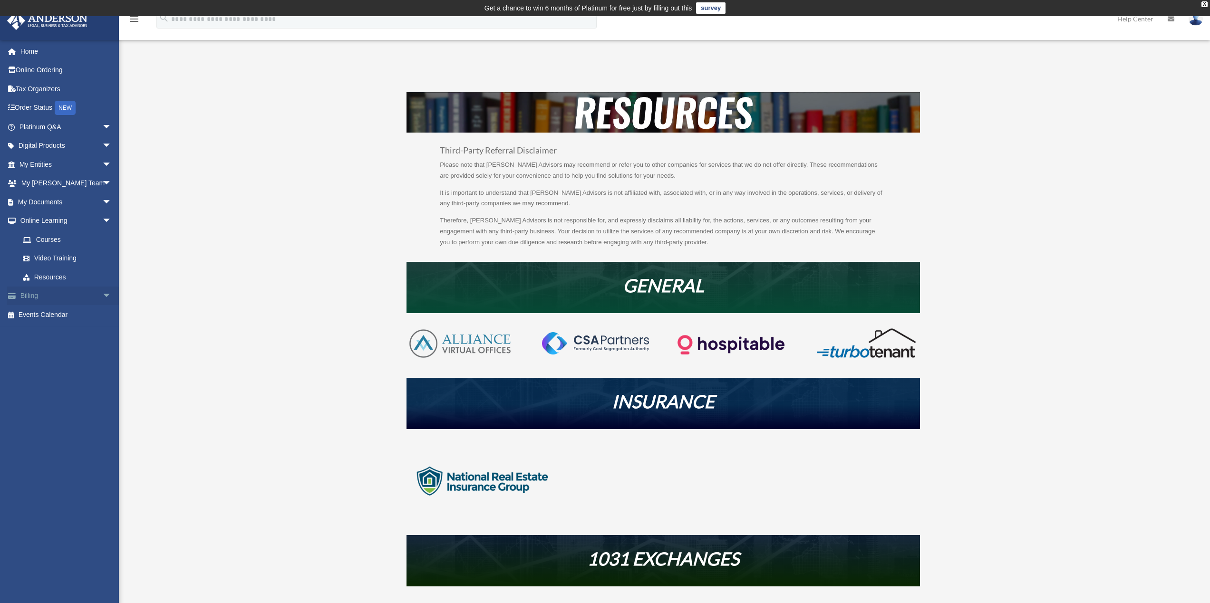
click at [51, 296] on link "Billing arrow_drop_down" at bounding box center [66, 296] width 119 height 19
click at [66, 281] on link "Resources" at bounding box center [69, 277] width 113 height 19
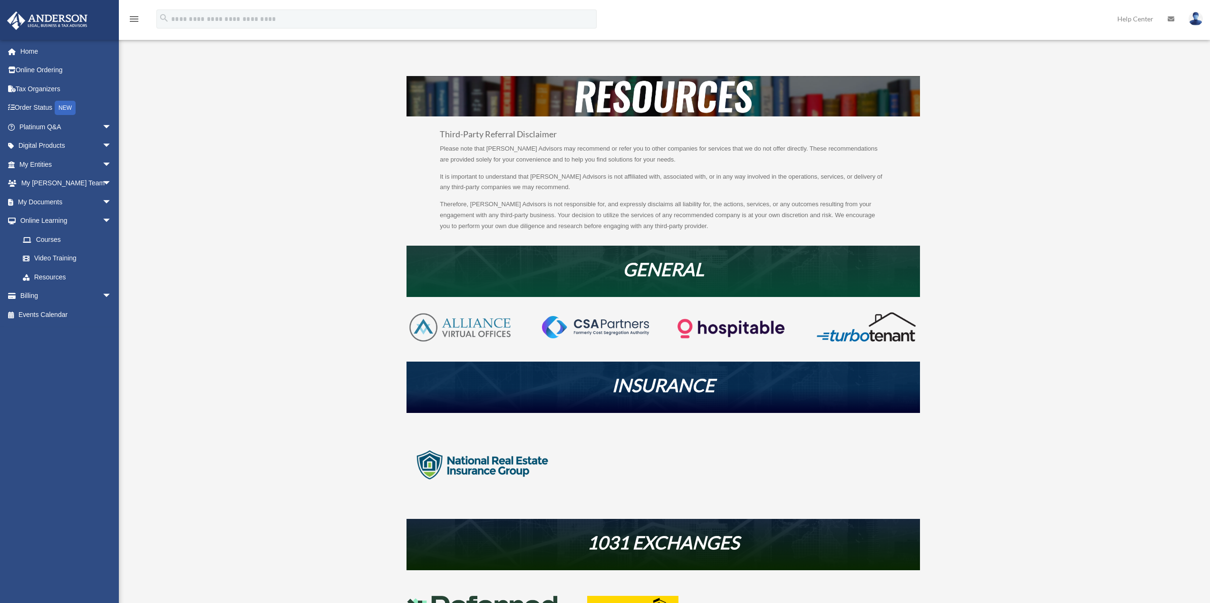
click at [69, 262] on link "Video Training" at bounding box center [69, 258] width 113 height 19
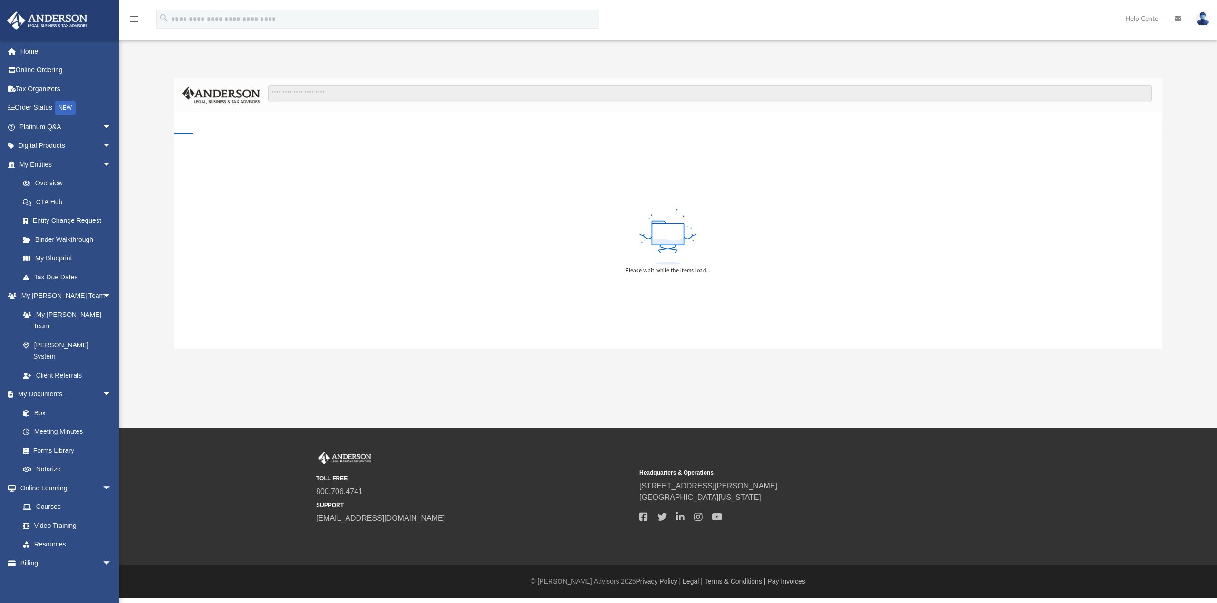
click at [64, 241] on div "[EMAIL_ADDRESS][DOMAIN_NAME] Sign Out [EMAIL_ADDRESS][DOMAIN_NAME] Home Online …" at bounding box center [59, 340] width 119 height 603
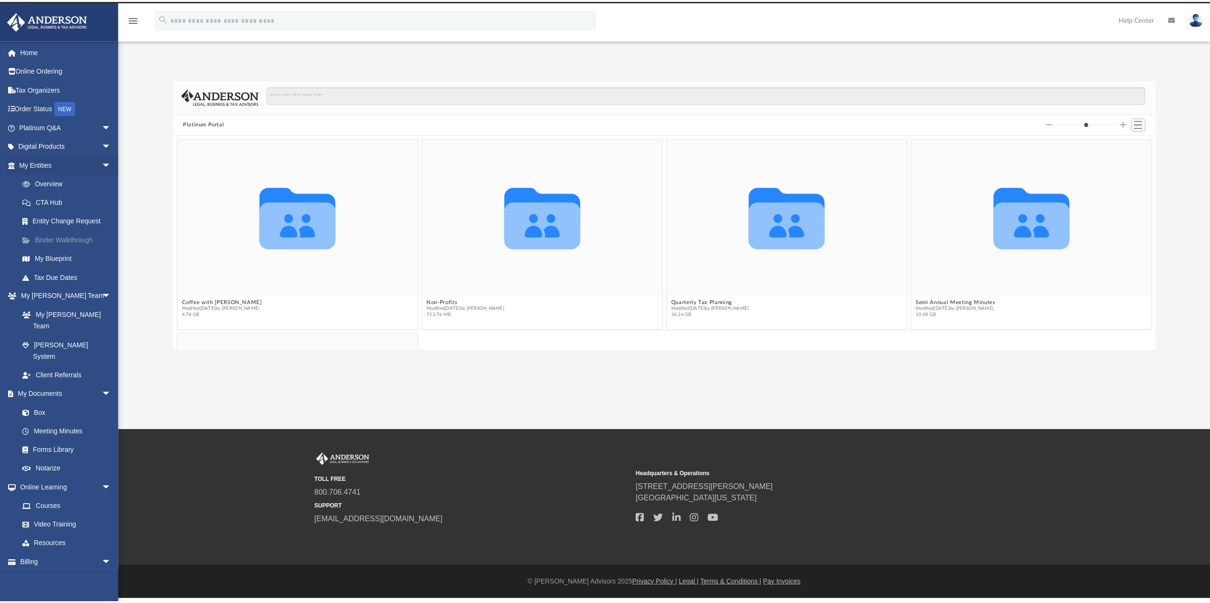
scroll to position [209, 975]
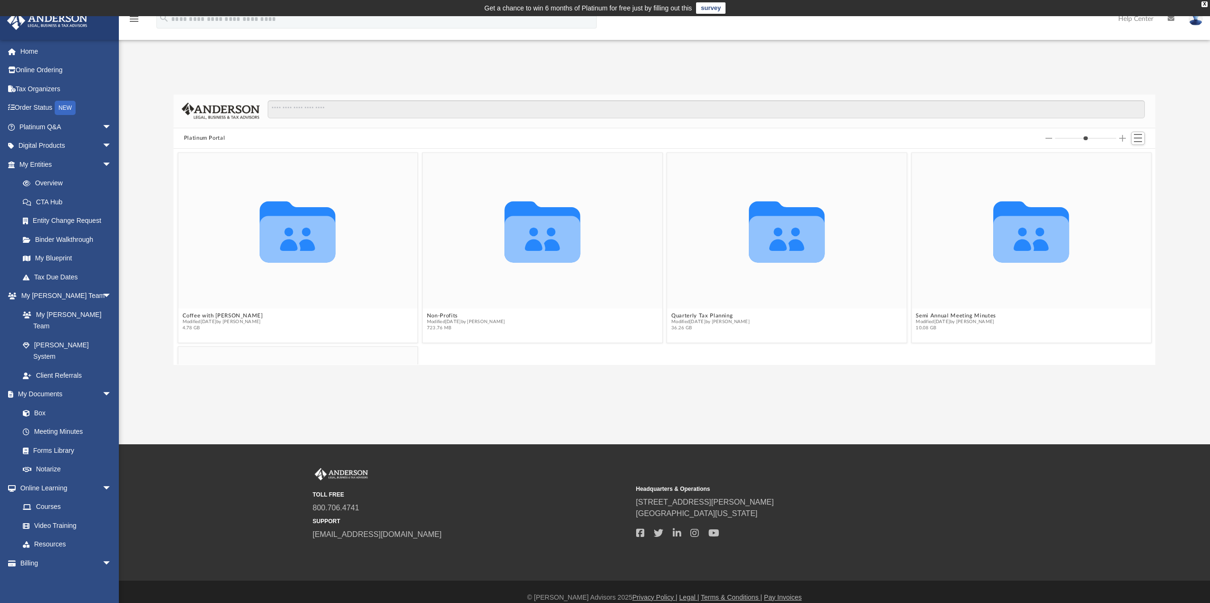
click at [1166, 21] on link at bounding box center [1171, 19] width 21 height 38
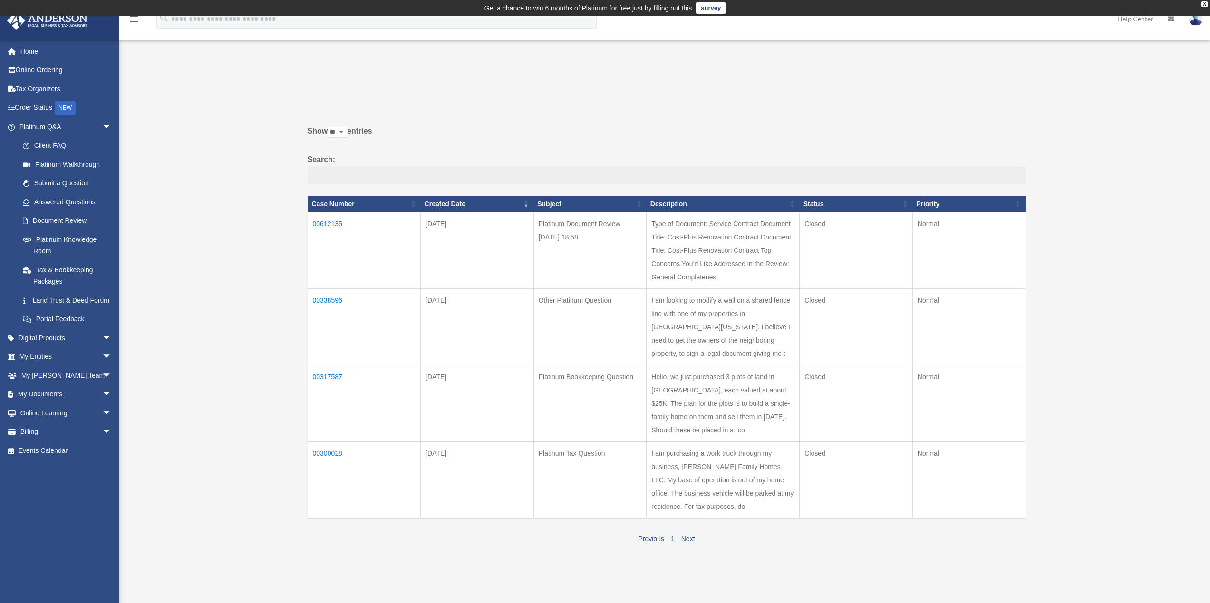
click at [1136, 21] on link "Help Center" at bounding box center [1135, 19] width 50 height 38
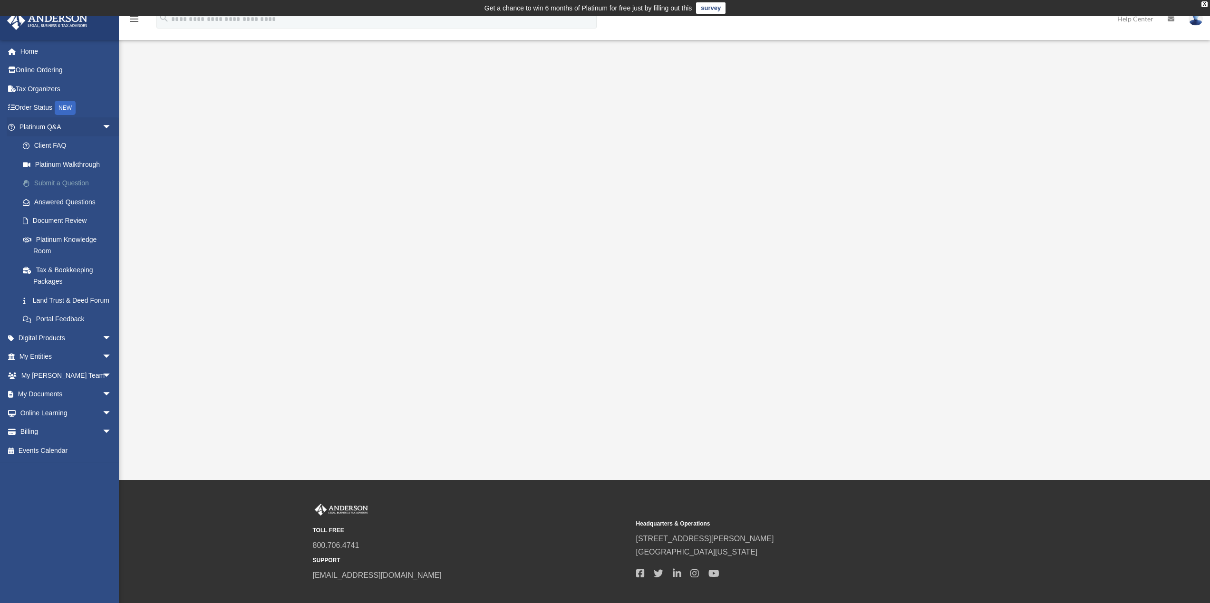
click at [64, 180] on link "Submit a Question" at bounding box center [69, 183] width 113 height 19
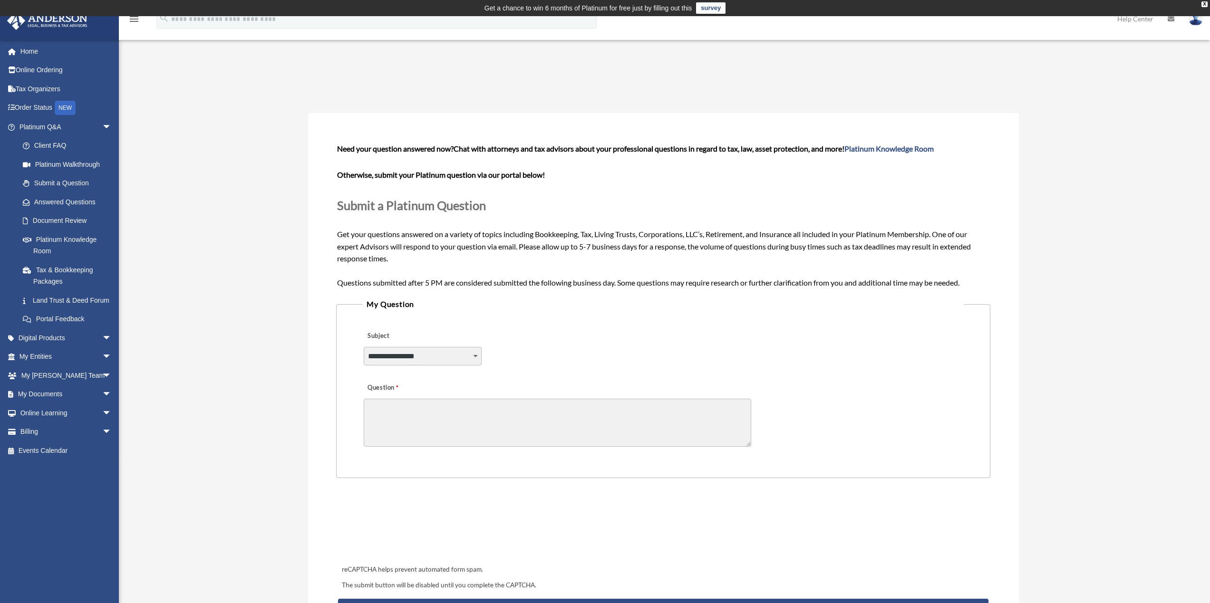
click at [461, 351] on select "**********" at bounding box center [423, 356] width 118 height 18
select select "******"
click at [364, 347] on select "**********" at bounding box center [423, 356] width 118 height 18
click at [450, 425] on textarea "Question" at bounding box center [558, 423] width 388 height 48
type textarea "*"
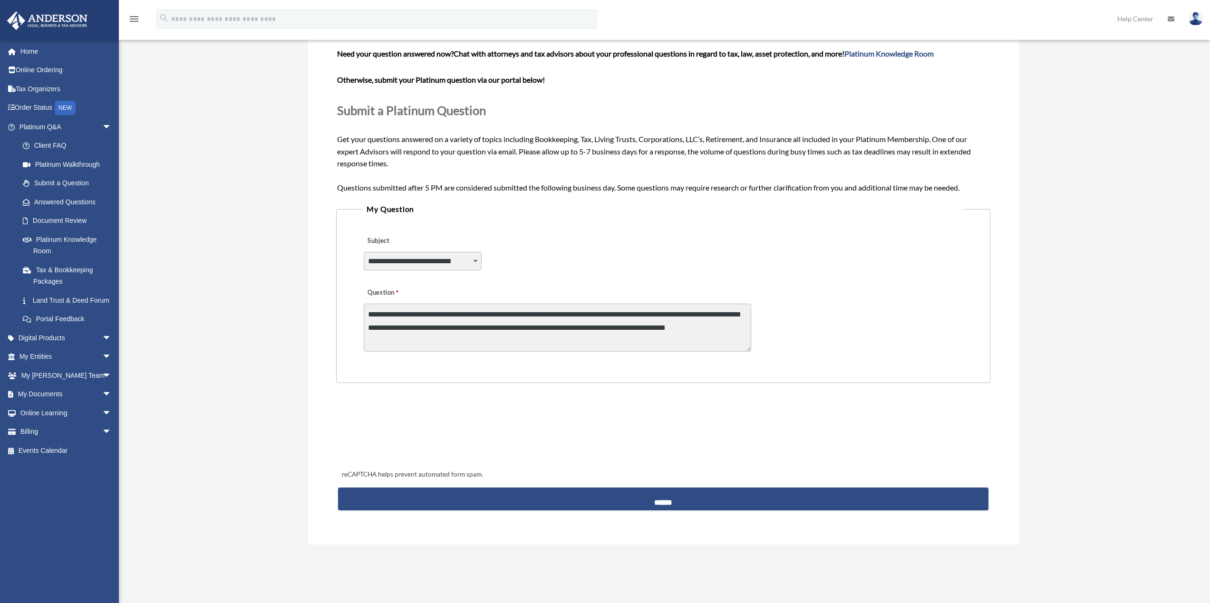
scroll to position [143, 0]
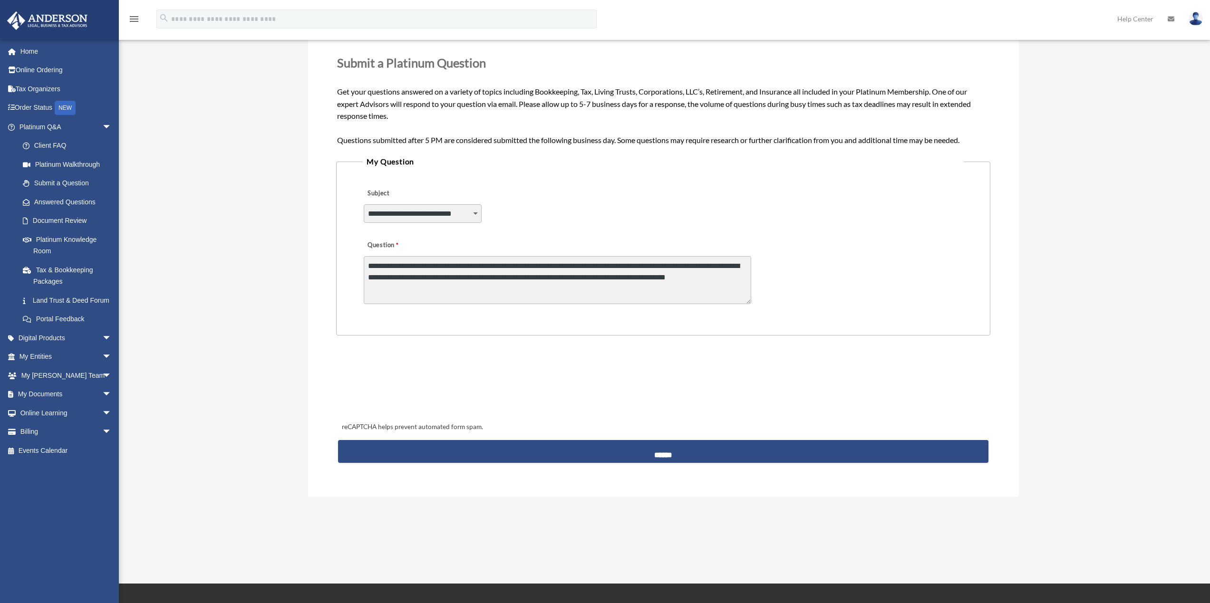
click at [482, 282] on textarea "**********" at bounding box center [558, 280] width 388 height 48
click at [484, 280] on textarea "**********" at bounding box center [558, 280] width 388 height 48
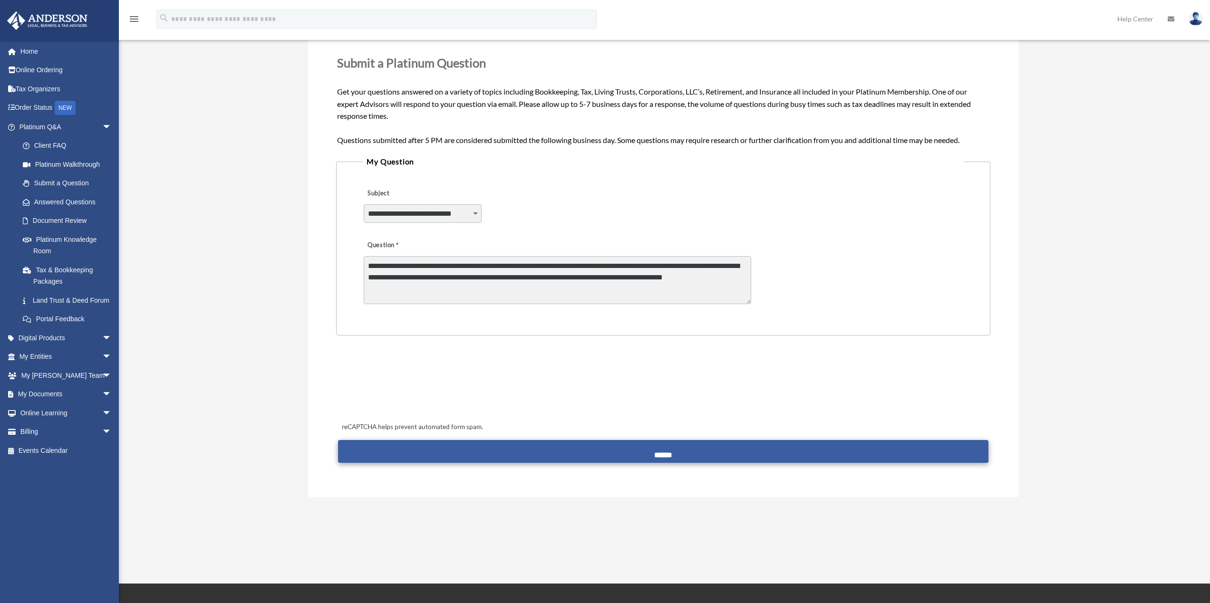
type textarea "**********"
click at [671, 458] on input "******" at bounding box center [663, 451] width 650 height 23
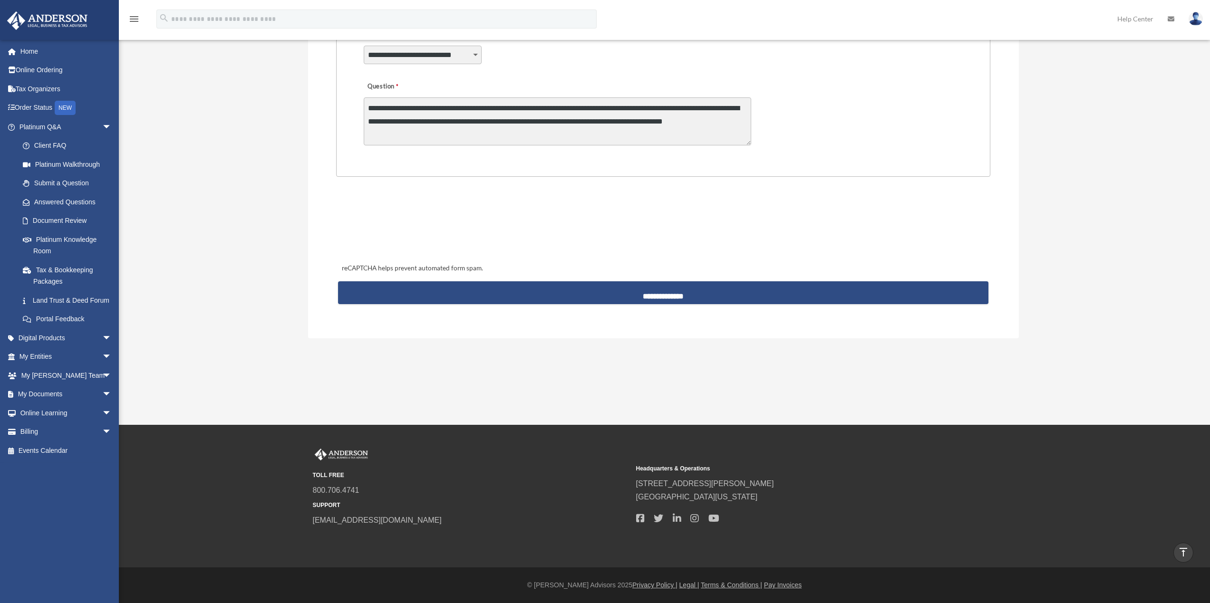
scroll to position [111, 0]
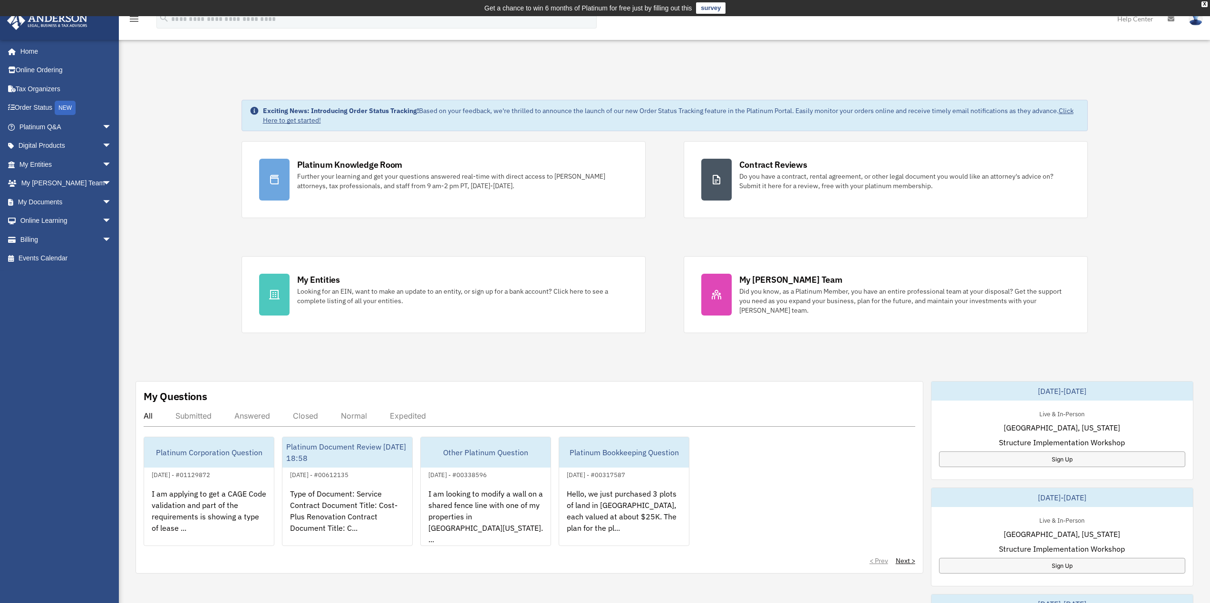
click at [205, 417] on div "Submitted" at bounding box center [193, 416] width 36 height 10
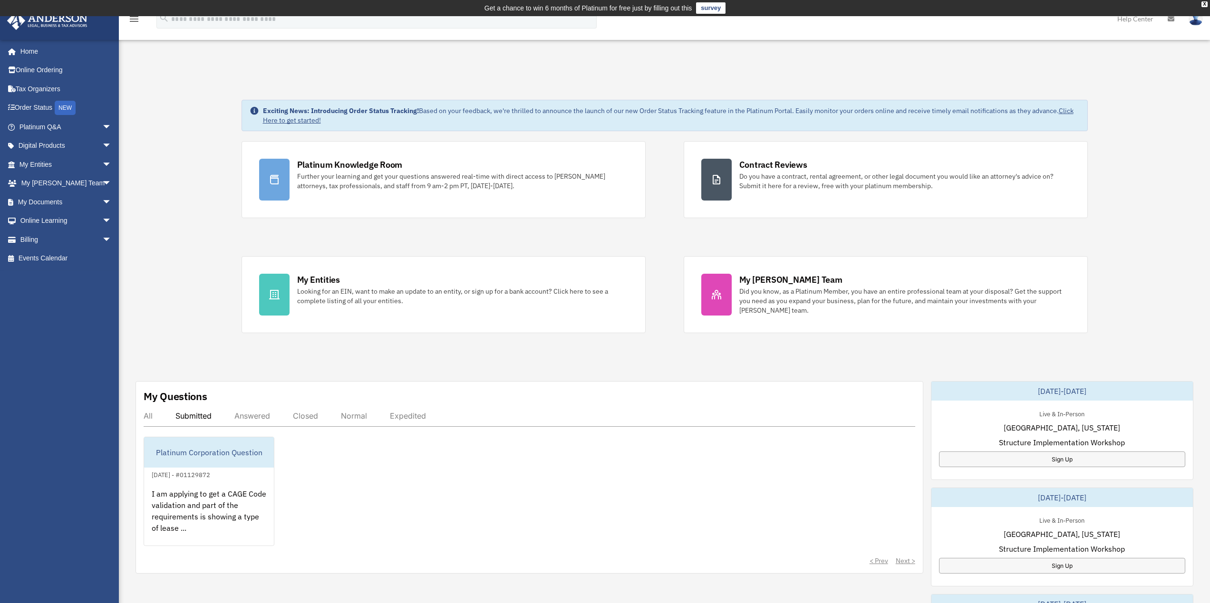
scroll to position [95, 0]
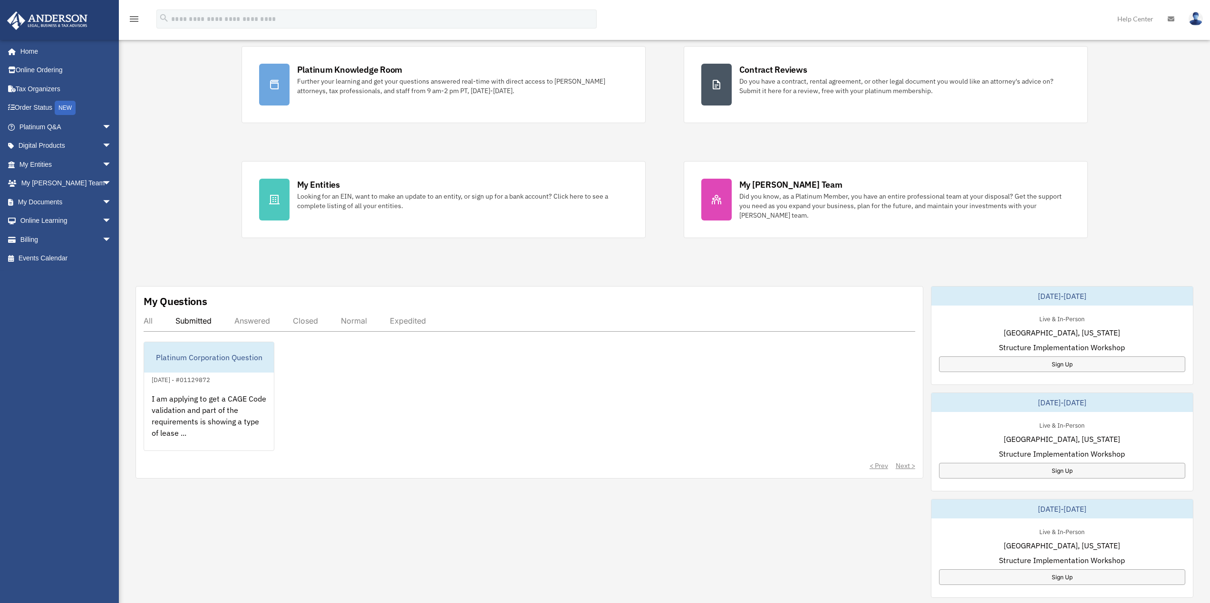
click at [265, 318] on div "Answered" at bounding box center [252, 321] width 36 height 10
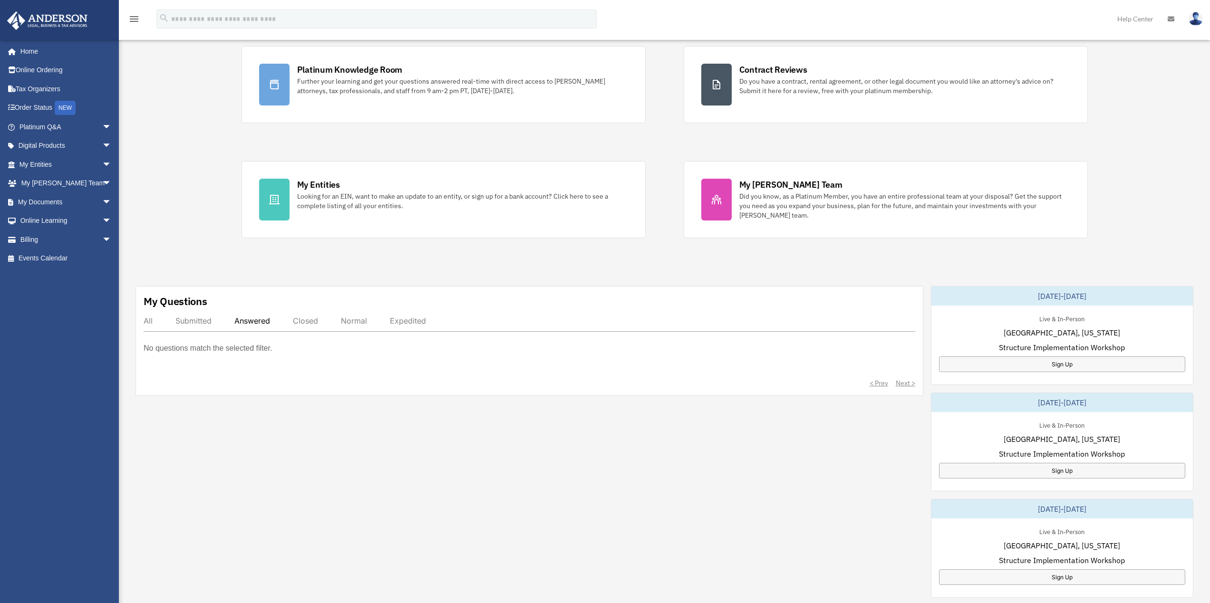
drag, startPoint x: 312, startPoint y: 324, endPoint x: 343, endPoint y: 323, distance: 30.9
click at [314, 324] on div "Closed" at bounding box center [305, 321] width 25 height 10
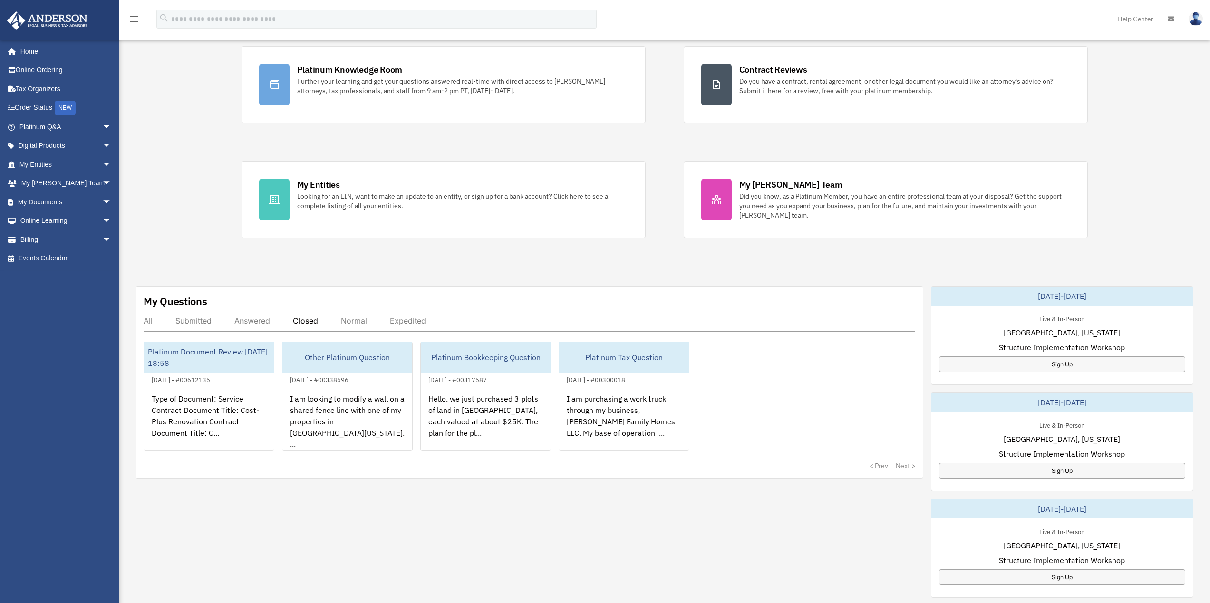
click at [353, 323] on div "Normal" at bounding box center [354, 321] width 26 height 10
click at [415, 325] on div "Expedited" at bounding box center [408, 321] width 36 height 10
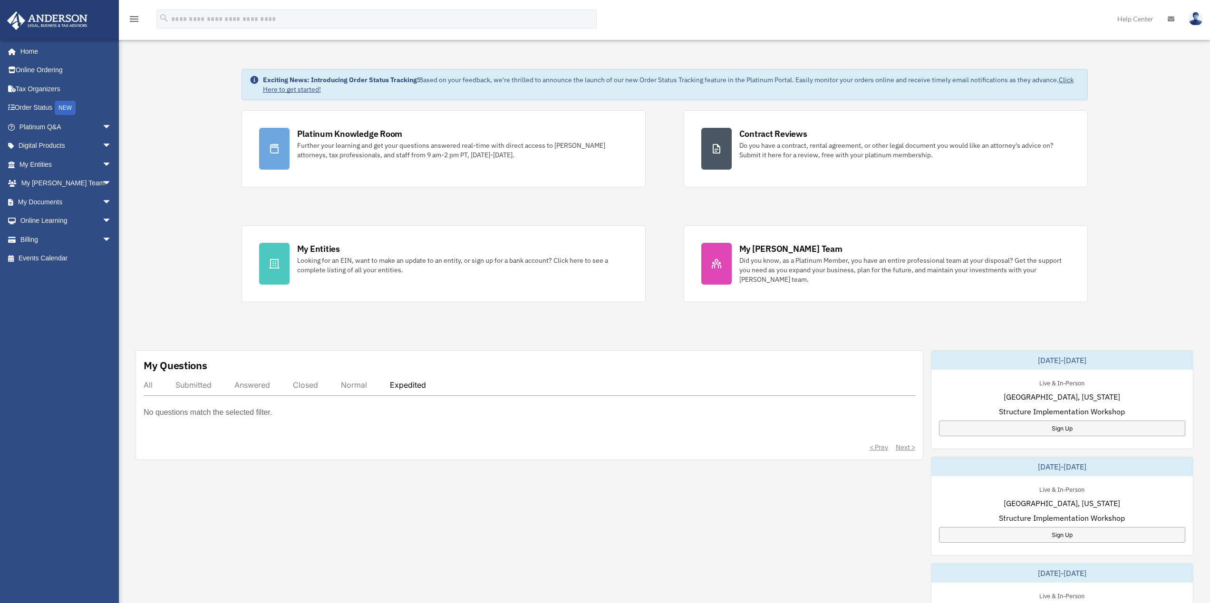
scroll to position [0, 0]
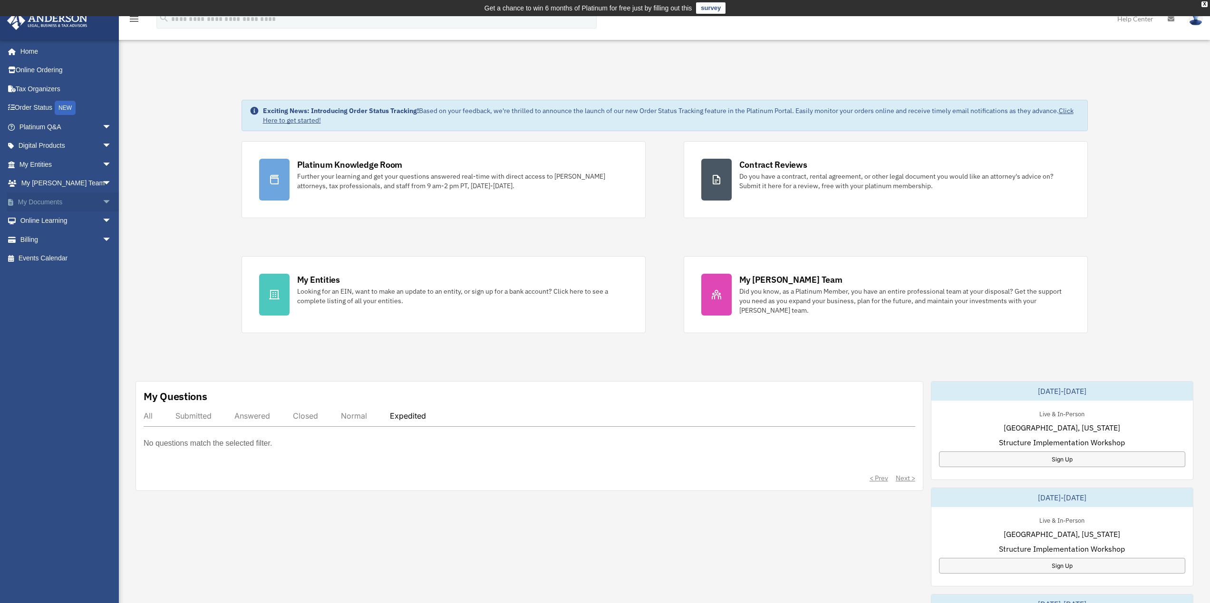
click at [61, 201] on link "My Documents arrow_drop_down" at bounding box center [66, 202] width 119 height 19
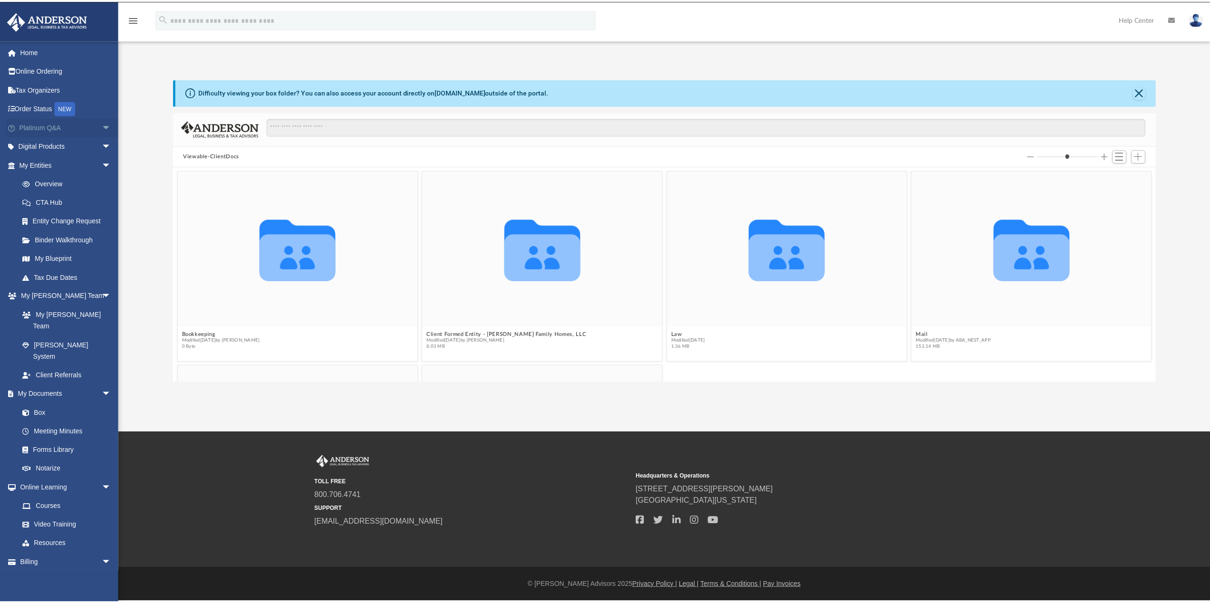
scroll to position [209, 975]
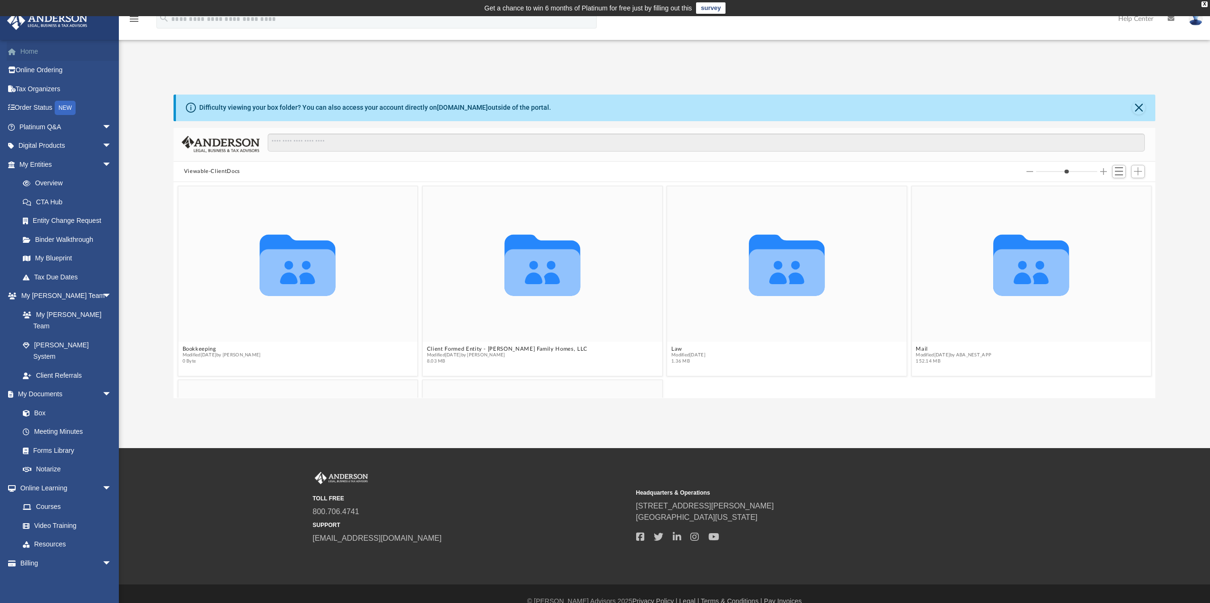
click at [50, 50] on link "Home" at bounding box center [66, 51] width 119 height 19
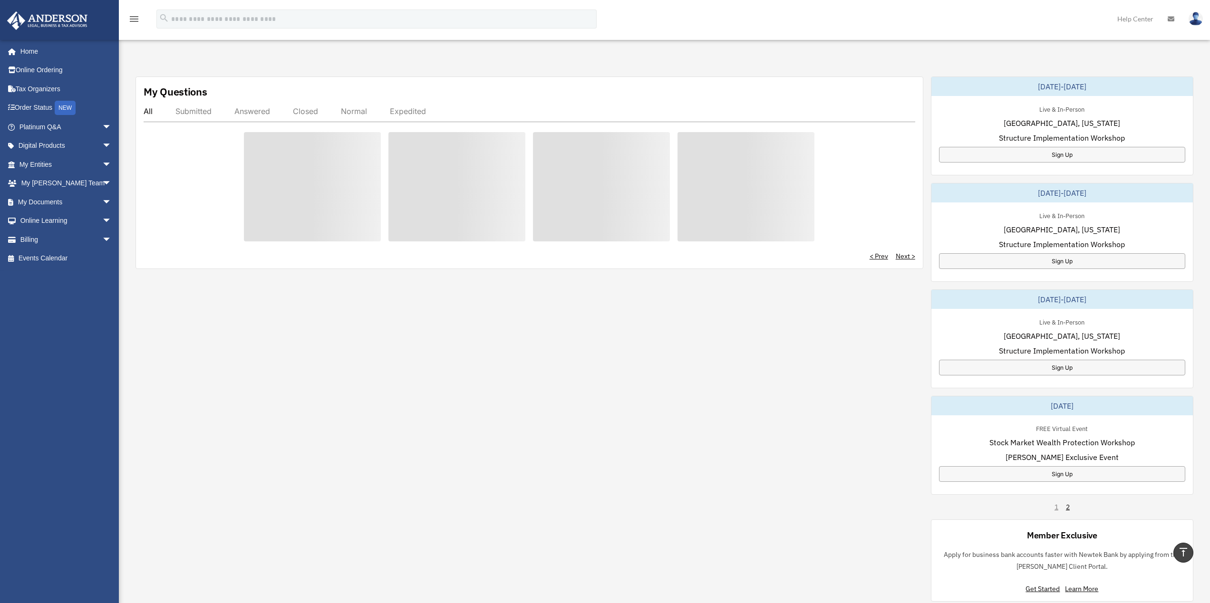
scroll to position [301, 0]
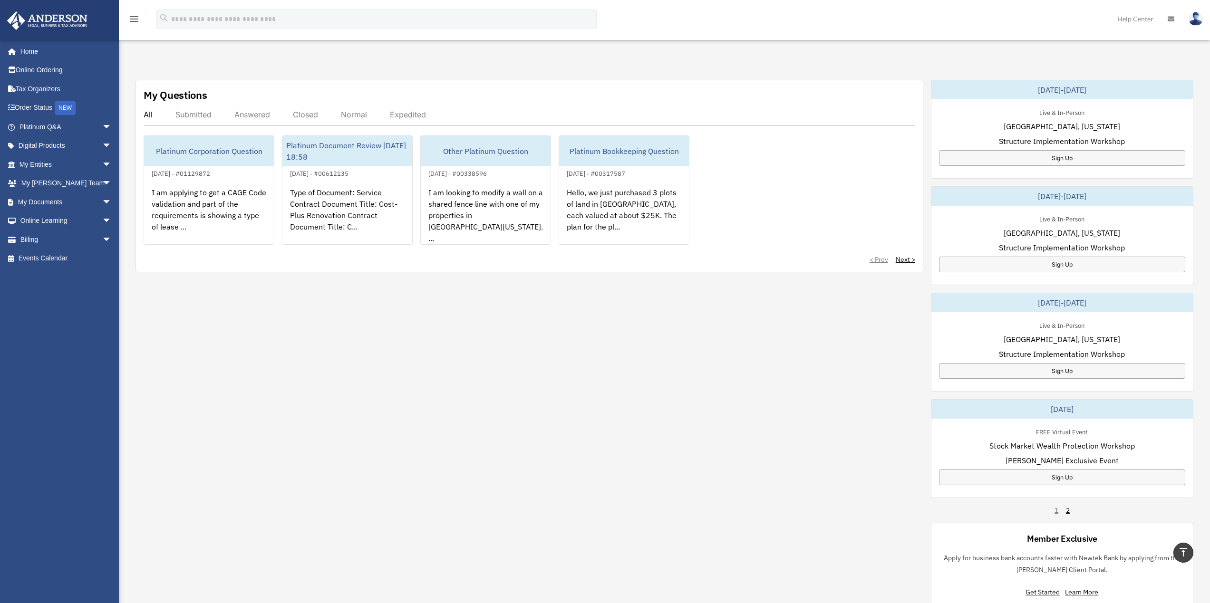
click at [191, 116] on div "Submitted" at bounding box center [193, 115] width 36 height 10
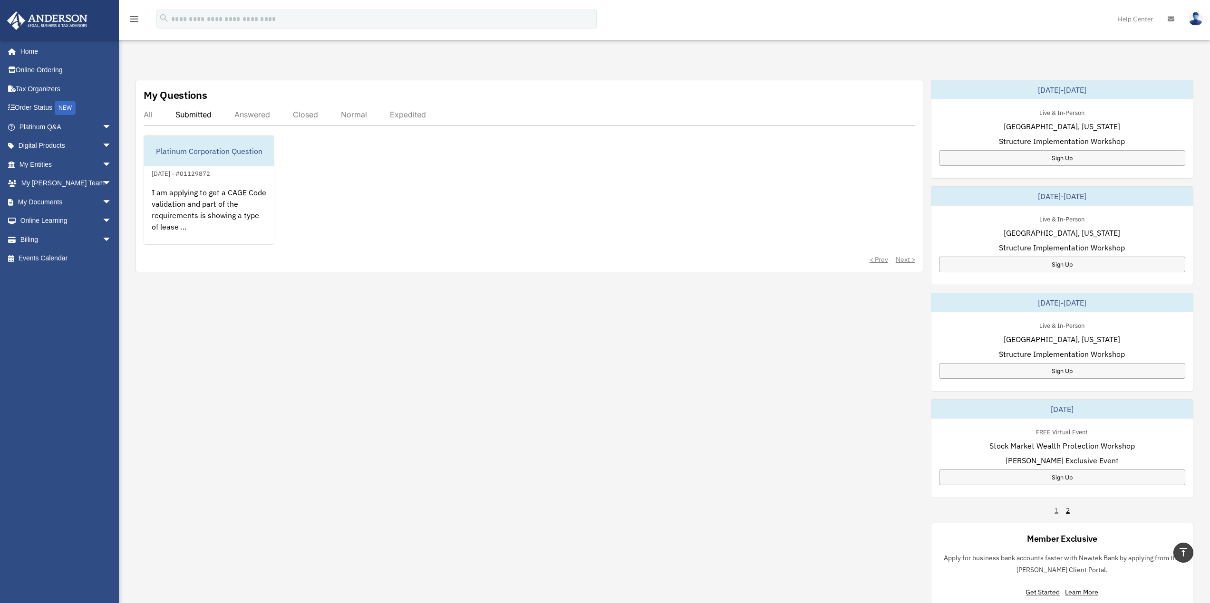
click at [253, 111] on div "Answered" at bounding box center [252, 115] width 36 height 10
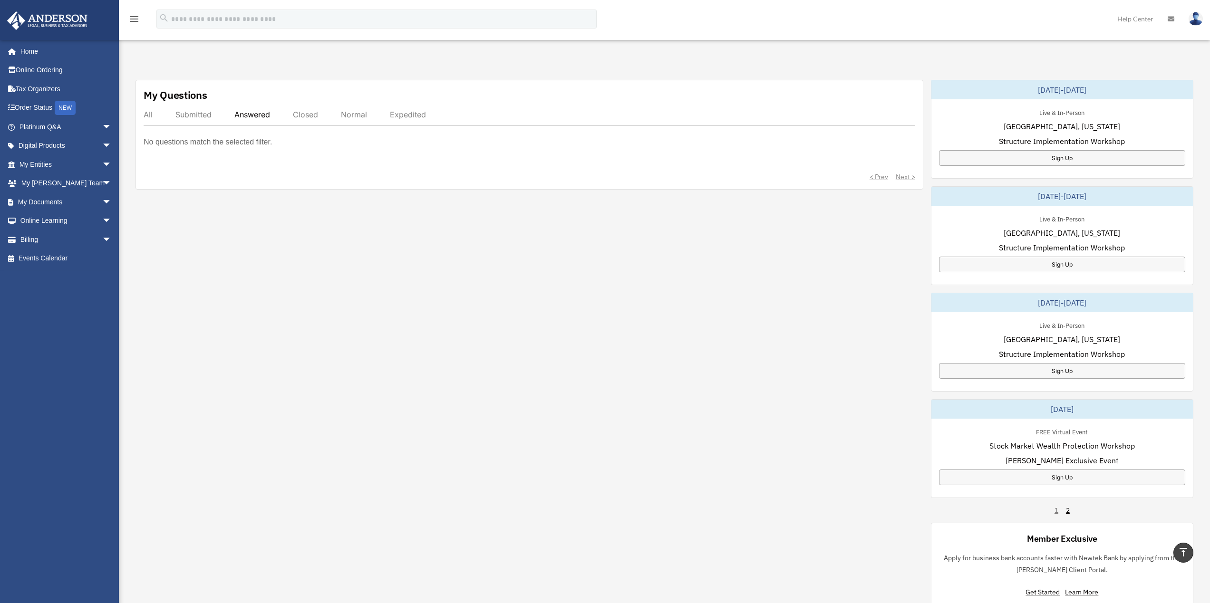
click at [190, 114] on div "Submitted" at bounding box center [193, 115] width 36 height 10
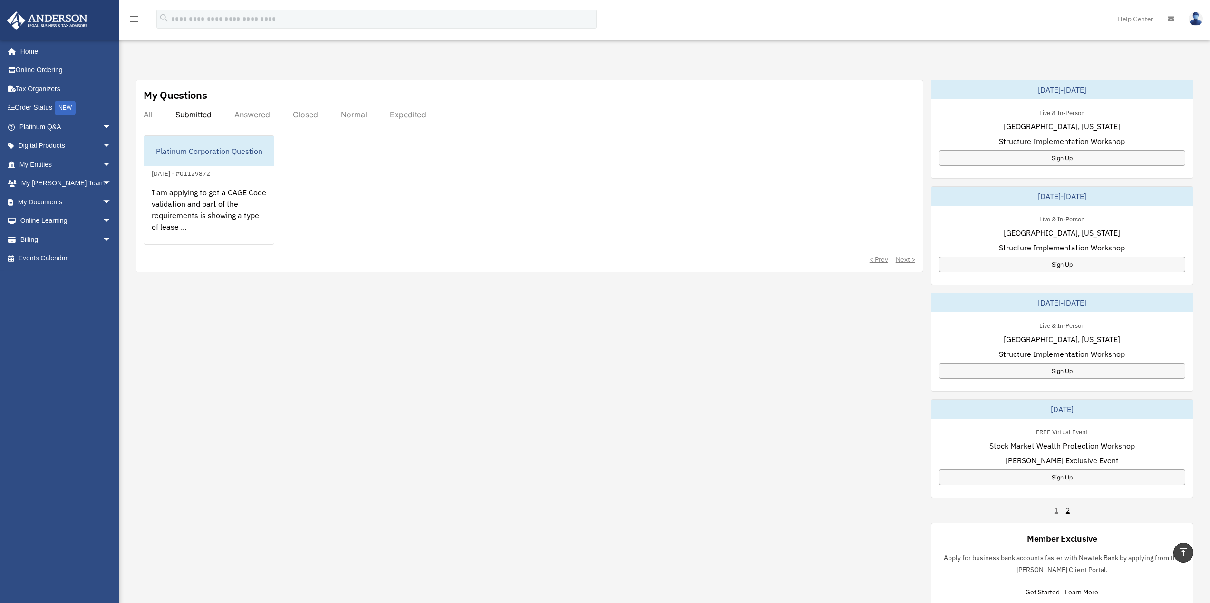
scroll to position [554, 0]
